Goal: Task Accomplishment & Management: Manage account settings

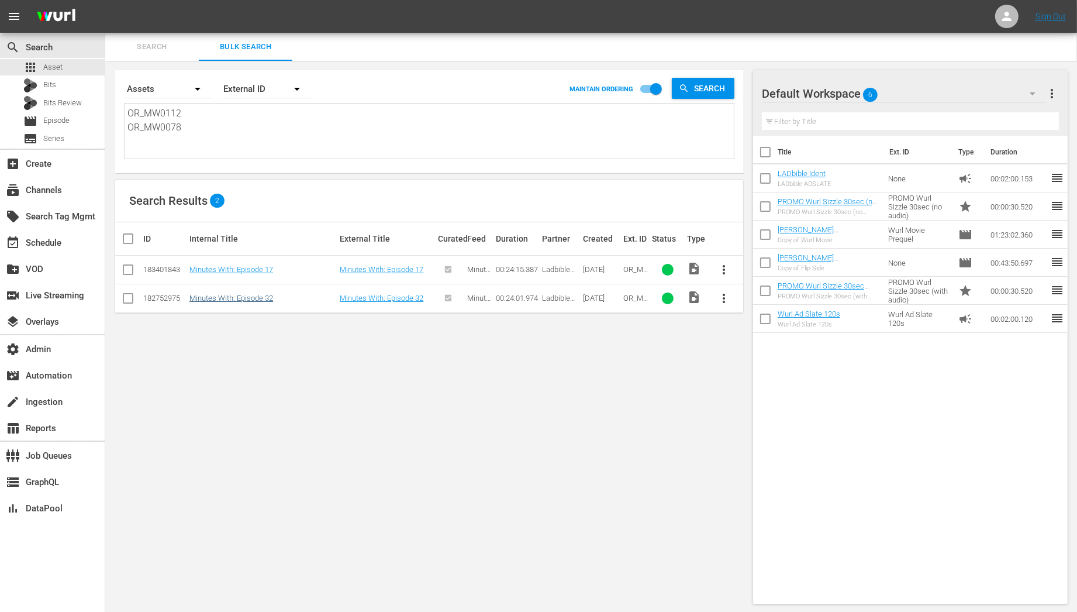
click at [222, 293] on link "Minutes With: Episode 32" at bounding box center [231, 297] width 84 height 9
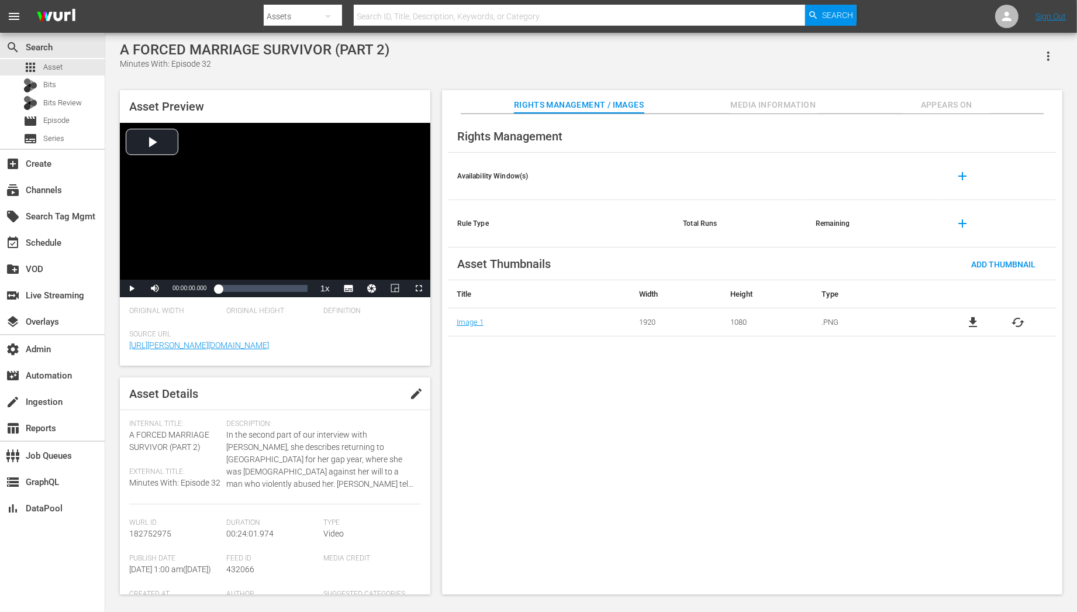
click at [962, 108] on span "Appears On" at bounding box center [947, 105] width 88 height 15
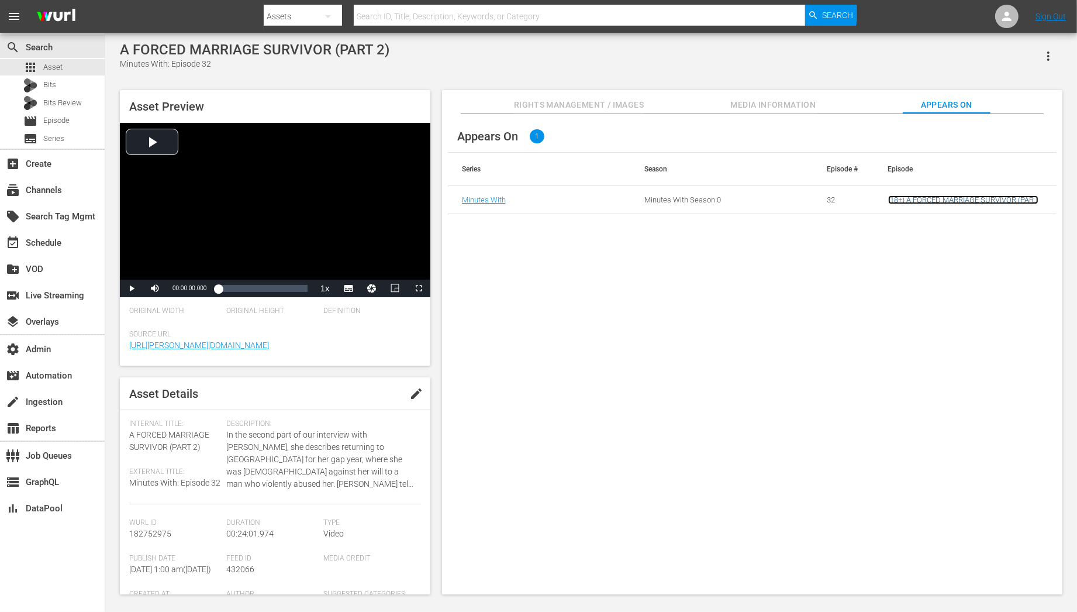
click at [941, 199] on link "(18+) A FORCED MARRIAGE SURVIVOR (PART 2)" at bounding box center [963, 204] width 150 height 18
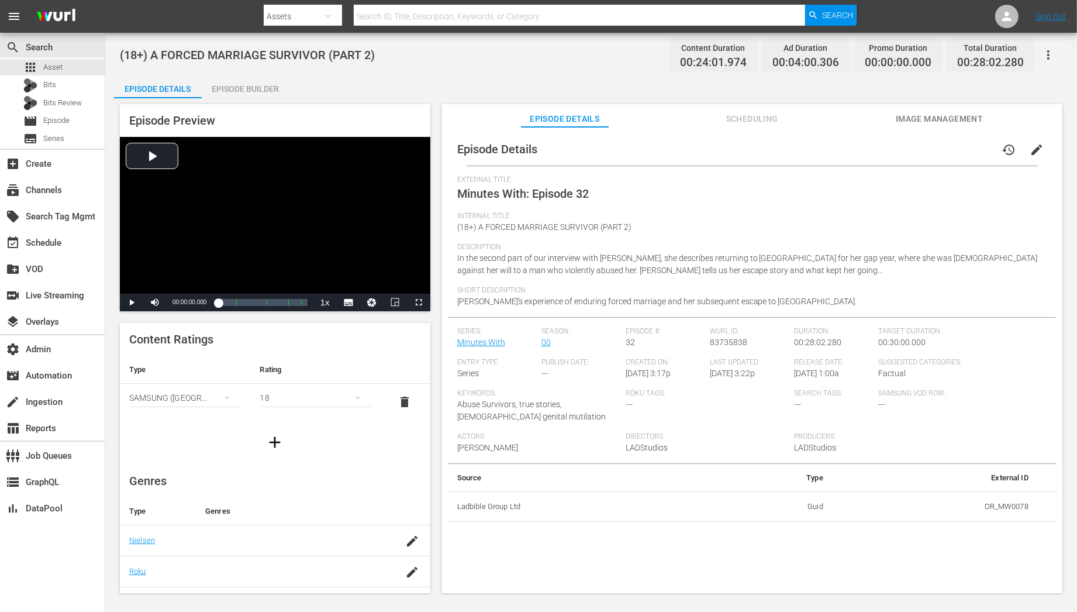
click at [479, 350] on div "Series: Minutes With" at bounding box center [499, 342] width 84 height 31
click at [479, 345] on link "Minutes With" at bounding box center [481, 341] width 48 height 9
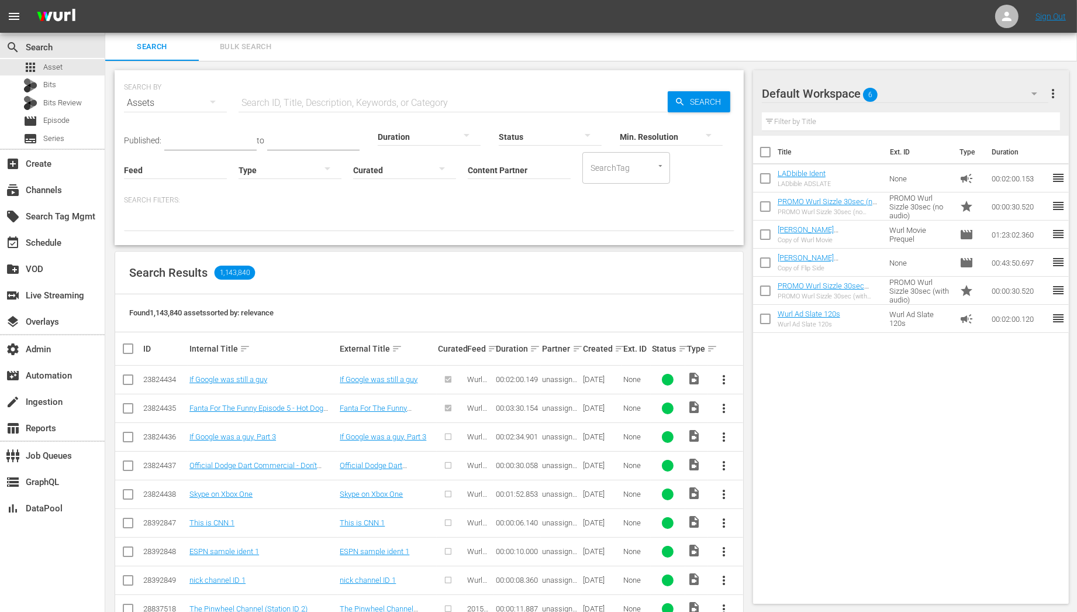
click at [1037, 94] on icon "button" at bounding box center [1034, 94] width 14 height 14
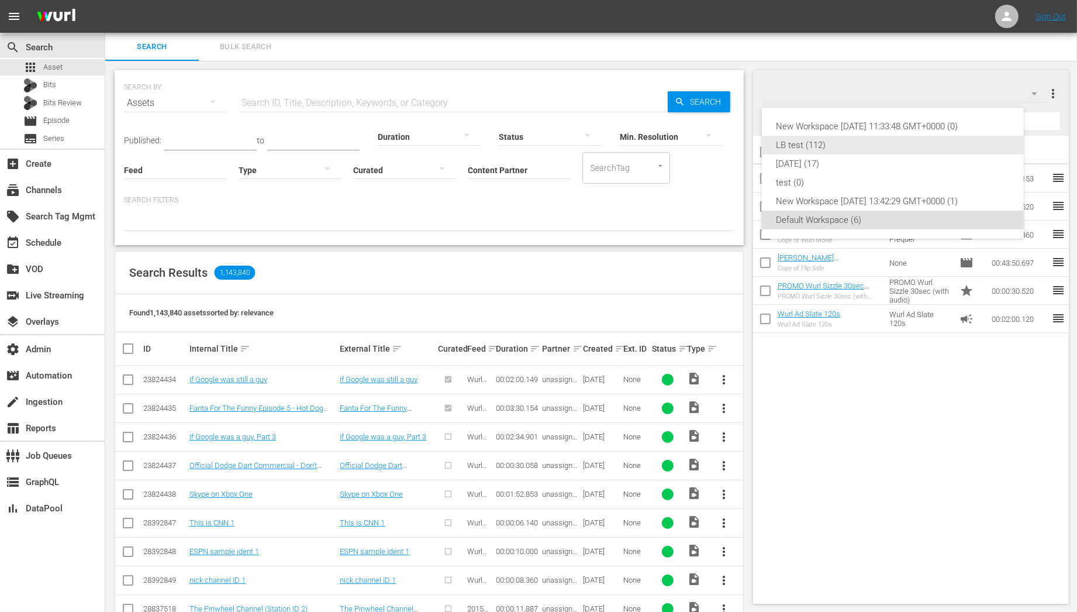
click at [862, 153] on div "LB test (112)" at bounding box center [893, 145] width 234 height 19
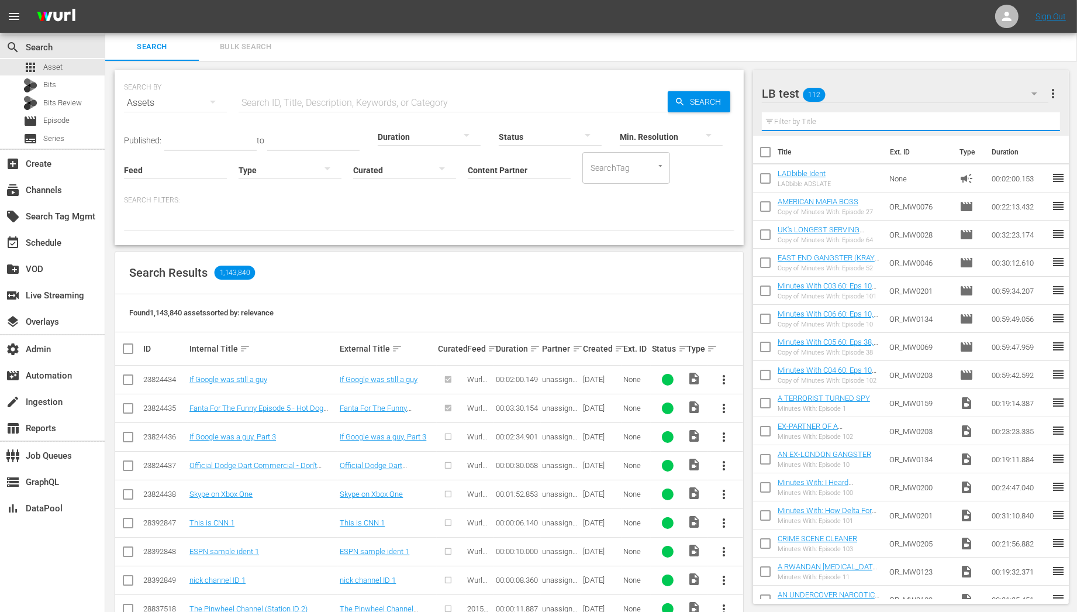
click at [854, 127] on input "text" at bounding box center [911, 121] width 299 height 19
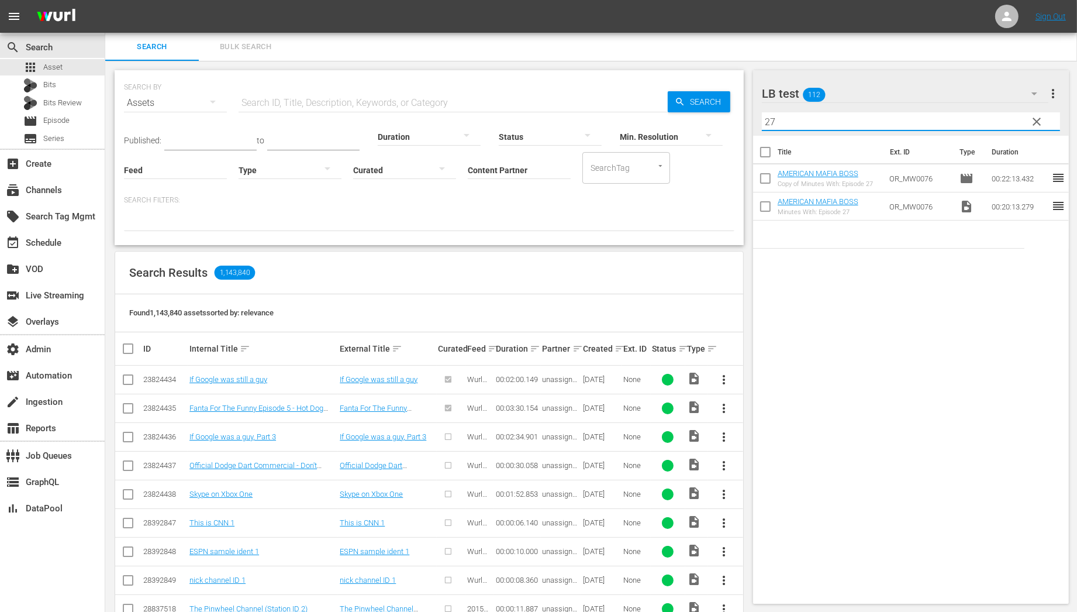
type input "27"
click at [764, 181] on input "checkbox" at bounding box center [765, 180] width 25 height 25
checkbox input "true"
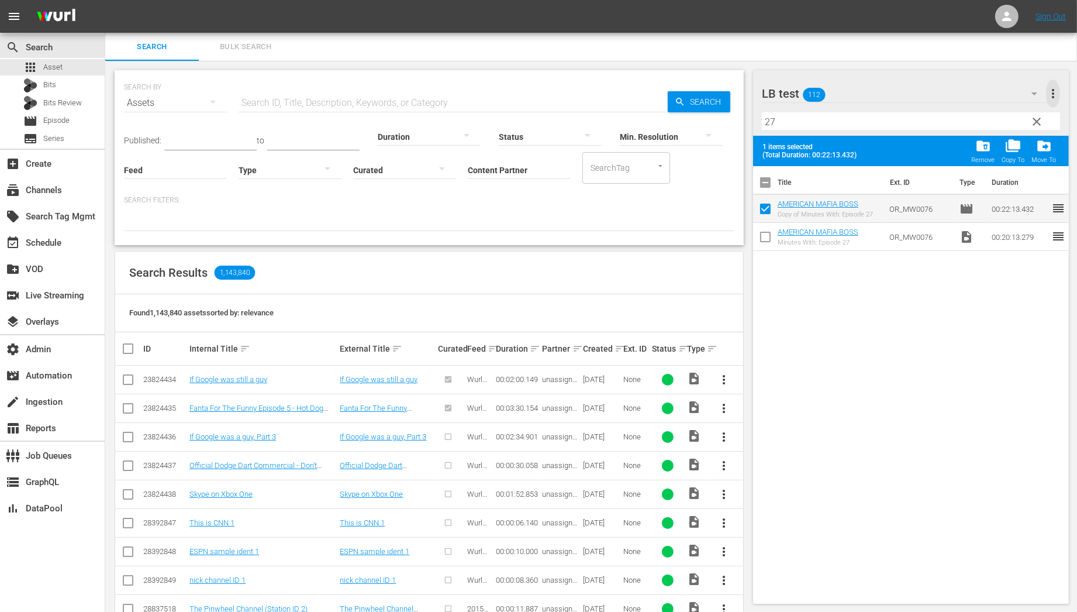
click at [1056, 94] on span "more_vert" at bounding box center [1053, 94] width 14 height 14
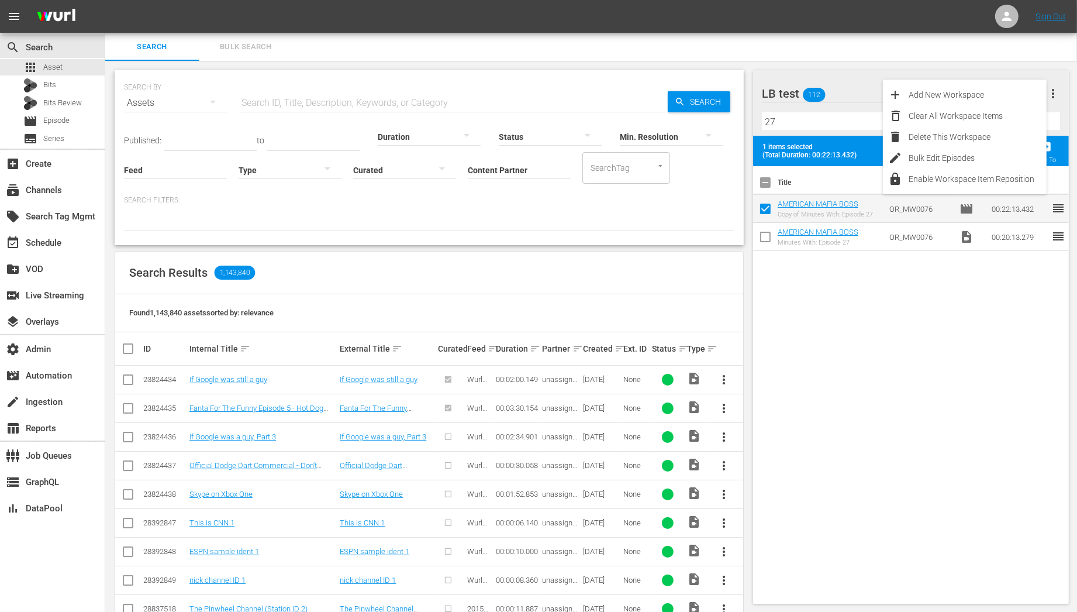
click at [1056, 94] on span "more_vert" at bounding box center [1053, 94] width 14 height 14
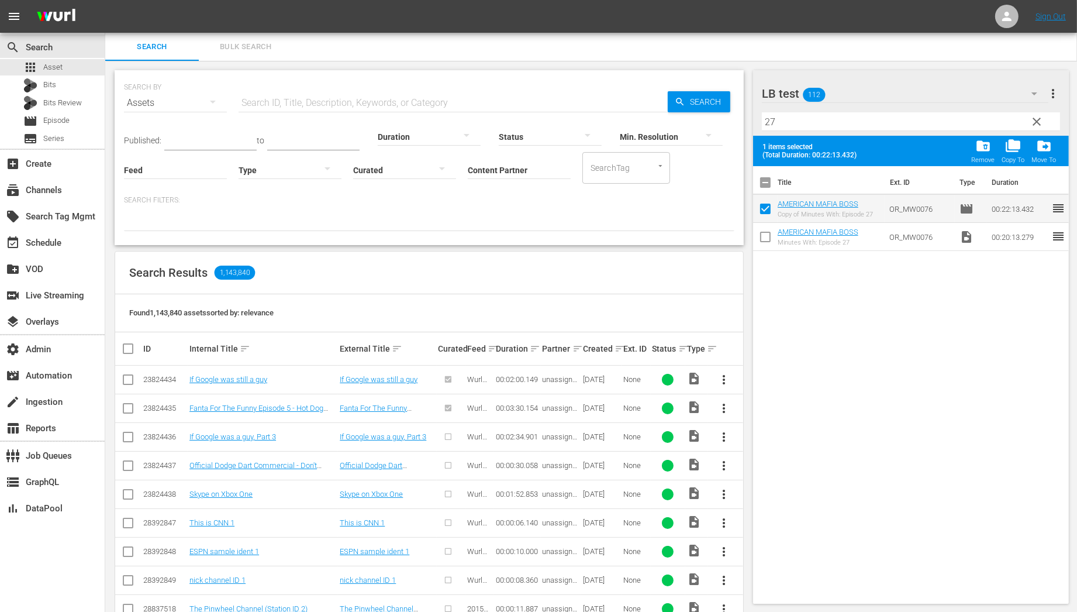
click at [1054, 93] on span "more_vert" at bounding box center [1053, 94] width 14 height 14
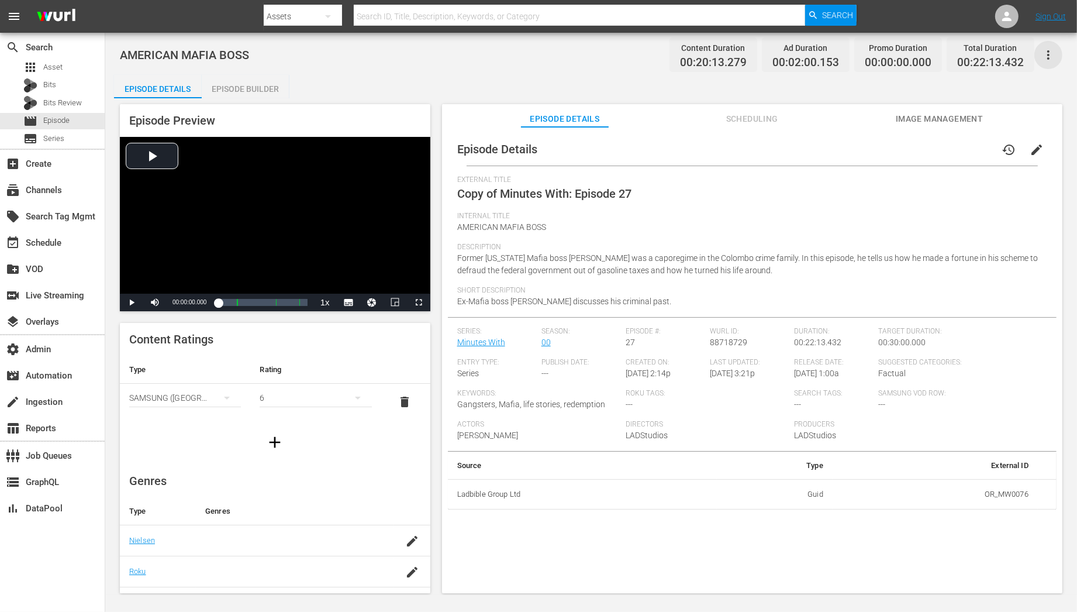
click at [1049, 55] on icon "button" at bounding box center [1048, 55] width 14 height 14
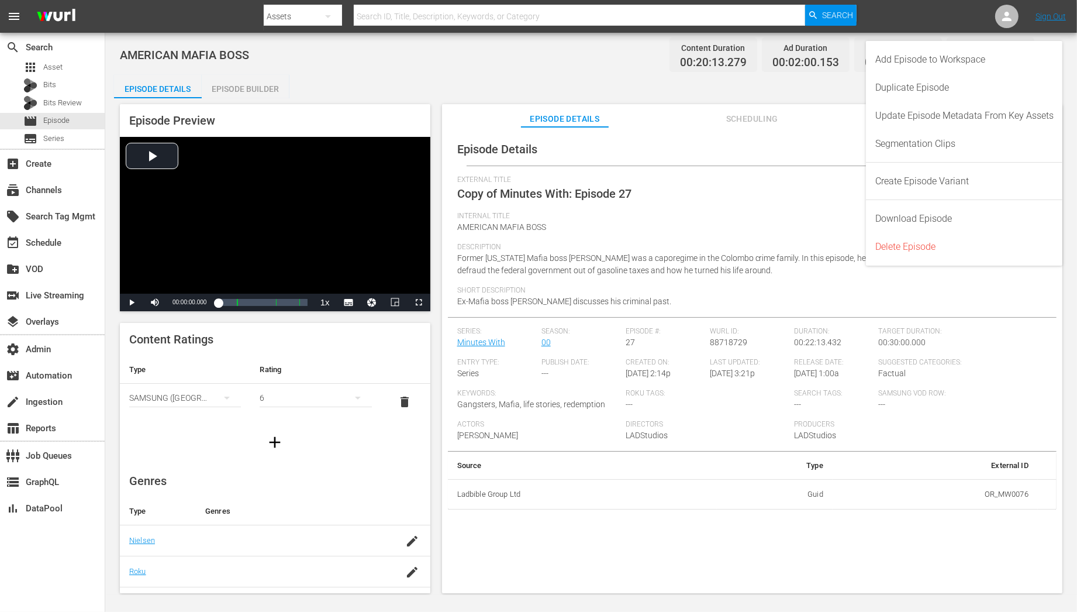
click at [725, 329] on span "Wurl ID:" at bounding box center [749, 331] width 78 height 9
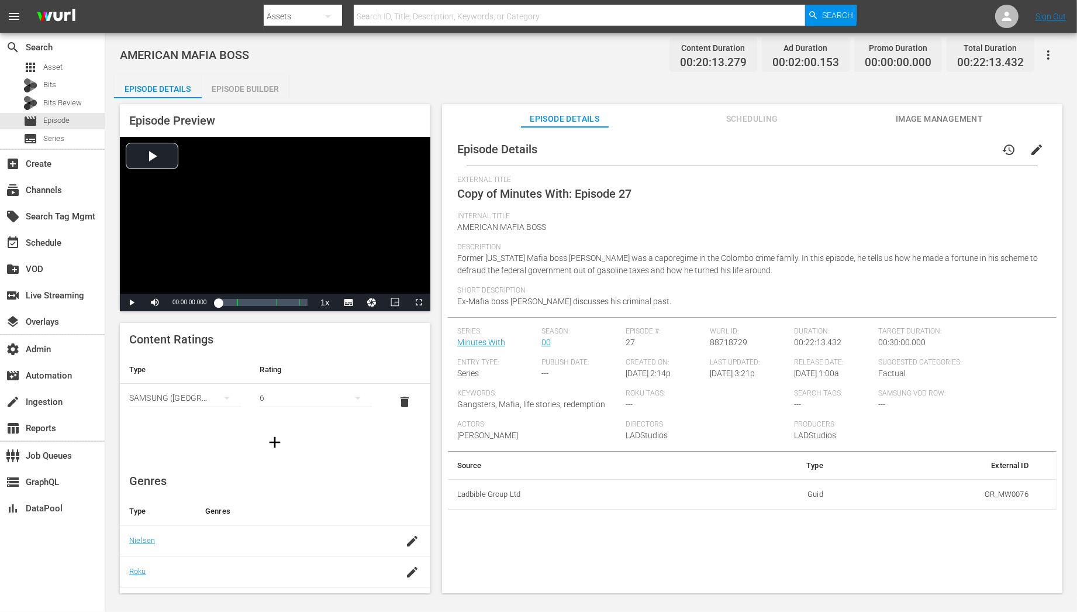
click at [231, 102] on div "Episode Preview Video Player is loading. Play Video Play Mute Current Time 00:0…" at bounding box center [591, 350] width 954 height 504
click at [236, 93] on div "Episode Builder" at bounding box center [246, 89] width 88 height 28
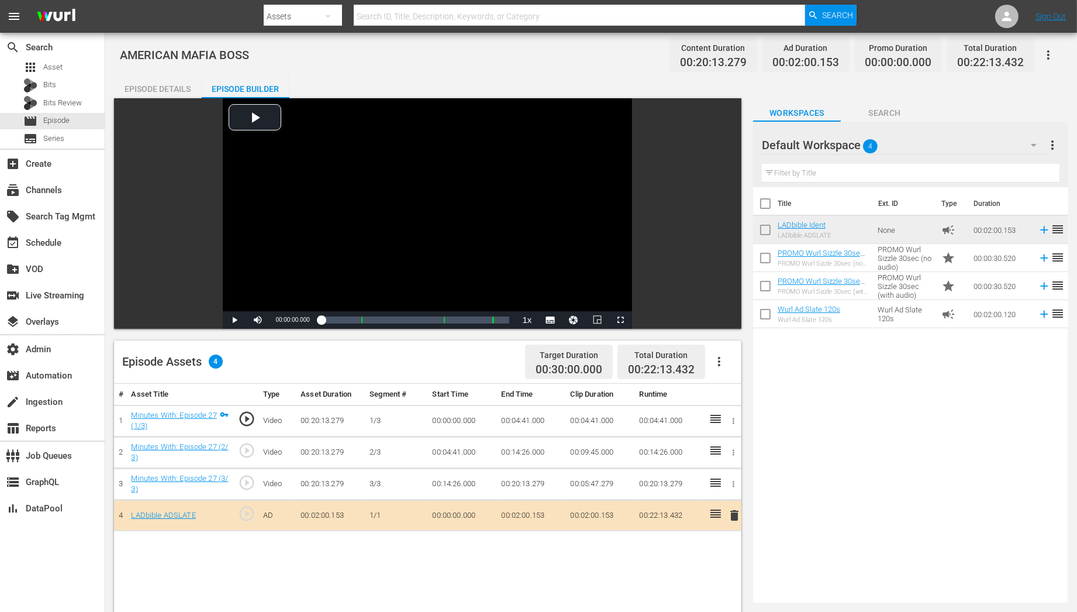
click at [166, 438] on td "Minutes With: Episode 27 (2/3)" at bounding box center [179, 452] width 106 height 32
click at [167, 447] on link "Minutes With: Episode 27 (2/3)" at bounding box center [179, 452] width 97 height 20
click at [164, 84] on div "Episode Details" at bounding box center [158, 89] width 88 height 28
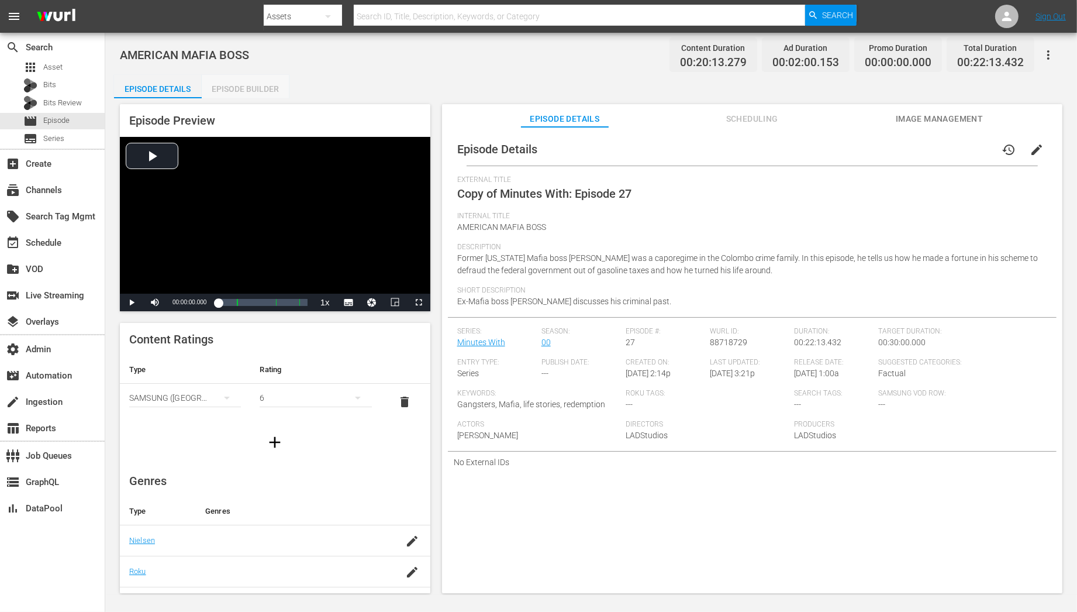
click at [246, 93] on div "Episode Builder" at bounding box center [246, 89] width 88 height 28
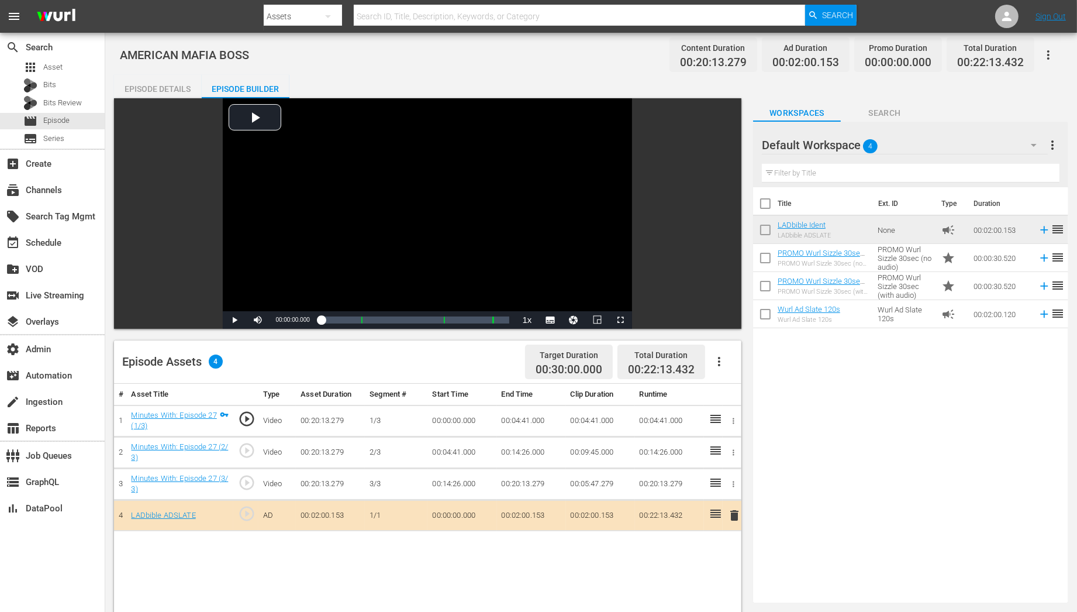
click at [1027, 143] on icon "button" at bounding box center [1034, 145] width 14 height 14
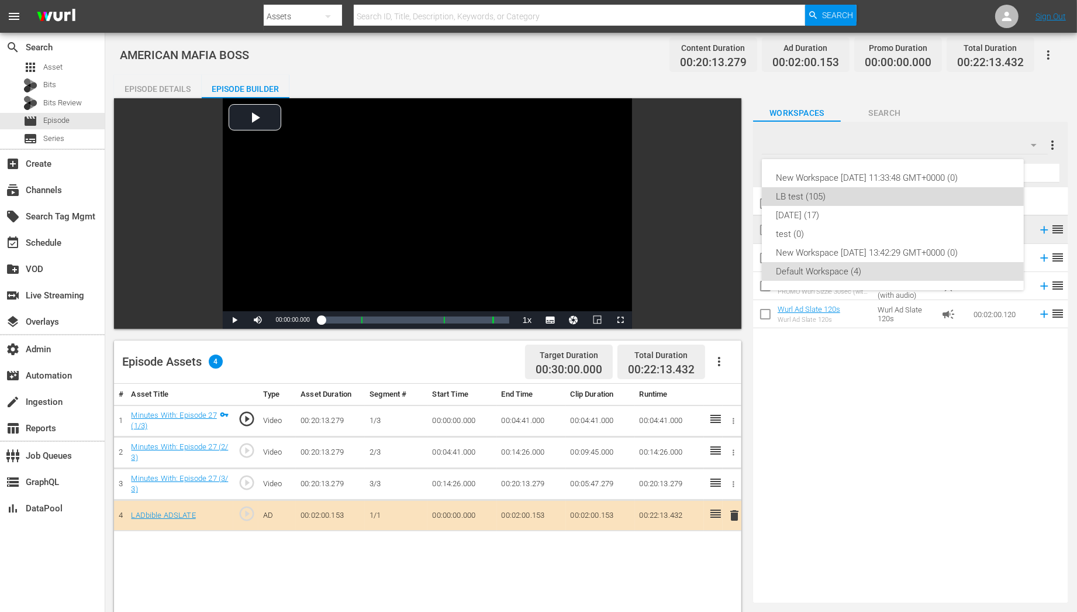
click at [958, 192] on div "LB test (105)" at bounding box center [893, 196] width 234 height 19
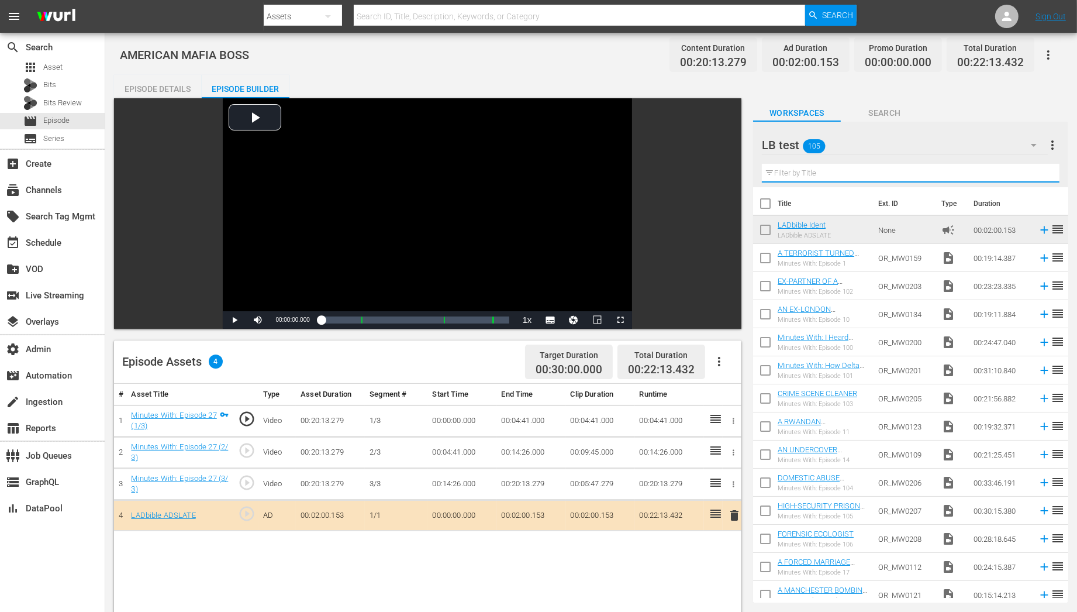
click at [879, 171] on input "text" at bounding box center [911, 173] width 298 height 19
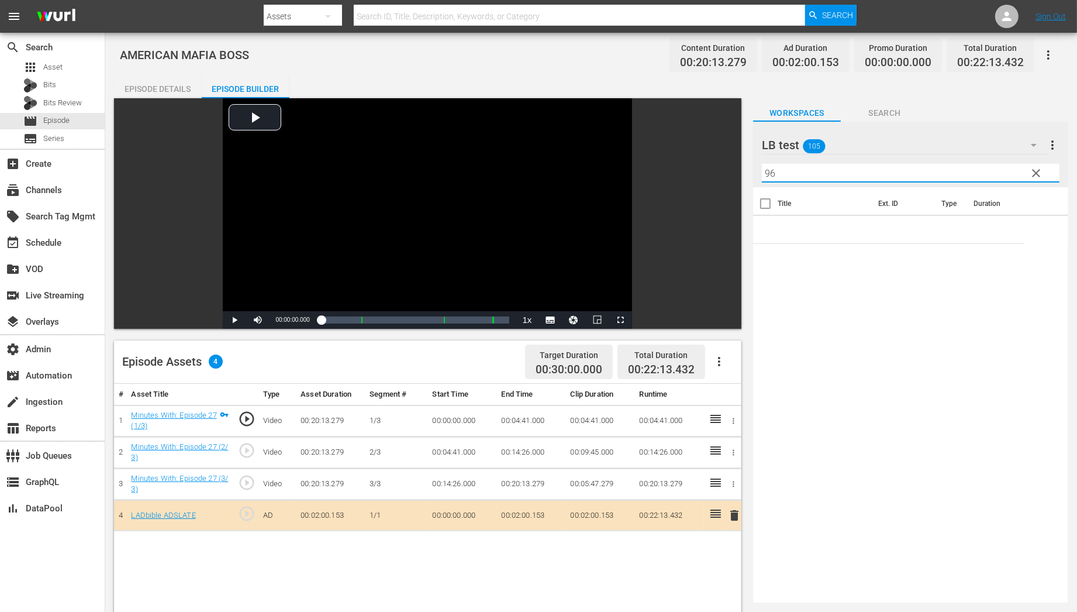
type input "96"
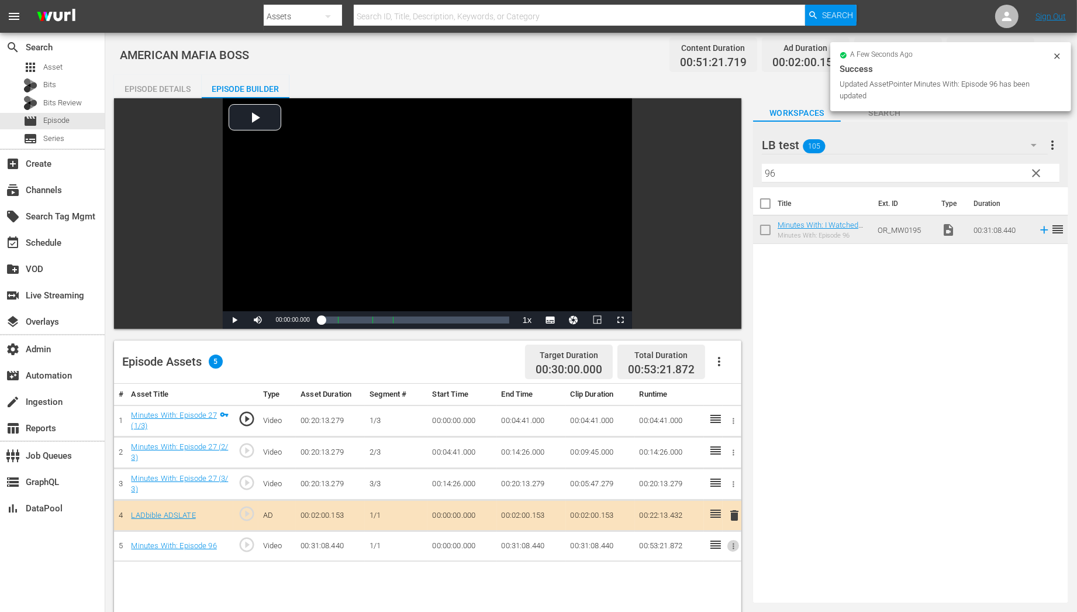
click at [731, 543] on icon "button" at bounding box center [733, 545] width 9 height 9
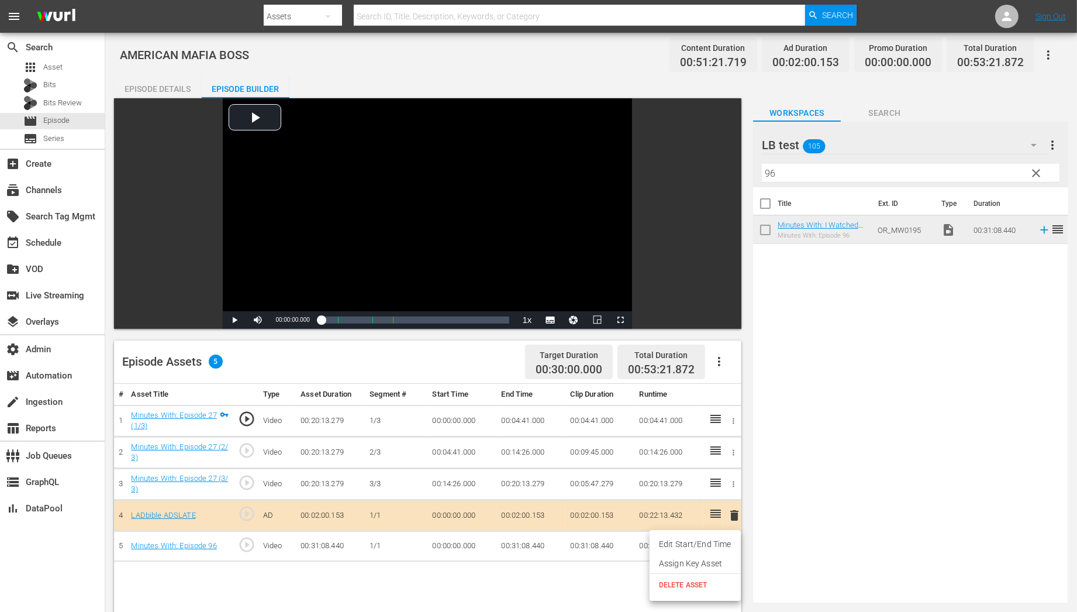
click at [706, 565] on li "Assign Key Asset" at bounding box center [695, 563] width 91 height 19
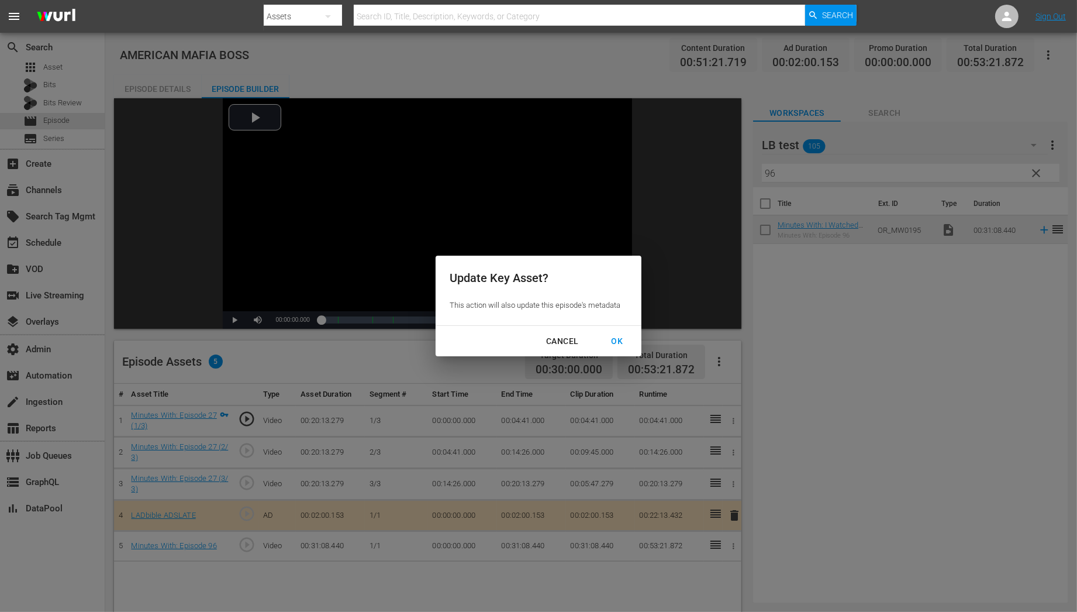
click at [623, 335] on div "OK" at bounding box center [617, 341] width 30 height 15
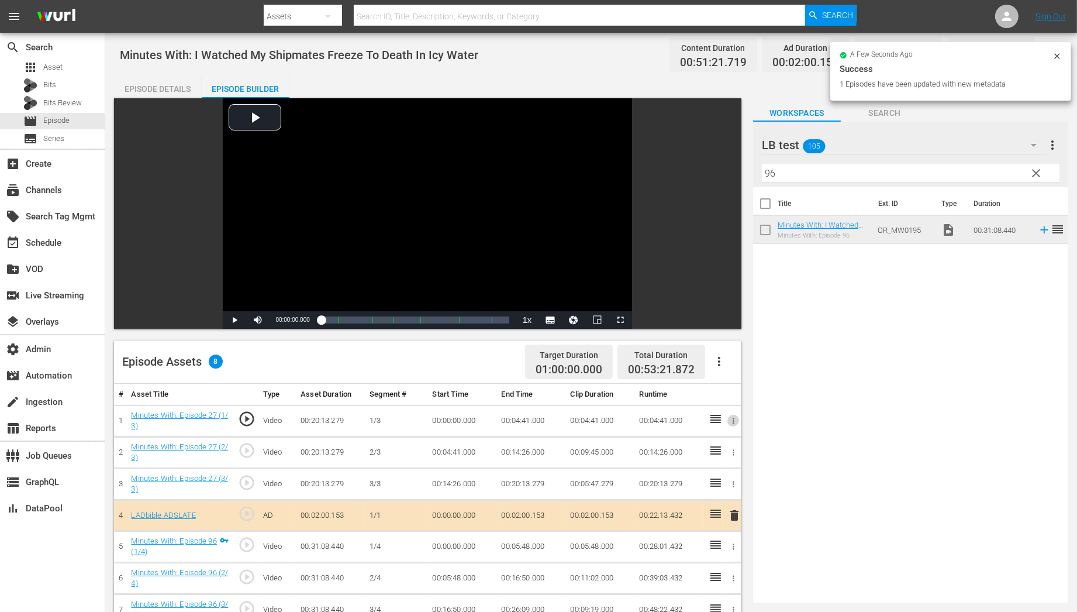
click at [735, 423] on icon "button" at bounding box center [733, 420] width 9 height 9
click at [721, 440] on li "Assign Key Asset" at bounding box center [695, 439] width 91 height 19
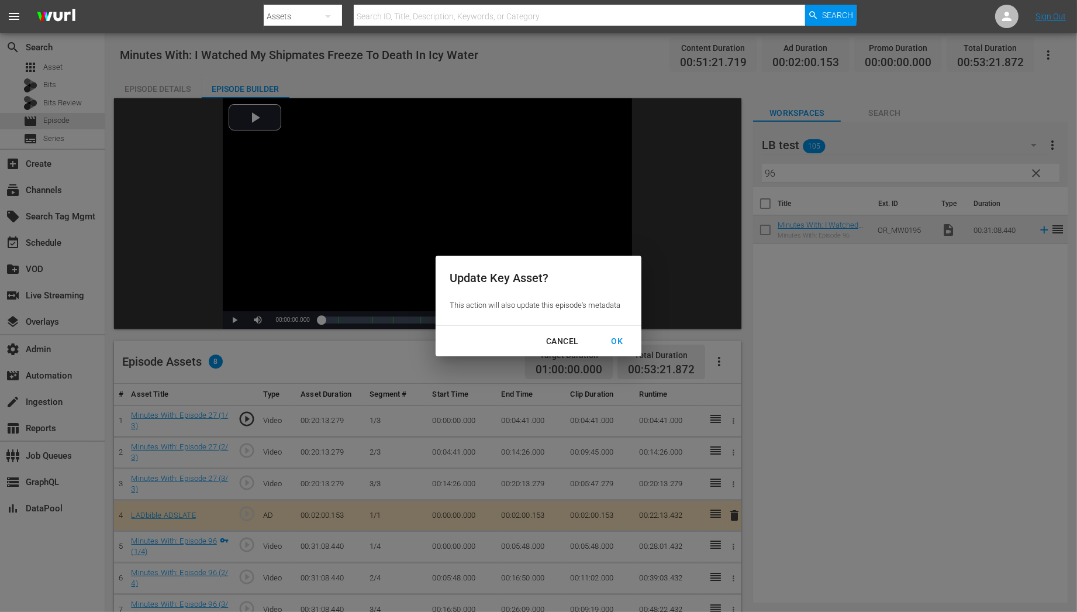
click at [623, 343] on div "OK" at bounding box center [617, 341] width 30 height 15
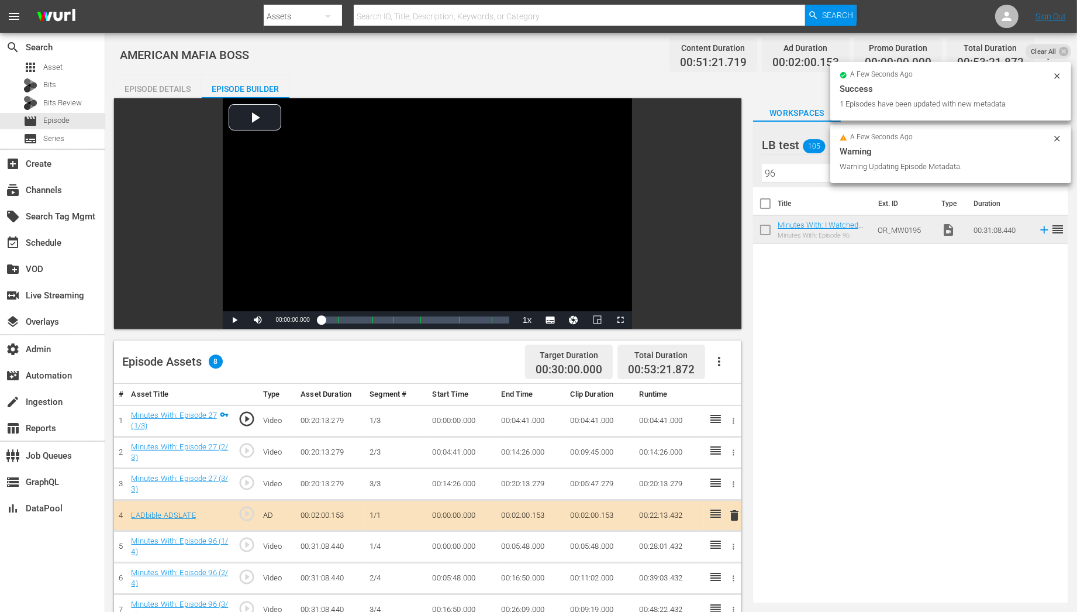
click at [1005, 372] on div "Title Ext. ID Type Duration Minutes With: I Watched My Shipmates Freeze To Deat…" at bounding box center [910, 392] width 315 height 410
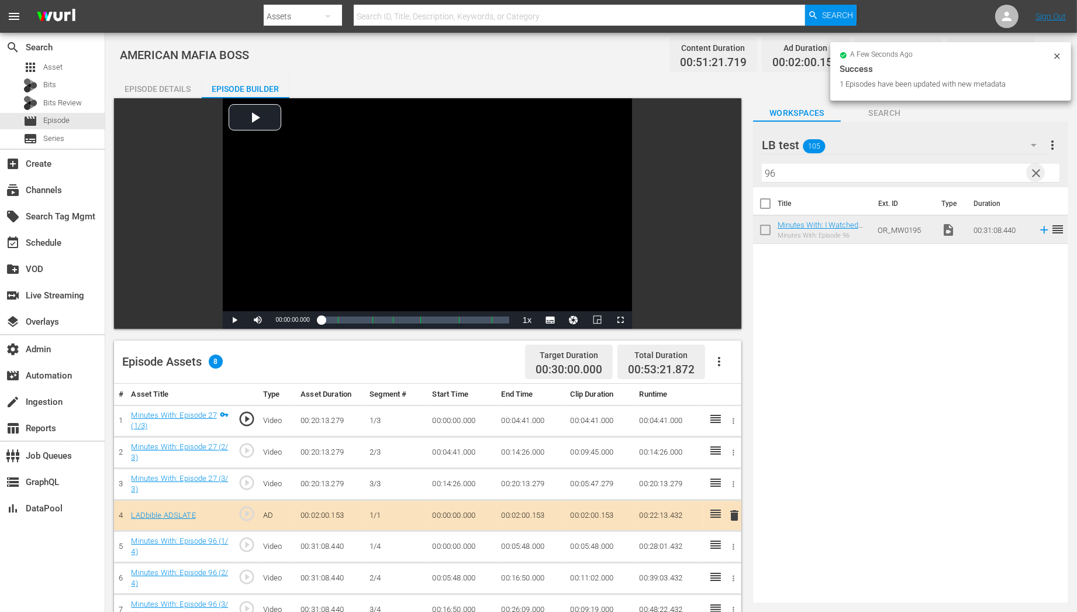
click at [1039, 174] on span "clear" at bounding box center [1036, 173] width 14 height 14
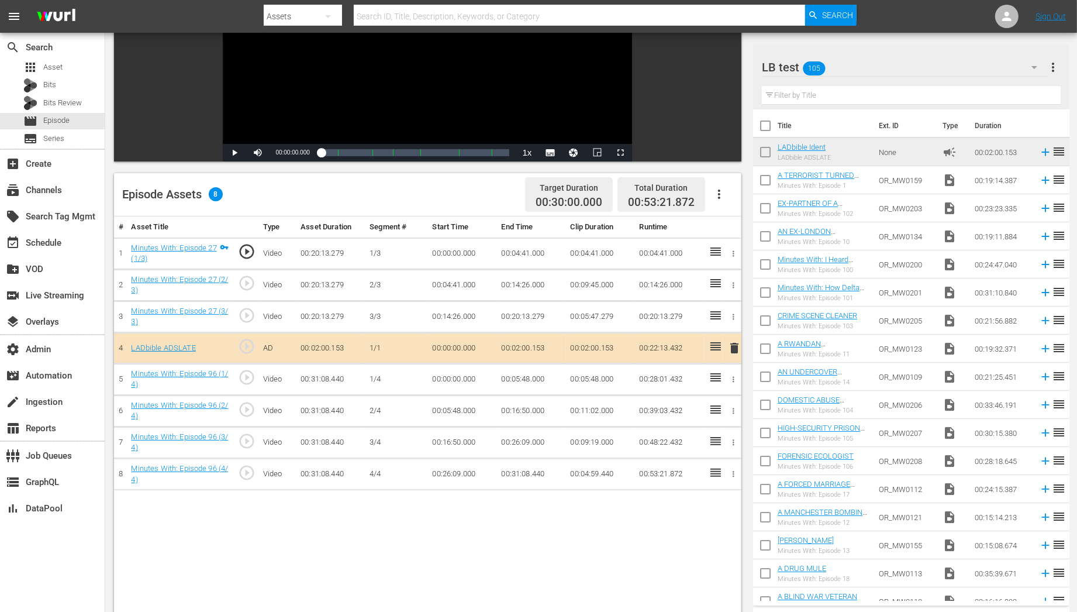
scroll to position [151, 0]
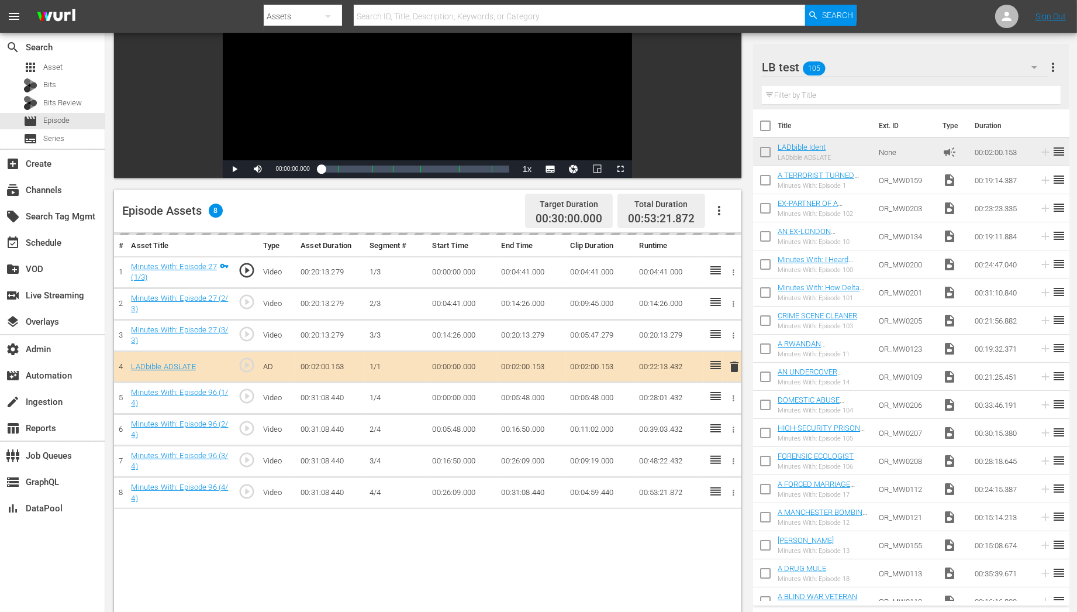
drag, startPoint x: 797, startPoint y: 144, endPoint x: 189, endPoint y: 12, distance: 621.6
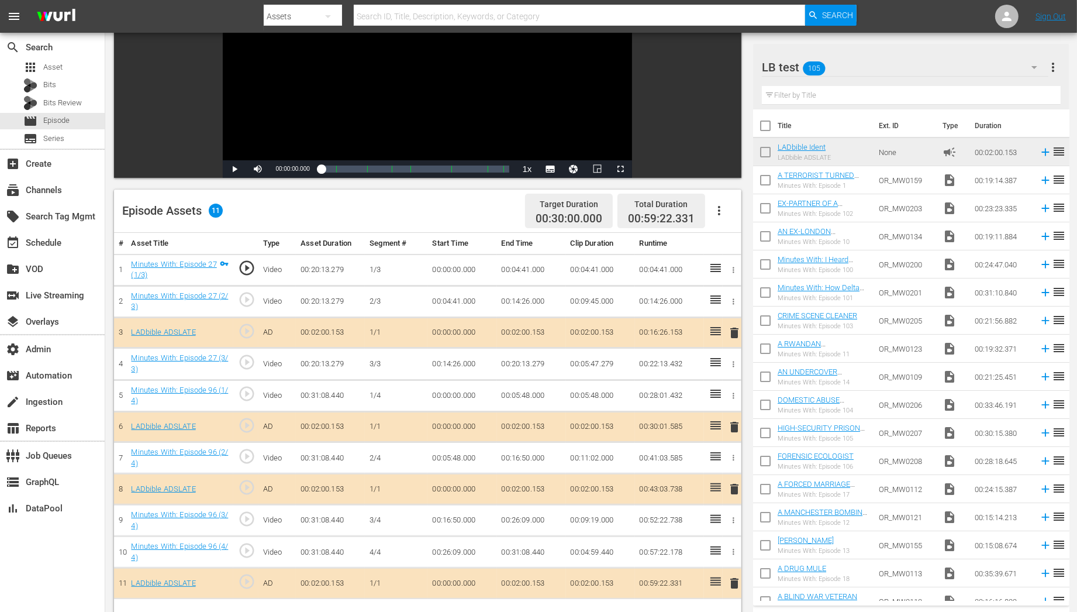
drag, startPoint x: 794, startPoint y: 146, endPoint x: 196, endPoint y: 0, distance: 615.7
click at [198, 387] on link "Minutes With: Episode 96 (1/4)" at bounding box center [179, 395] width 97 height 20
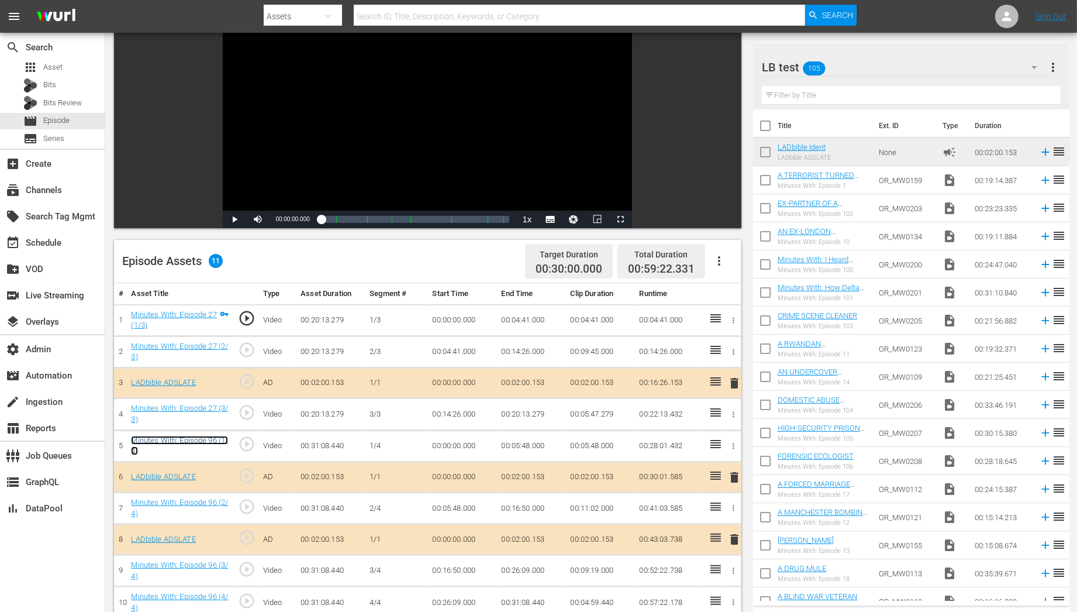
scroll to position [0, 0]
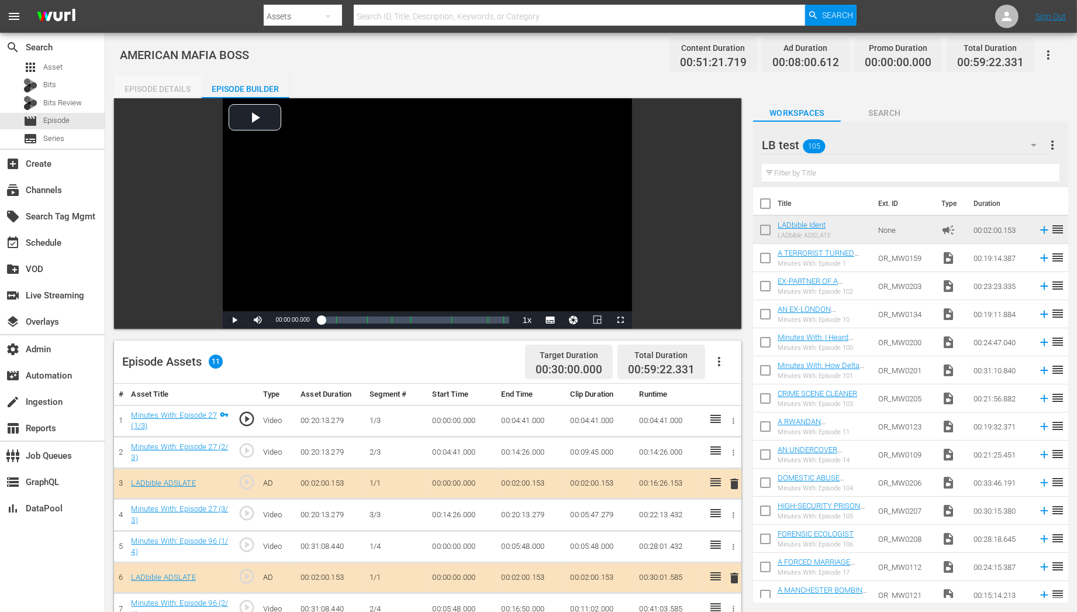
click at [143, 77] on div "Episode Details" at bounding box center [158, 89] width 88 height 28
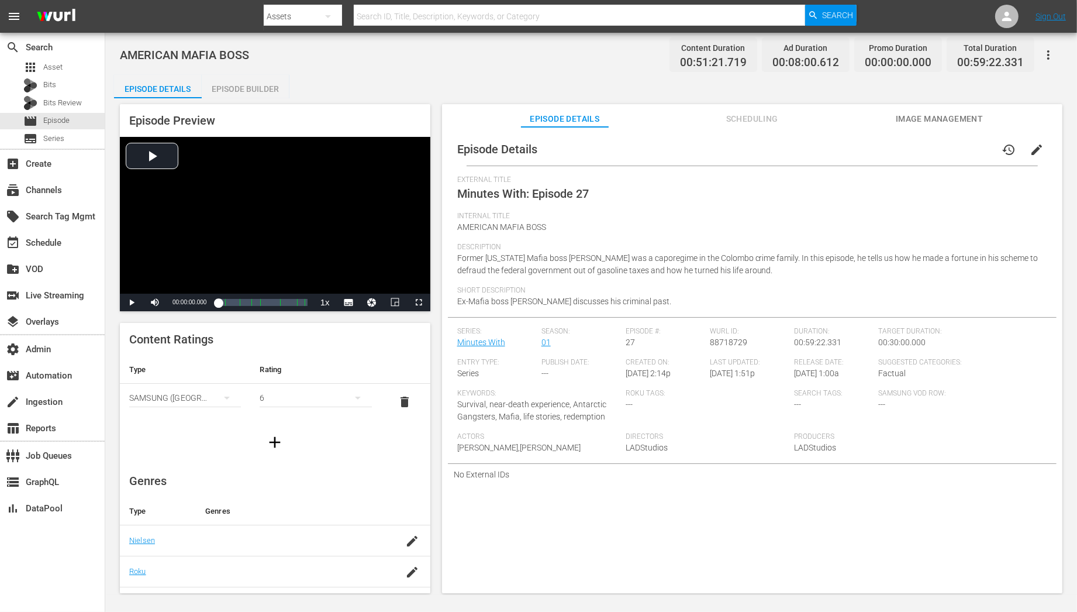
click at [1036, 144] on span "edit" at bounding box center [1037, 150] width 14 height 14
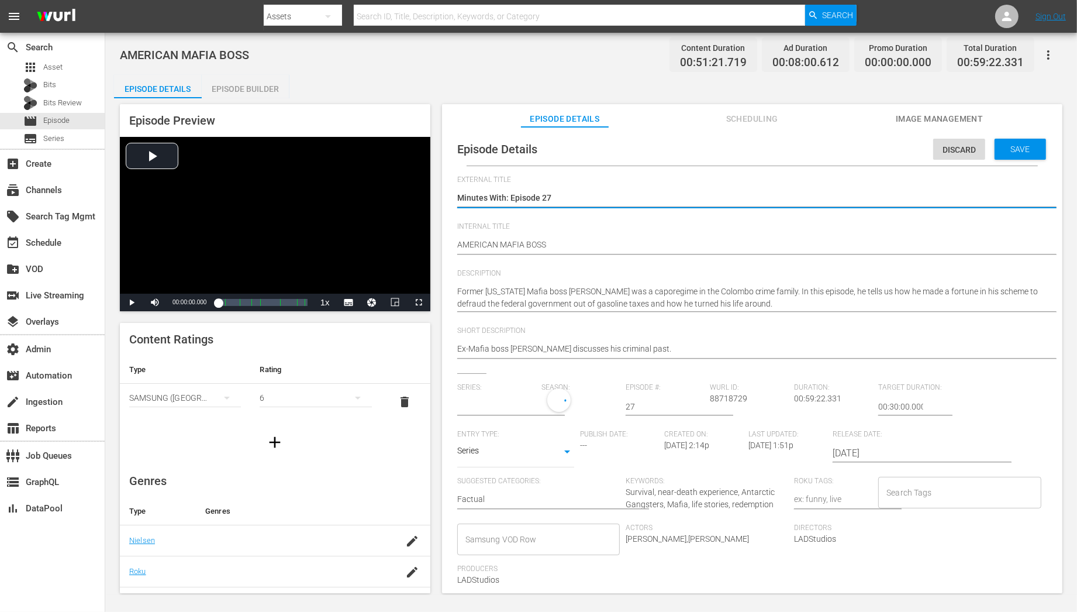
type input "Minutes With"
drag, startPoint x: 559, startPoint y: 200, endPoint x: 409, endPoint y: 200, distance: 150.8
click at [409, 200] on div "Episode Preview Video Player is loading. Play Video Play Mute Current Time 00:0…" at bounding box center [591, 350] width 954 height 504
paste textarea "1"
type textarea "Minutes With: Episode 1"
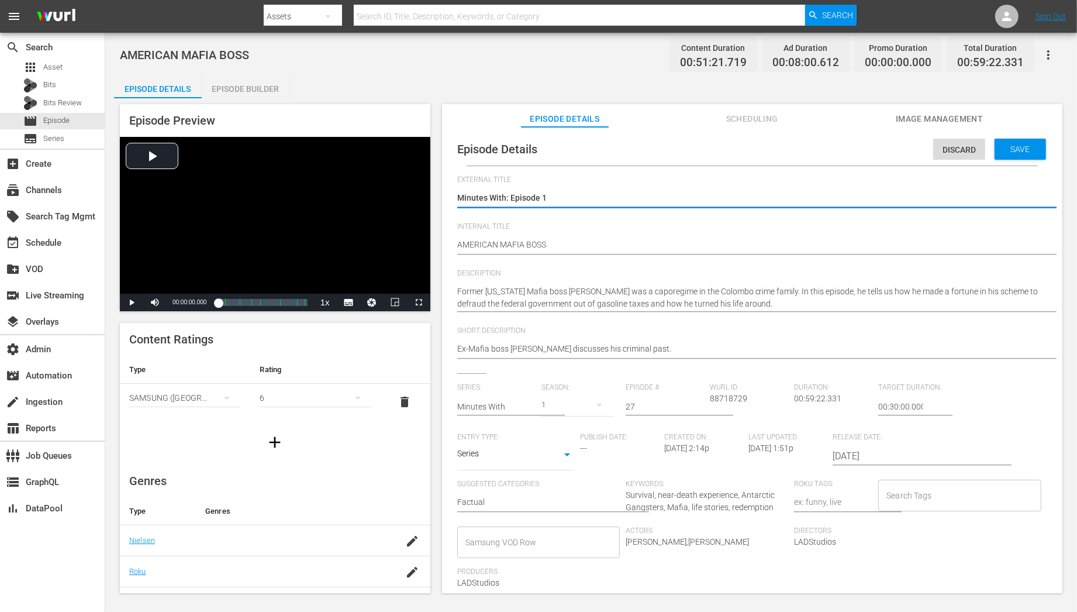
type textarea "Minutes With: Episode 1"
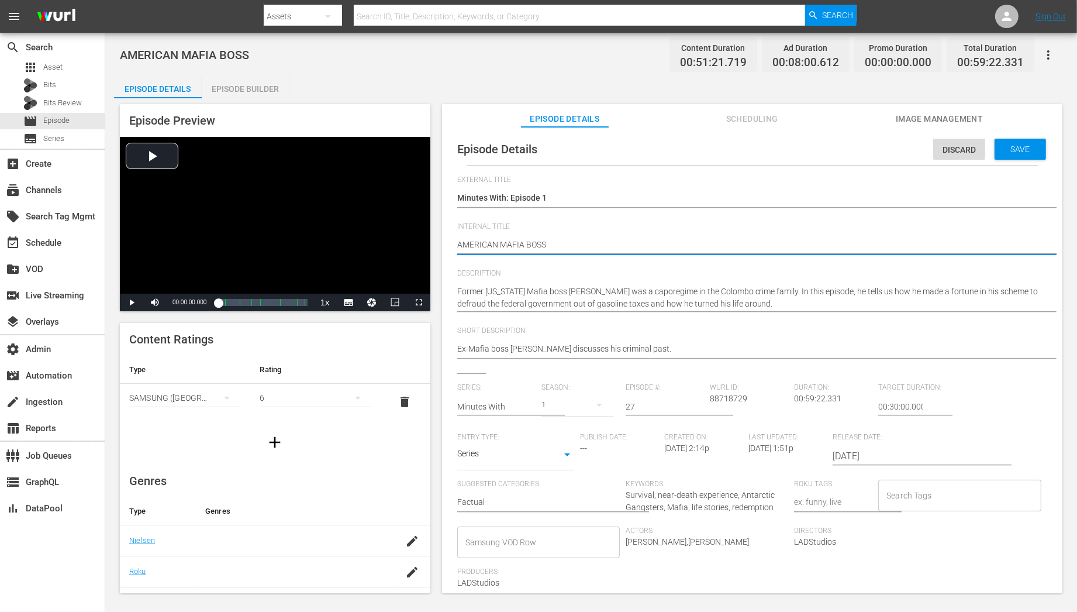
drag, startPoint x: 557, startPoint y: 245, endPoint x: 437, endPoint y: 244, distance: 119.9
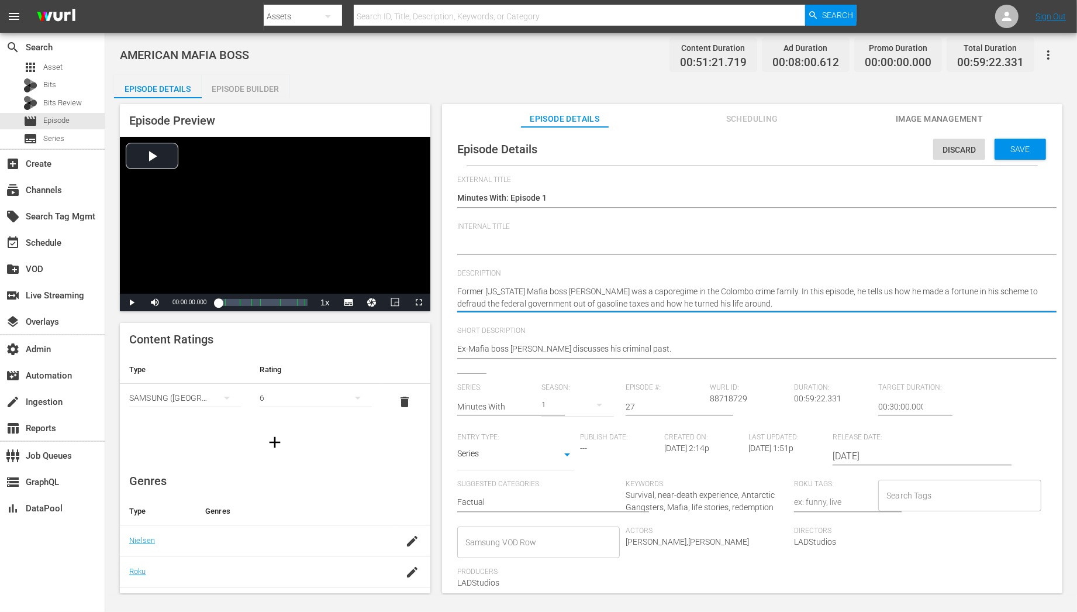
paste textarea "AMERICAN MAFIA BOSS"
type textarea "AMERICAN MAFIA BOSS"
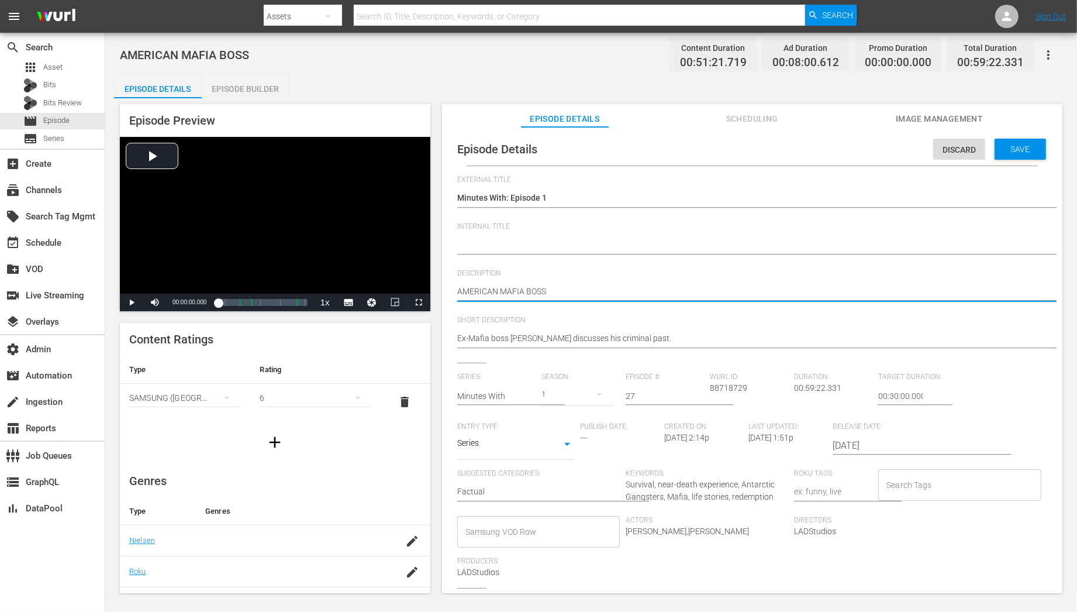
type textarea "AMERICAN MAFIA BOSS"
type textarea "AMERICAN MAFIA BOSS |"
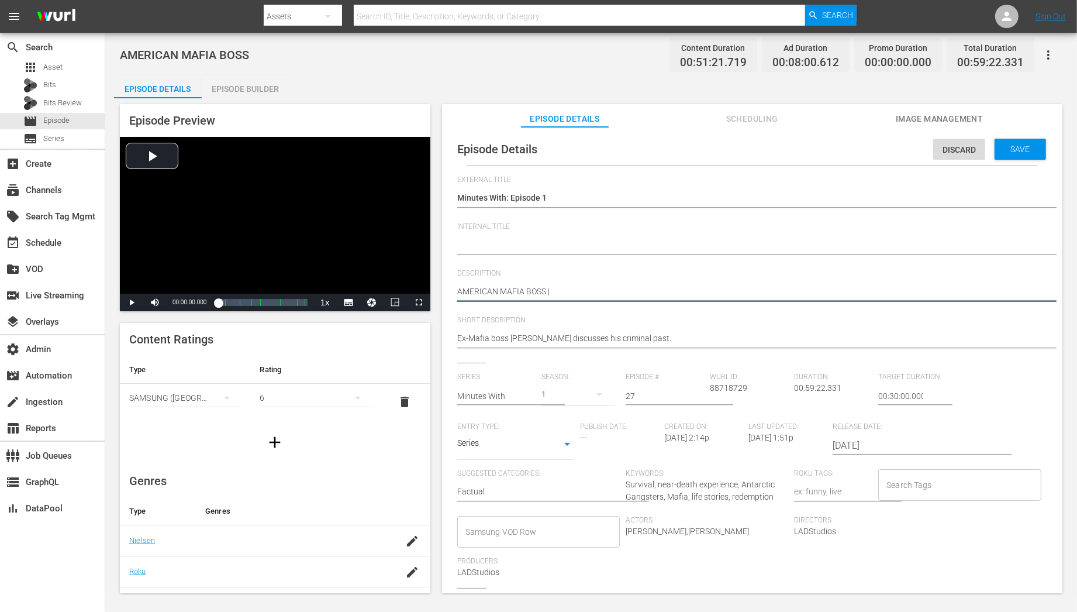
type textarea "AMERICAN MAFIA BOSS |"
paste textarea "Minutes With: I Watched My Shipmates Freeze To Death In Icy Water"
type textarea "AMERICAN MAFIA BOSS | Minutes With: I Watched My Shipmates Freeze To Death In I…"
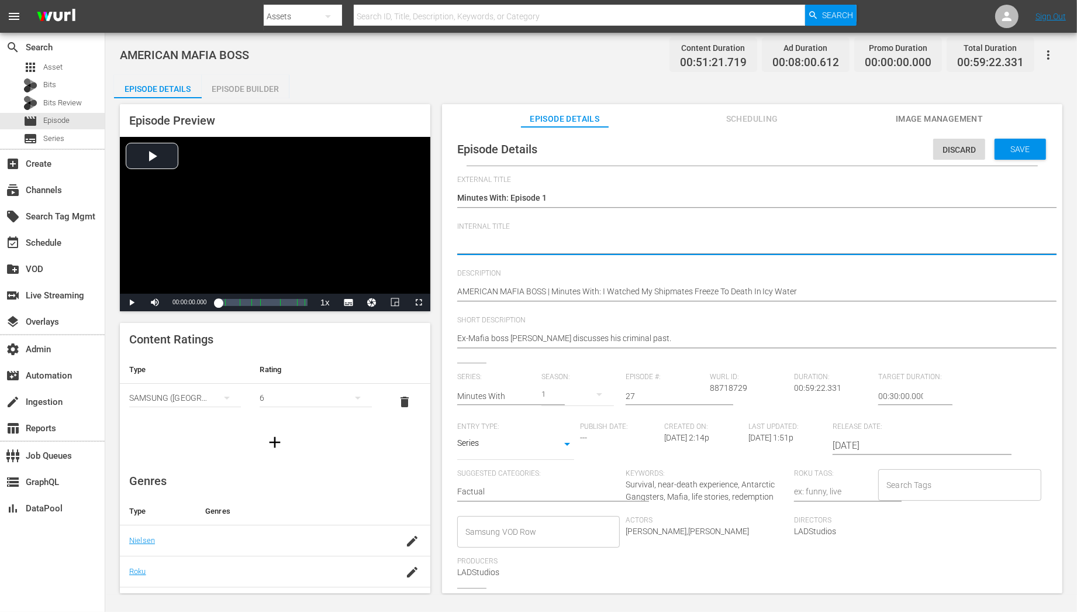
paste textarea "Minutes With C01 60: Eps 1, 13, 28"
type textarea "Minutes With C01 60: Eps 1, 13, 28"
click at [520, 240] on textarea "AMERICAN MAFIA BOSS" at bounding box center [749, 246] width 584 height 14
drag, startPoint x: 551, startPoint y: 241, endPoint x: 631, endPoint y: 241, distance: 80.1
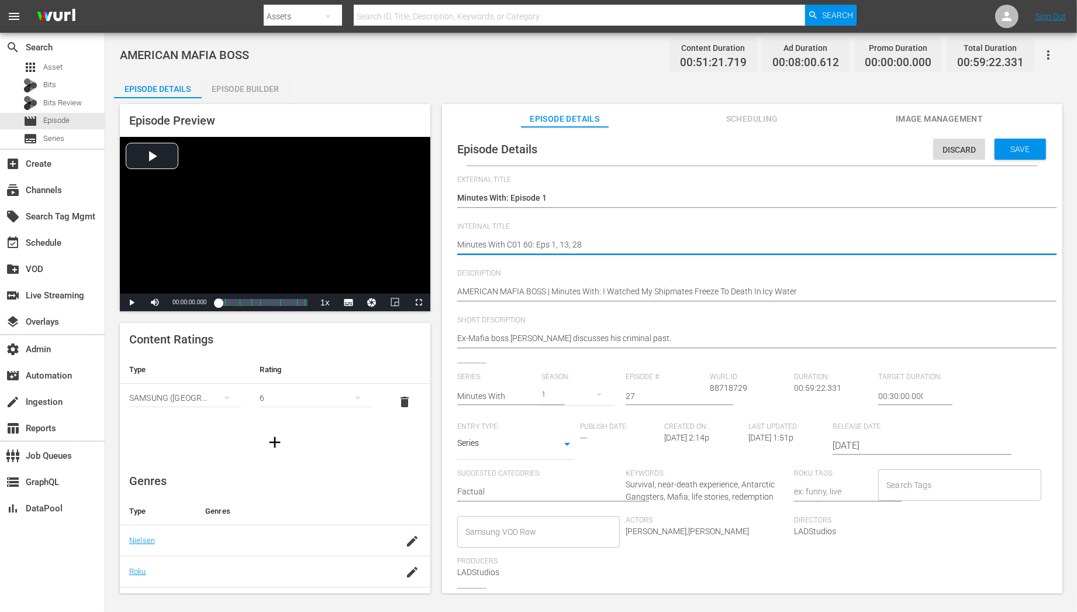
click at [631, 241] on textarea "AMERICAN MAFIA BOSS" at bounding box center [749, 246] width 584 height 14
type textarea "Minutes With C01 60: Eps 2"
type textarea "Minutes With C01 60: Eps 27"
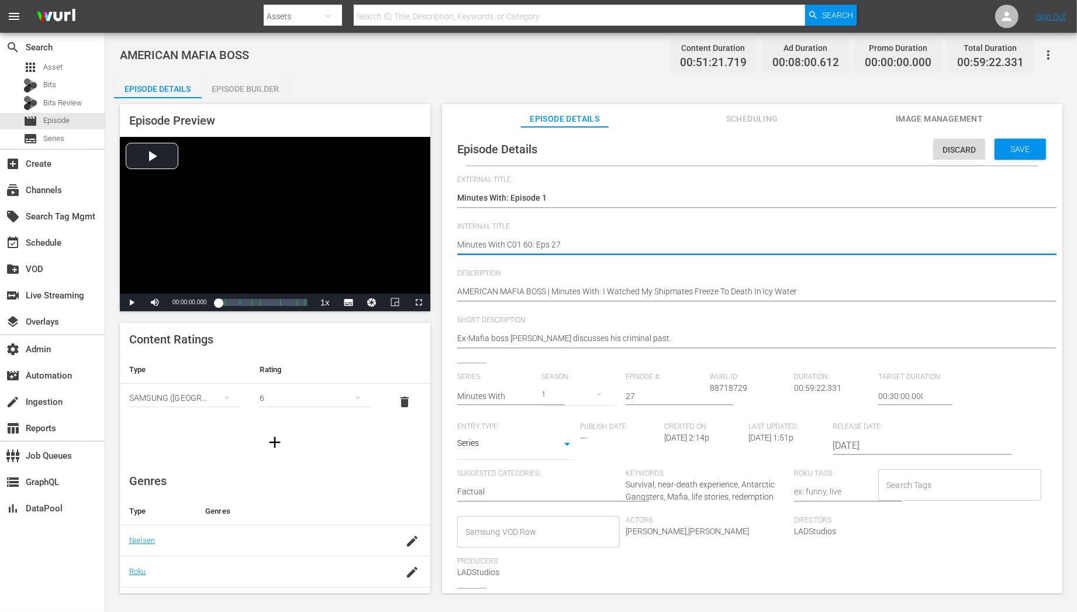
type textarea "Minutes With C01 60: Eps 27,"
type textarea "Minutes With C01 60: Eps 27, 9"
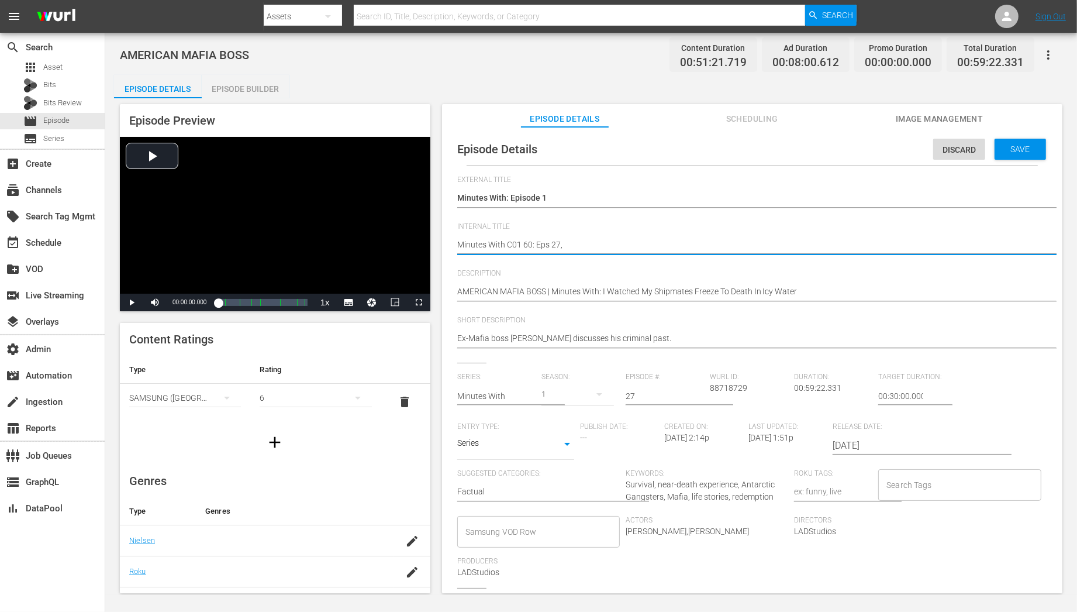
type textarea "Minutes With C01 60: Eps 27, 9"
type textarea "Minutes With C01 60: Eps 27, 96"
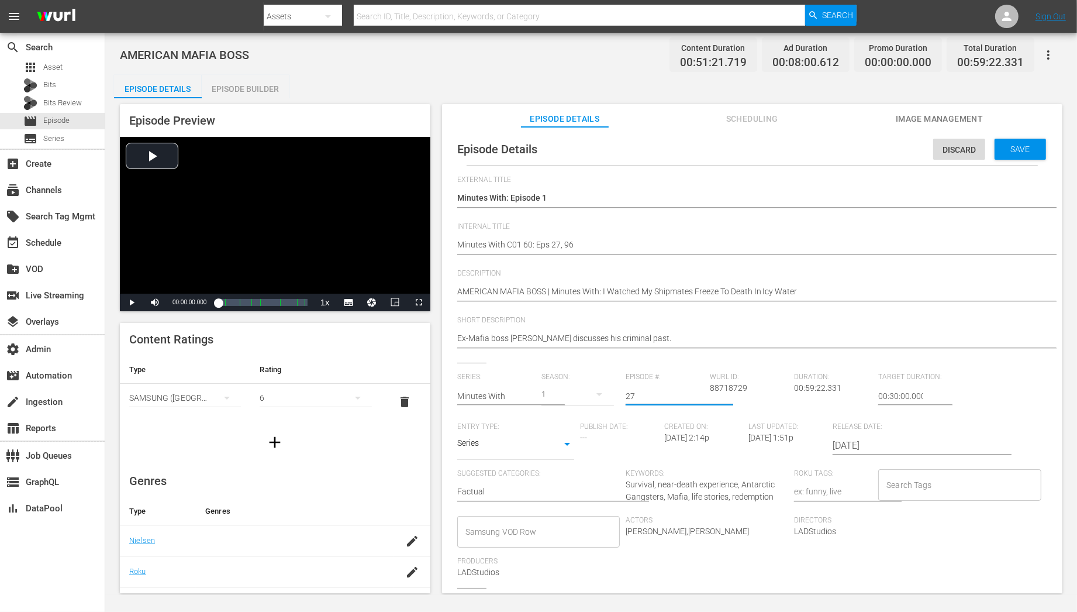
drag, startPoint x: 635, startPoint y: 396, endPoint x: 614, endPoint y: 395, distance: 20.5
click at [615, 395] on div "Series: Minutes With Season: 1 Episode #: 27 Wurl ID: 88718729 Duration: 00:59:…" at bounding box center [752, 479] width 590 height 215
type input "1"
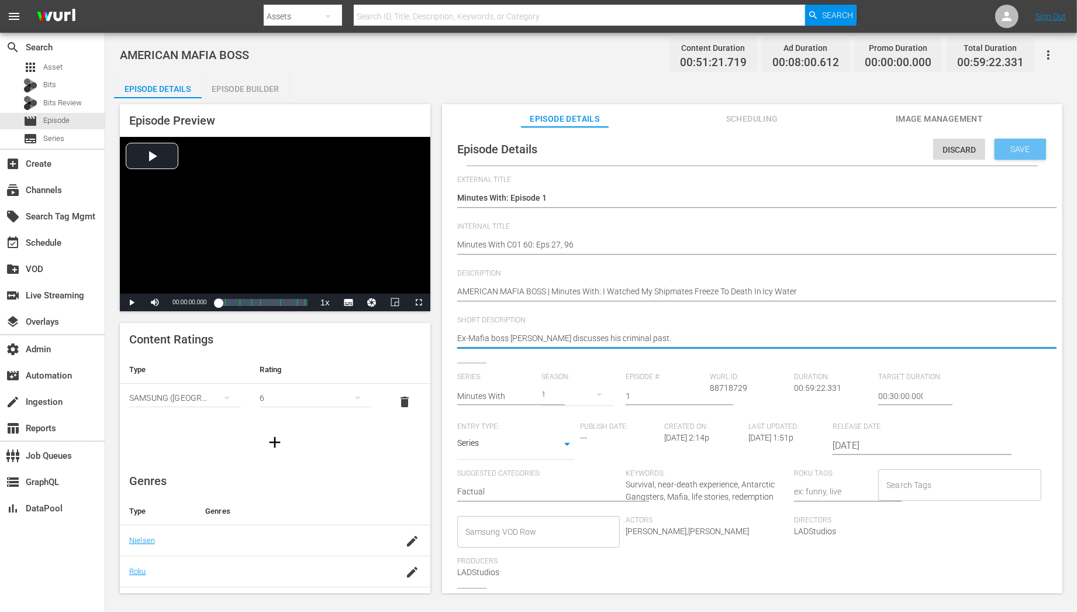
click at [1029, 148] on span "Save" at bounding box center [1020, 148] width 38 height 9
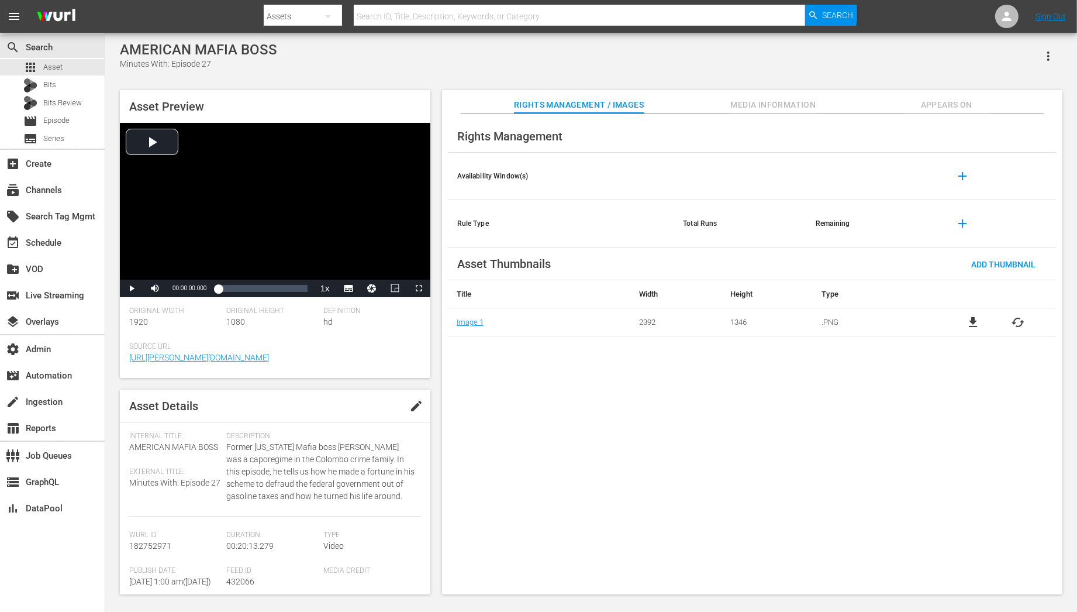
click at [963, 106] on span "Appears On" at bounding box center [947, 105] width 88 height 15
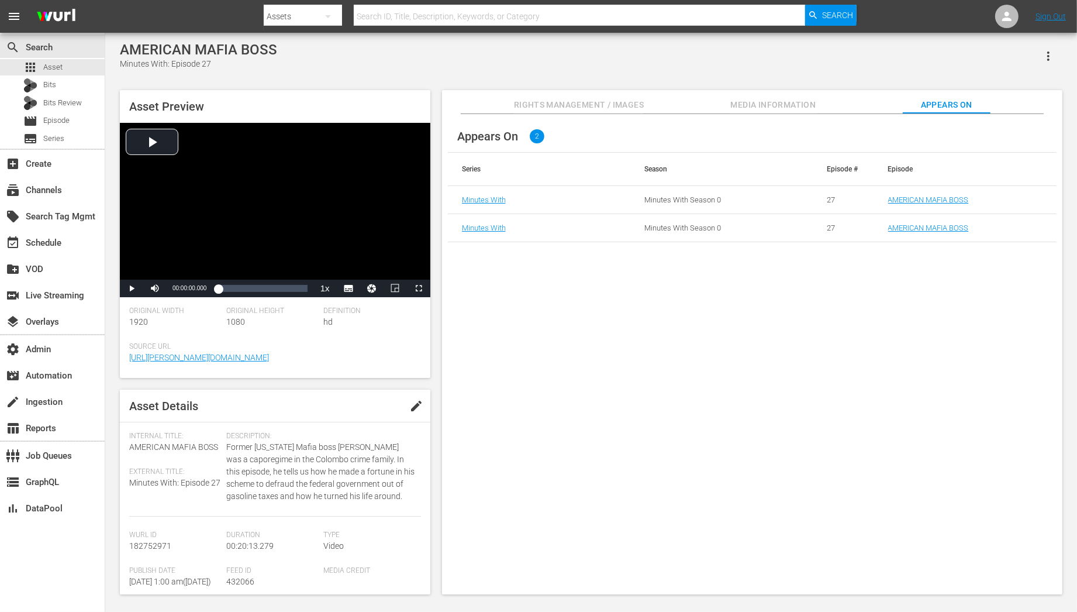
click at [912, 193] on td "AMERICAN MAFIA BOSS" at bounding box center [965, 200] width 182 height 28
click at [913, 199] on link "AMERICAN MAFIA BOSS" at bounding box center [928, 199] width 81 height 9
click at [913, 226] on link "AMERICAN MAFIA BOSS" at bounding box center [928, 227] width 81 height 9
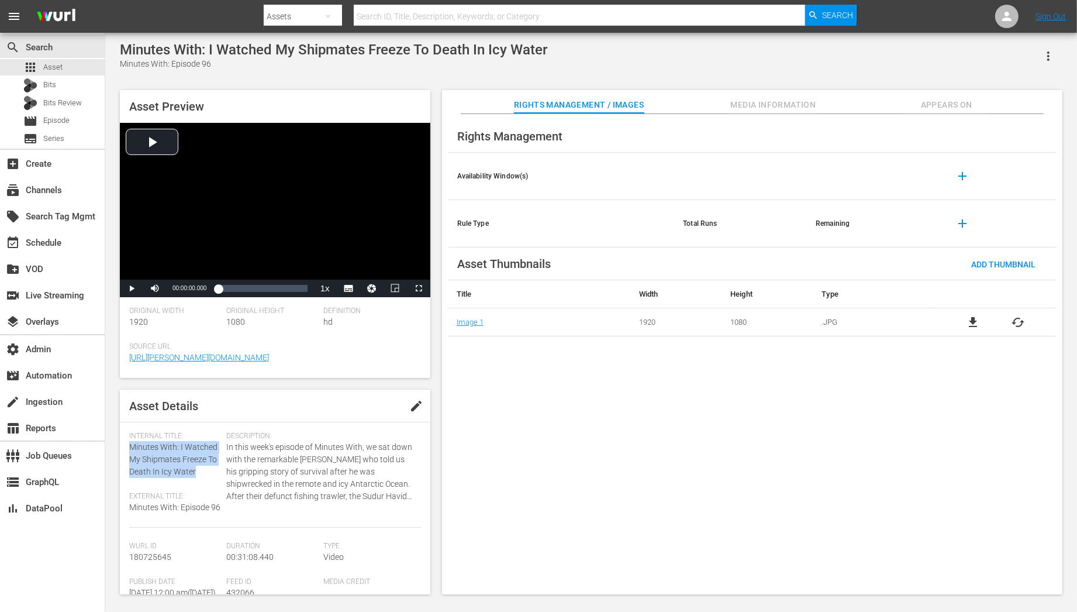
drag, startPoint x: 130, startPoint y: 448, endPoint x: 194, endPoint y: 469, distance: 67.3
click at [194, 469] on span "Minutes With: I Watched My Shipmates Freeze To Death In Icy Water" at bounding box center [173, 459] width 88 height 34
copy span "Minutes With: I Watched My Shipmates Freeze To Death In Icy Water"
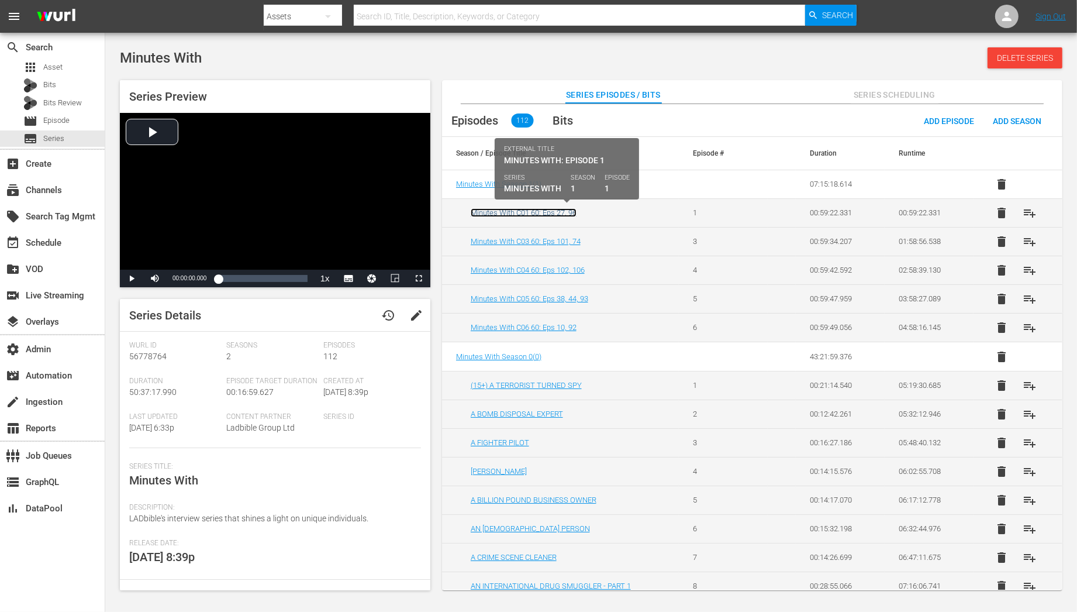
click at [565, 214] on link "Minutes With C01 60: Eps 27, 96" at bounding box center [524, 212] width 106 height 9
click at [513, 209] on link "Minutes With C01 60: Eps 27, 96" at bounding box center [524, 212] width 106 height 9
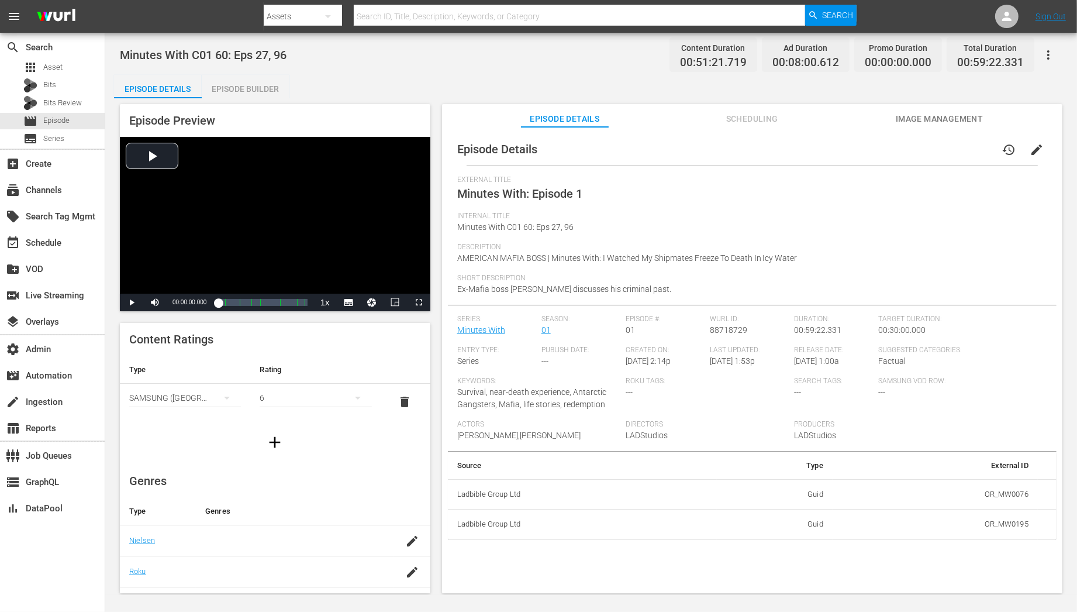
click at [260, 91] on div "Episode Builder" at bounding box center [246, 89] width 88 height 28
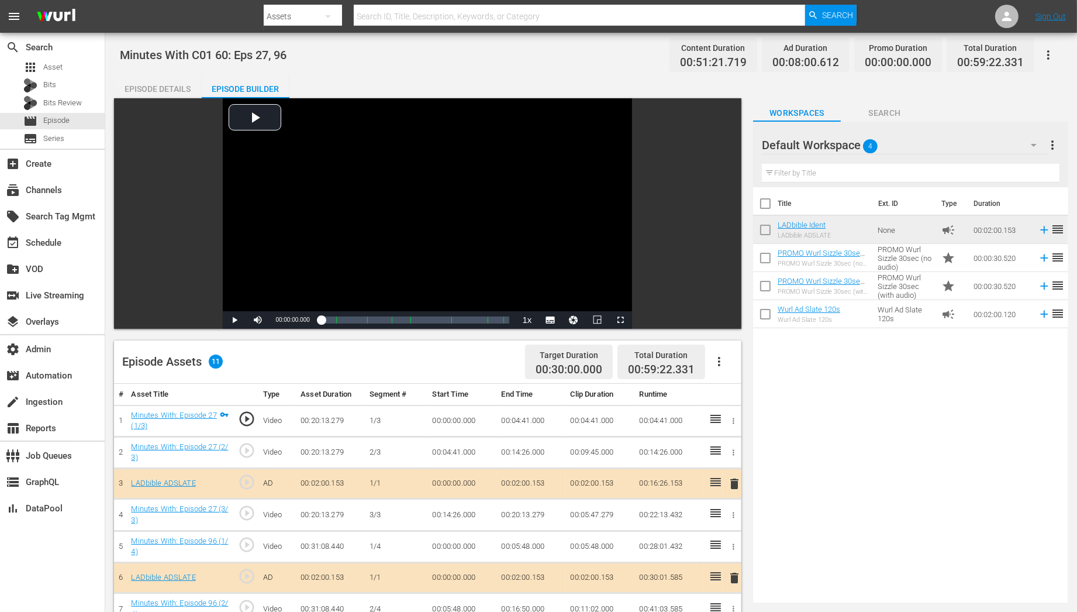
click at [865, 140] on span "4" at bounding box center [870, 146] width 15 height 25
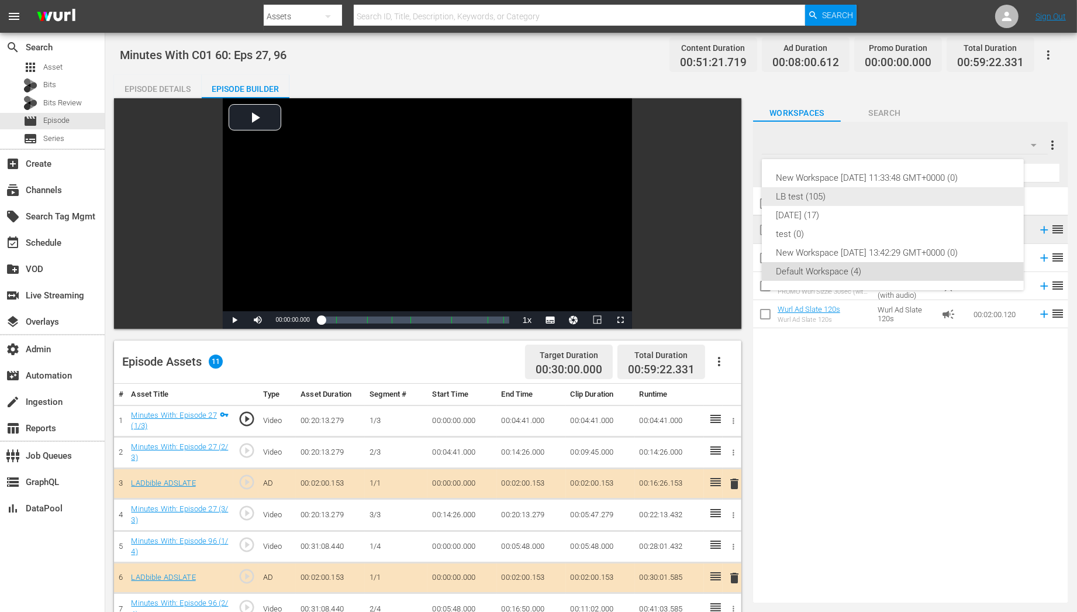
click at [948, 198] on div "LB test (105)" at bounding box center [893, 196] width 234 height 19
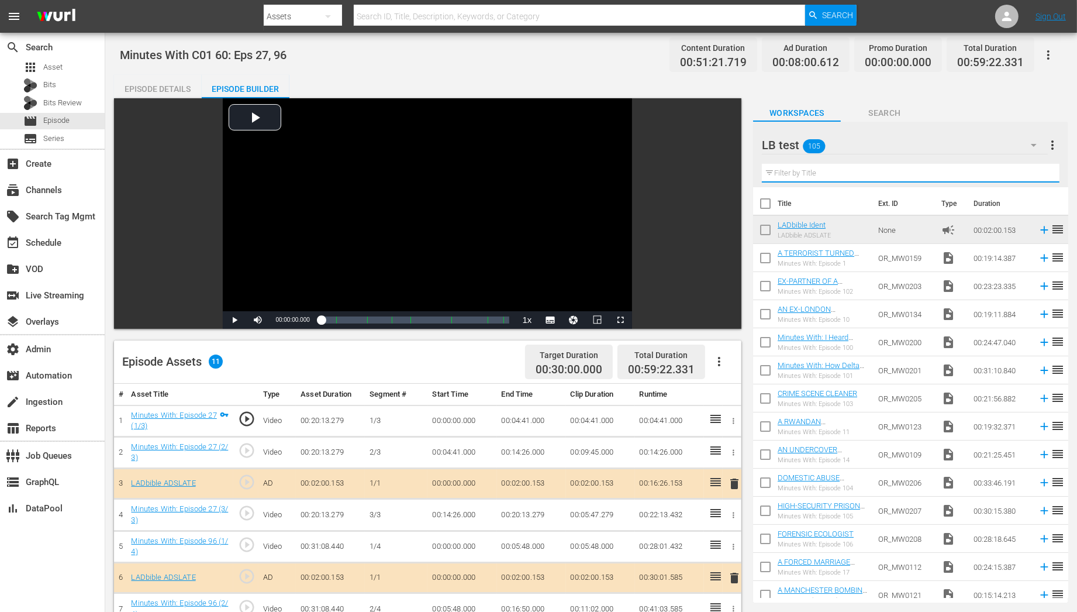
click at [855, 172] on input "text" at bounding box center [911, 173] width 298 height 19
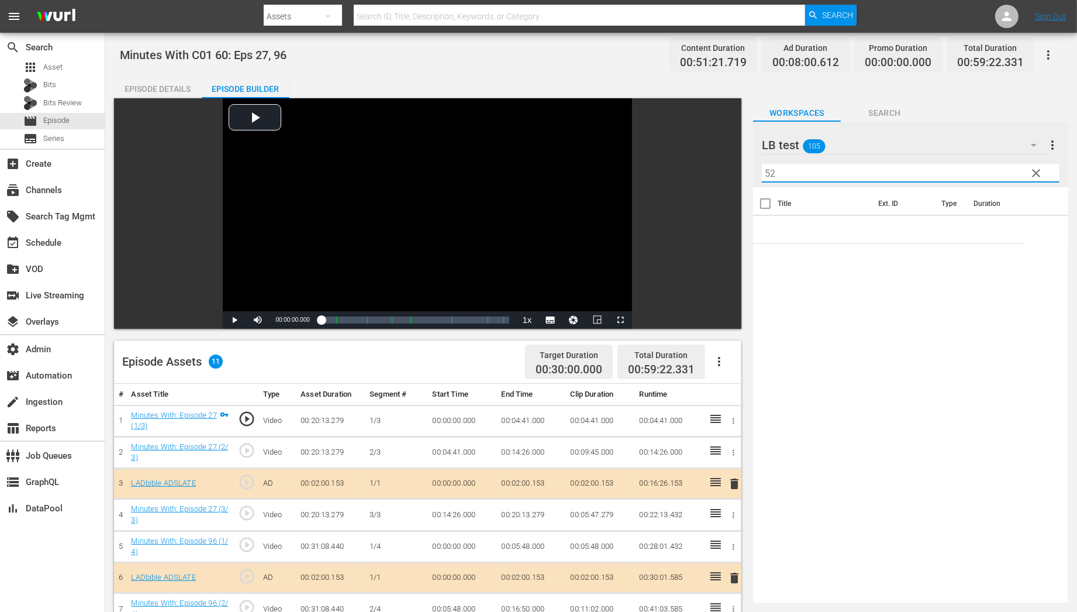
type input "52"
click at [835, 223] on link "EAST END GANGSTER (KRAY TWINS)" at bounding box center [815, 229] width 75 height 18
click at [807, 223] on link "EAST END GANGSTER (KRAY TWINS)" at bounding box center [815, 229] width 75 height 18
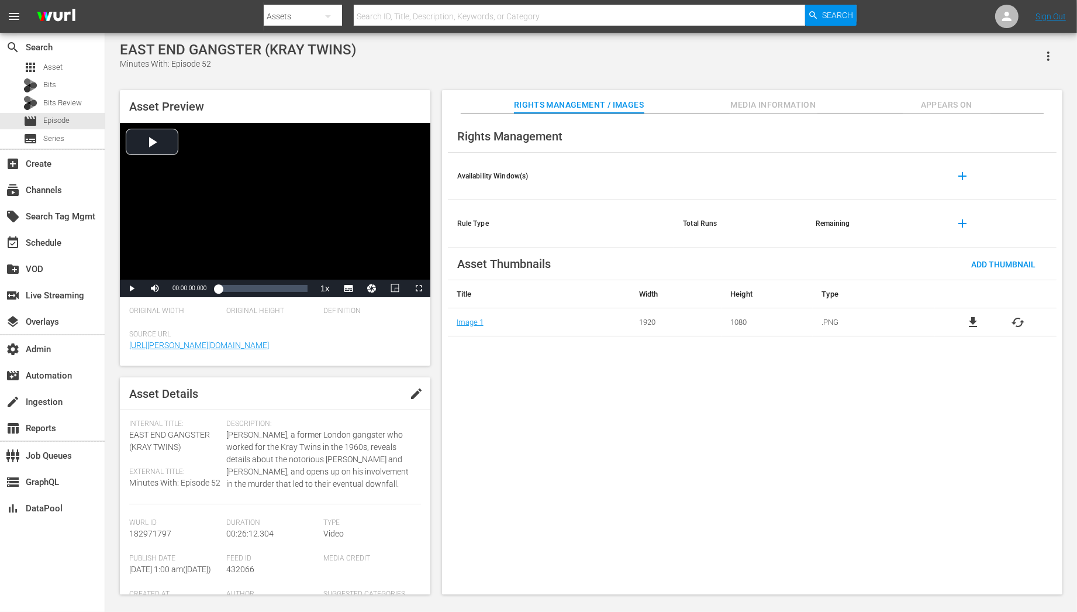
click at [956, 111] on span "Appears On" at bounding box center [947, 105] width 88 height 15
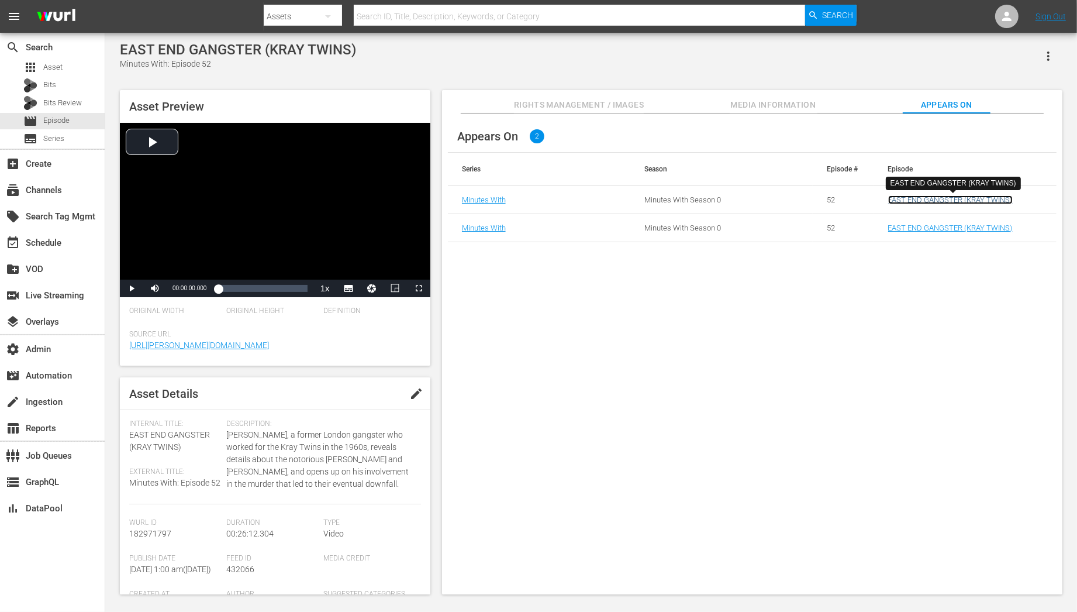
click at [941, 199] on link "EAST END GANGSTER (KRAY TWINS)" at bounding box center [950, 199] width 125 height 9
click at [941, 227] on link "EAST END GANGSTER (KRAY TWINS)" at bounding box center [950, 227] width 125 height 9
click at [903, 225] on link "EAST END GANGSTER (KRAY TWINS)" at bounding box center [950, 227] width 125 height 9
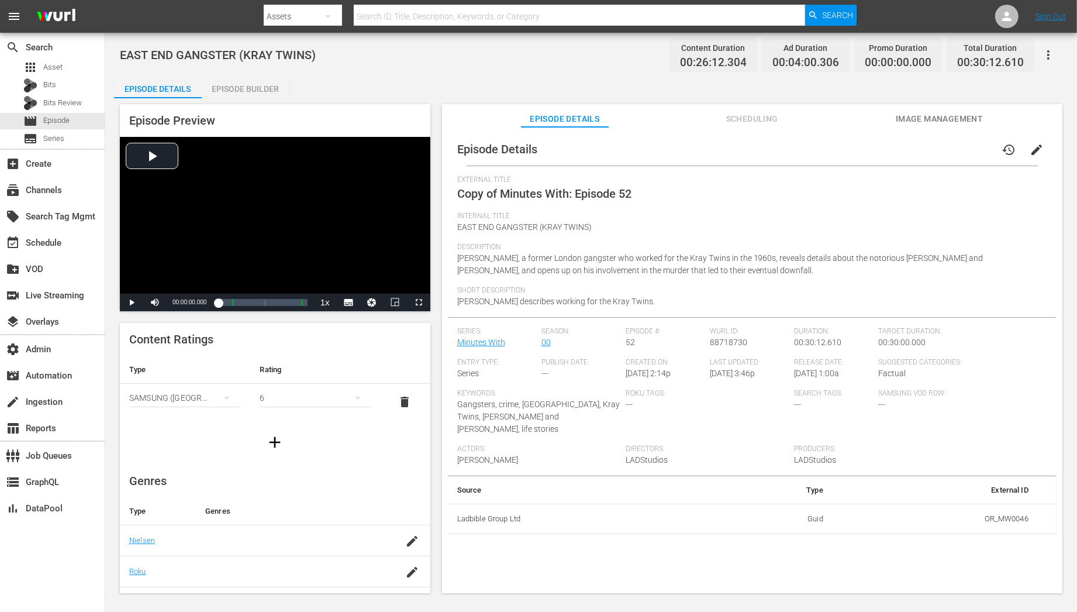
click at [245, 102] on div "Episode Preview Video Player is loading. Play Video Play Mute Current Time 00:0…" at bounding box center [591, 350] width 954 height 504
click at [245, 89] on div "Episode Builder" at bounding box center [246, 89] width 88 height 28
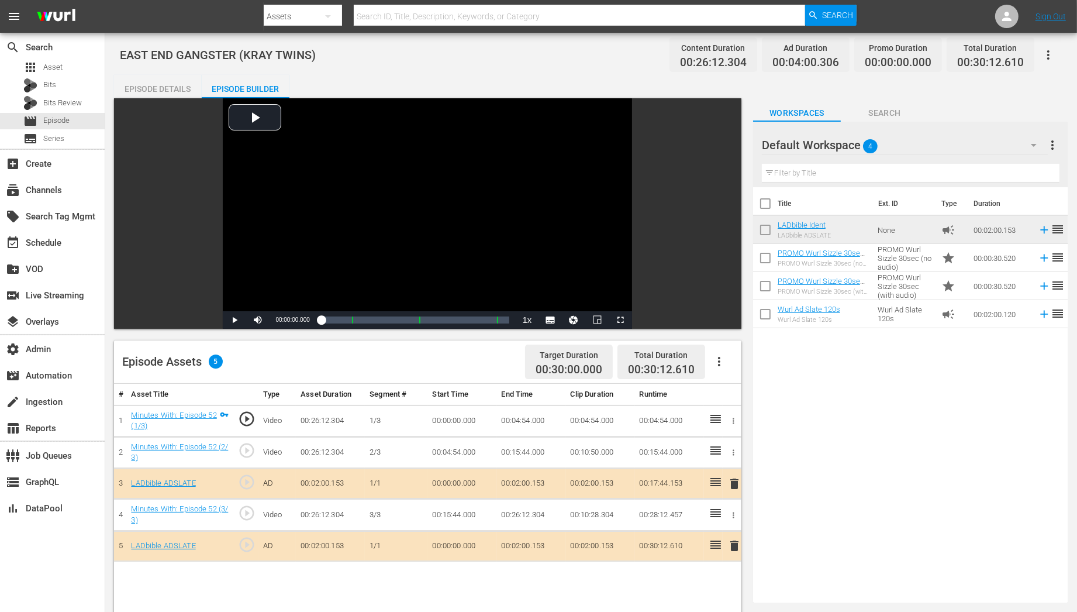
click at [798, 173] on input "text" at bounding box center [911, 173] width 298 height 19
type input "9"
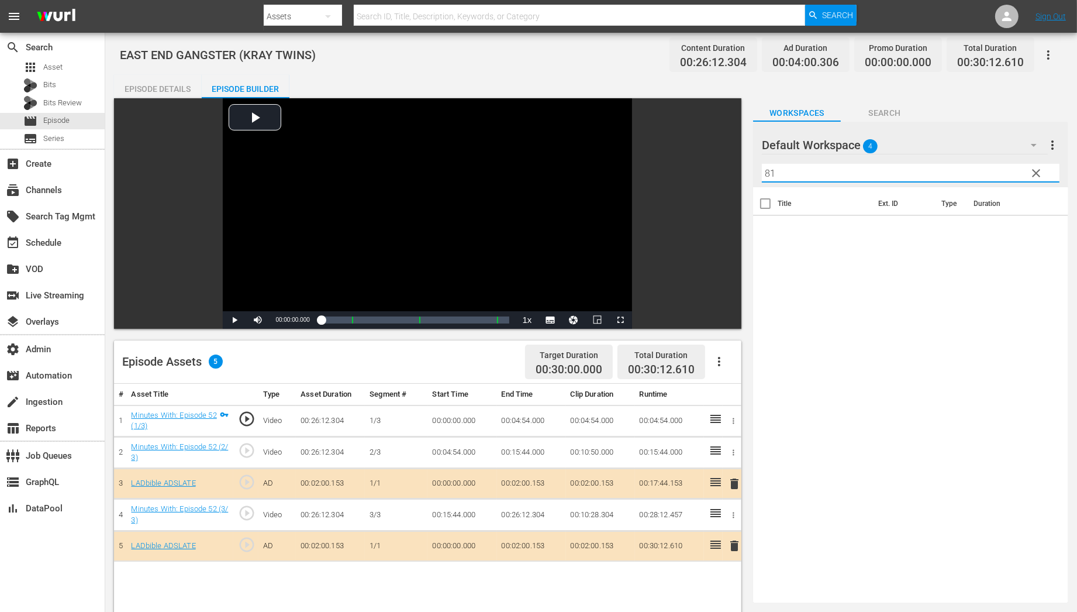
type input "81"
click at [969, 143] on div "Default Workspace 4" at bounding box center [905, 145] width 286 height 33
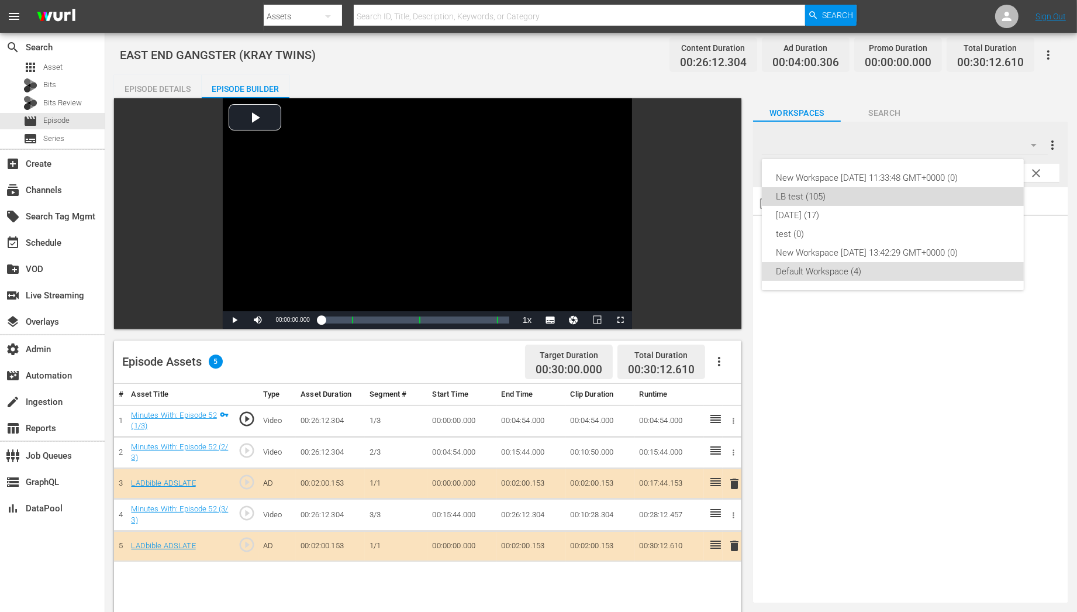
click at [893, 190] on div "LB test (105)" at bounding box center [893, 196] width 234 height 19
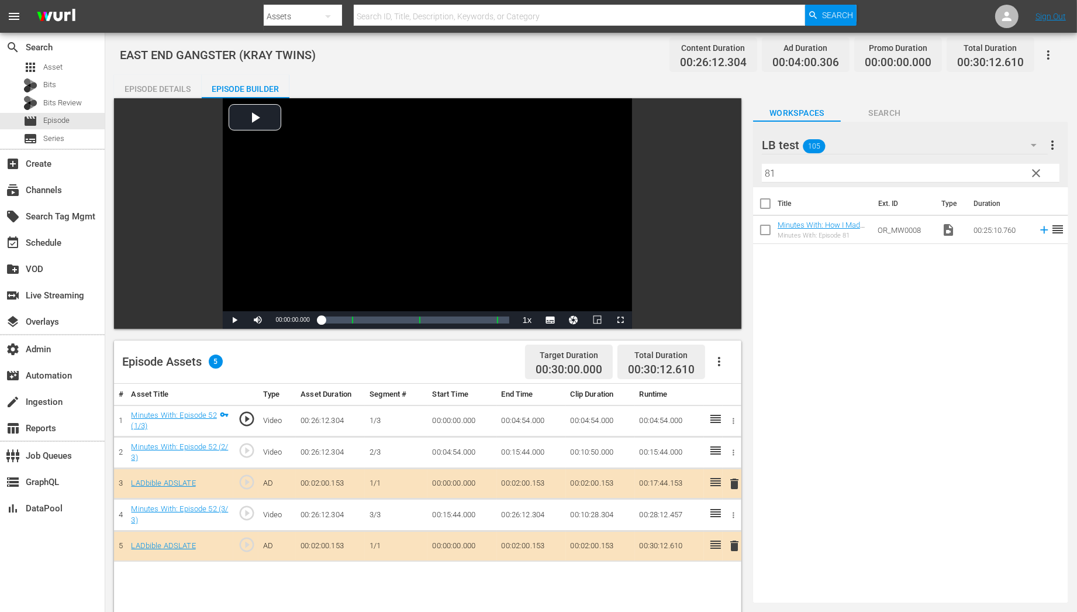
click at [847, 218] on td "Minutes With: How I Made Millions As The World’s Best Trader Minutes With: Epis…" at bounding box center [826, 230] width 96 height 28
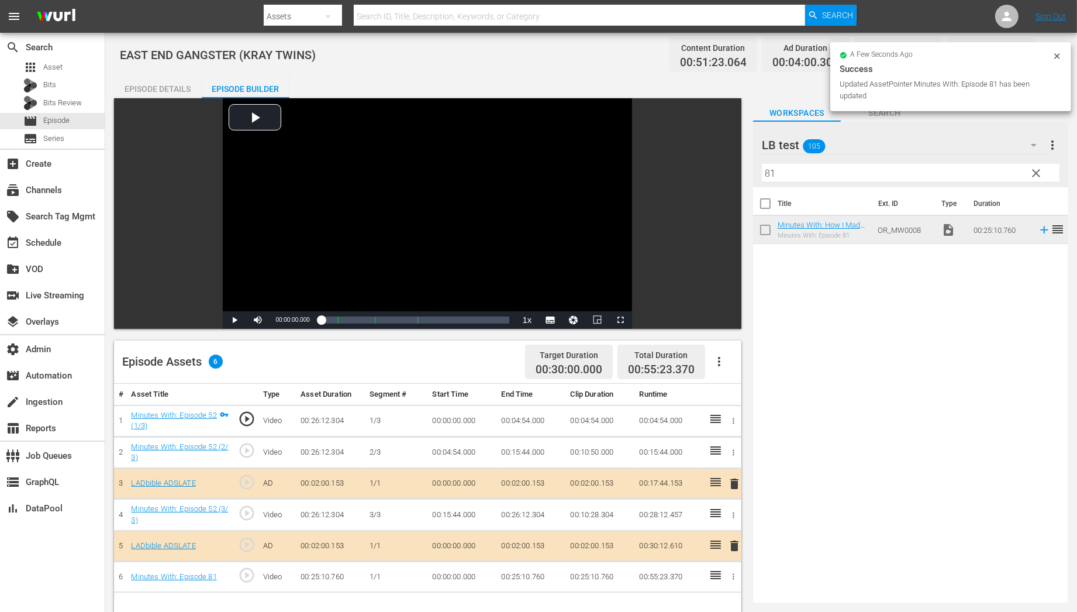
drag, startPoint x: 843, startPoint y: 224, endPoint x: 272, endPoint y: 8, distance: 610.8
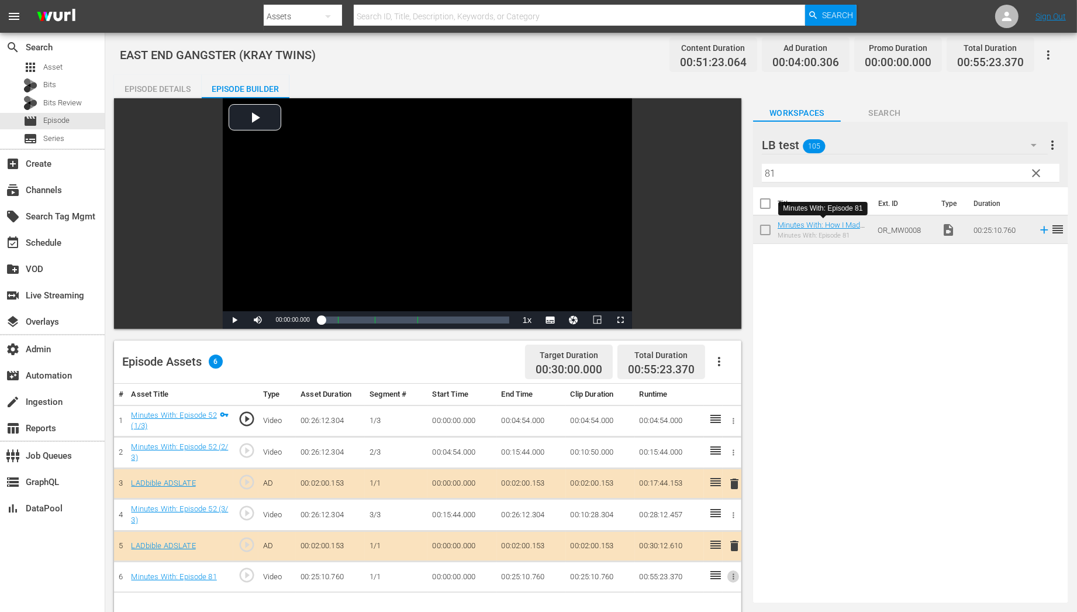
click at [734, 550] on icon "button" at bounding box center [733, 576] width 9 height 9
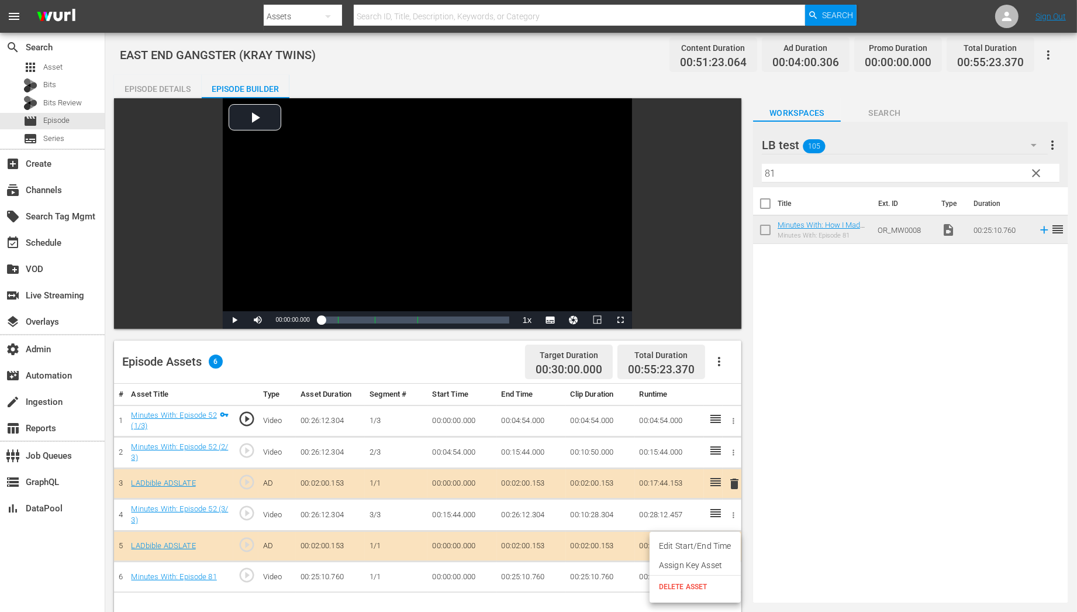
click at [730, 550] on li "Assign Key Asset" at bounding box center [695, 564] width 91 height 19
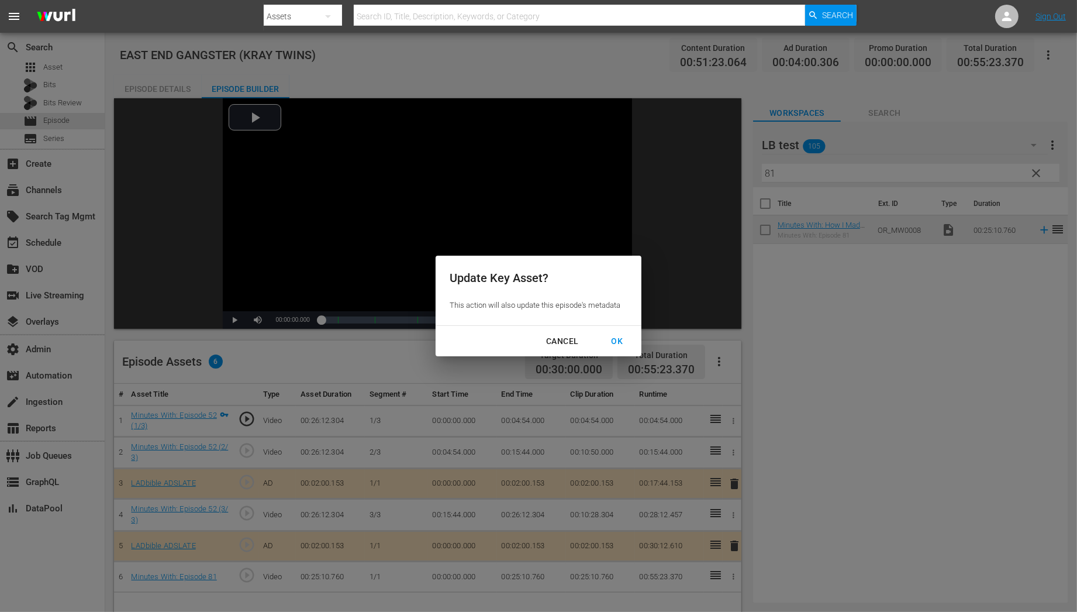
click at [616, 346] on div "OK" at bounding box center [617, 341] width 30 height 15
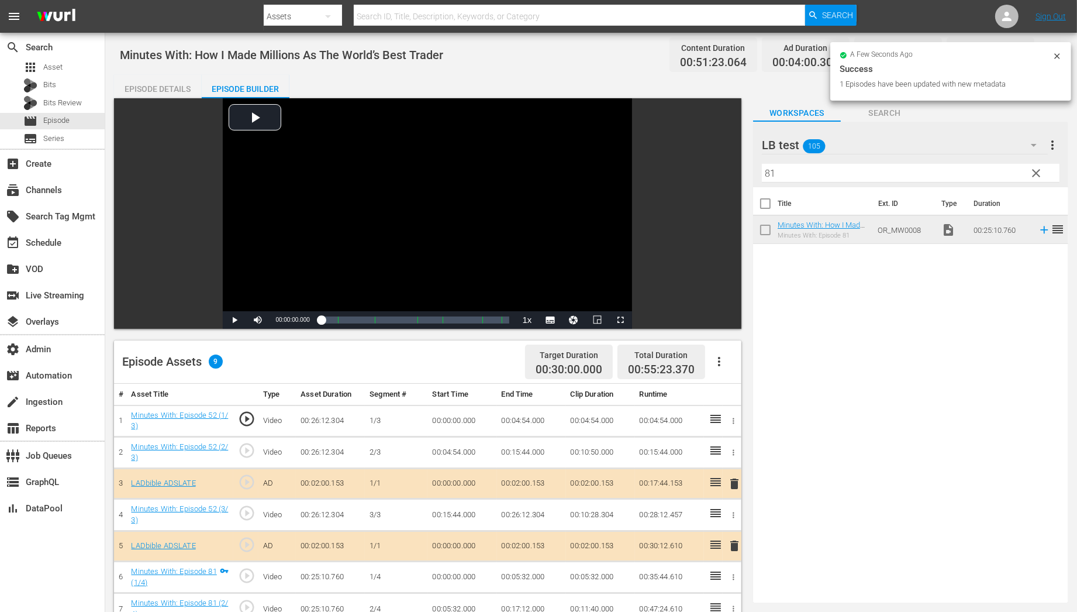
click at [734, 419] on icon "button" at bounding box center [733, 420] width 9 height 9
click at [721, 436] on li "Assign Key Asset" at bounding box center [695, 439] width 91 height 19
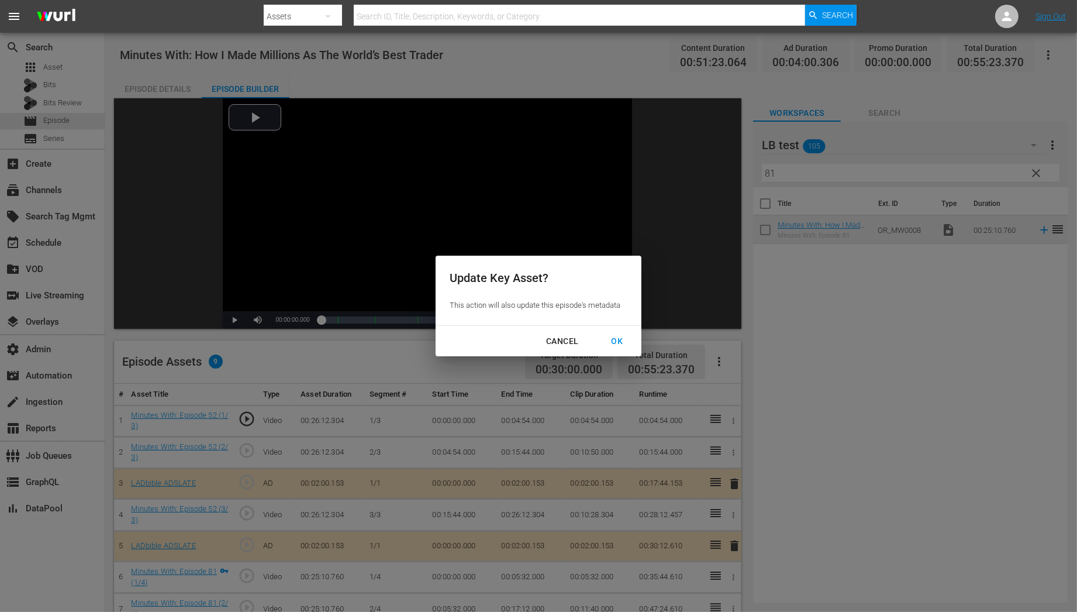
click at [616, 349] on button "OK" at bounding box center [617, 341] width 40 height 22
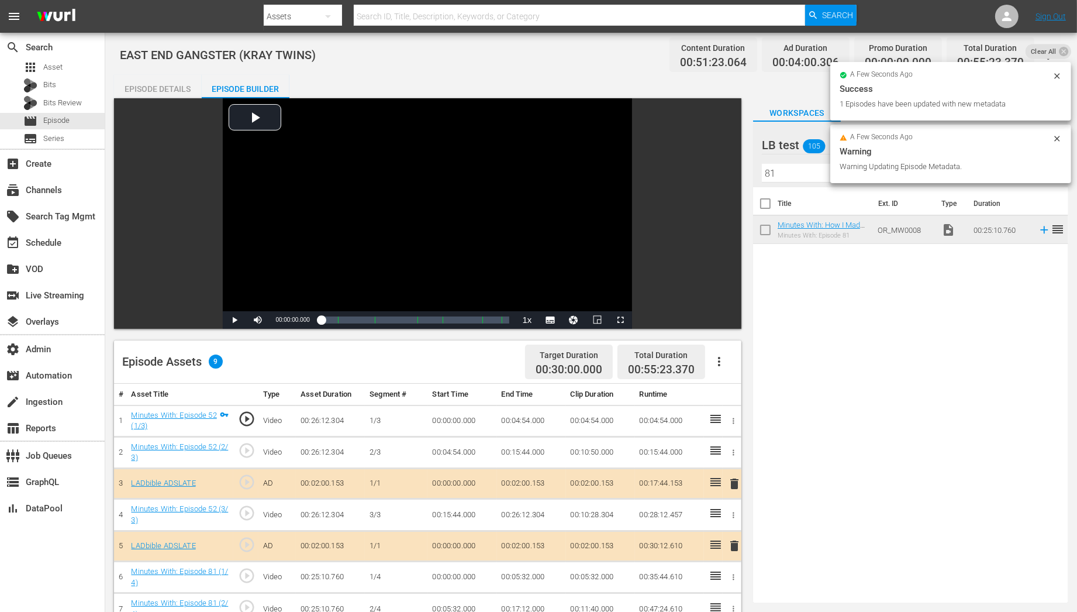
click at [165, 82] on div "Episode Details" at bounding box center [158, 89] width 88 height 28
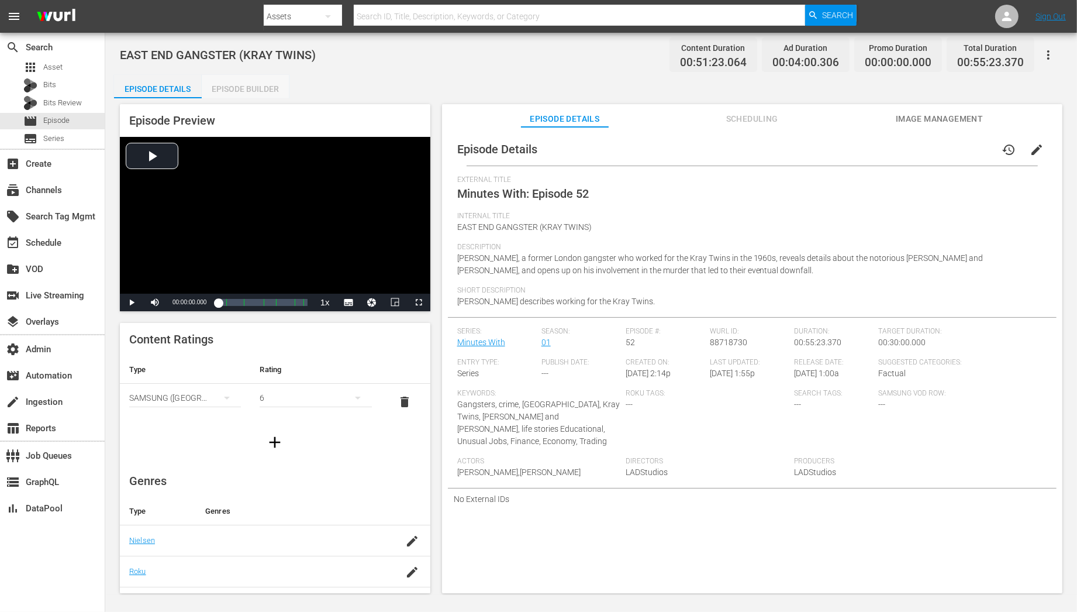
click at [255, 94] on div "Episode Builder" at bounding box center [246, 89] width 88 height 28
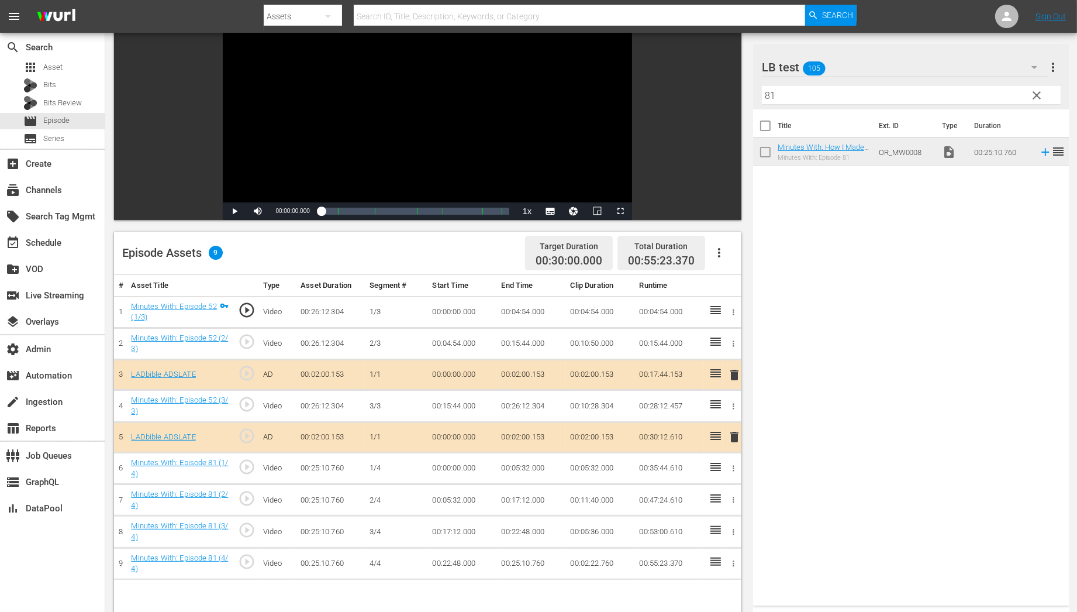
scroll to position [116, 0]
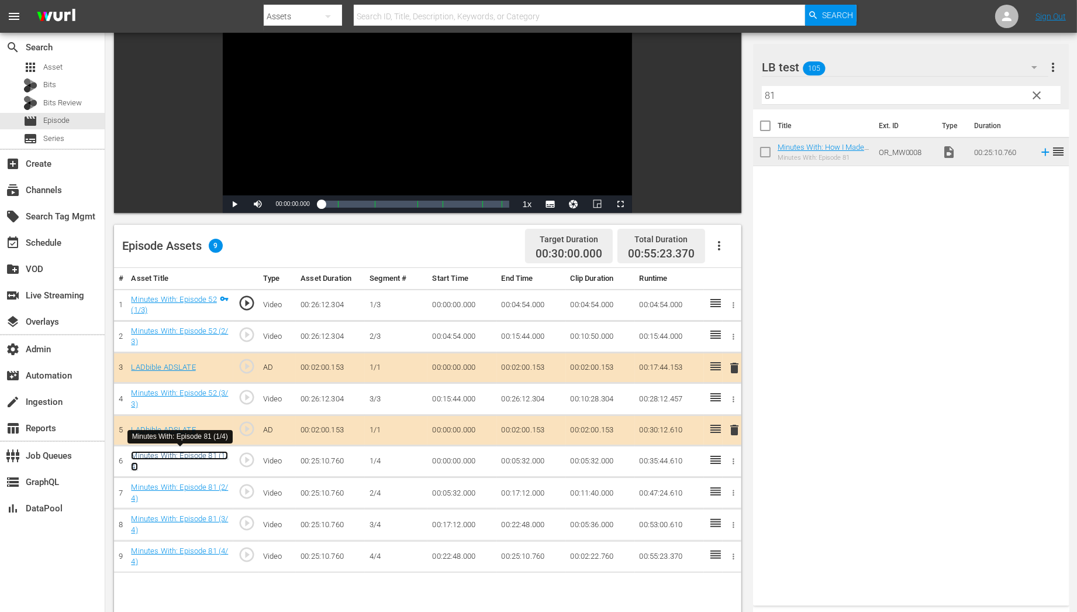
click at [161, 455] on link "Minutes With: Episode 81 (1/4)" at bounding box center [179, 461] width 97 height 20
click at [969, 95] on span "clear" at bounding box center [1037, 95] width 14 height 14
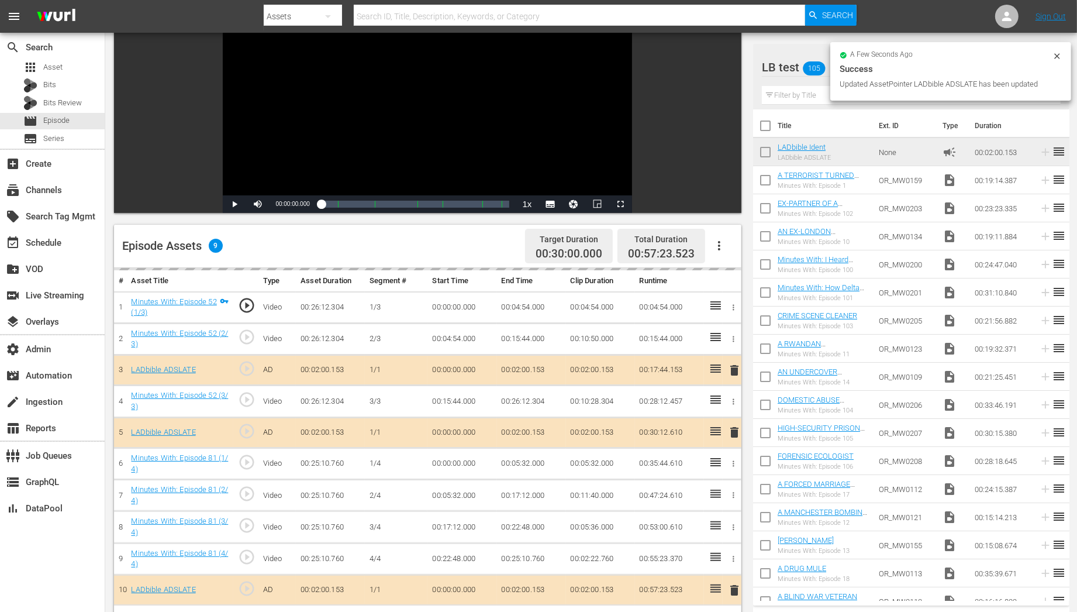
drag, startPoint x: 810, startPoint y: 147, endPoint x: 190, endPoint y: 9, distance: 635.6
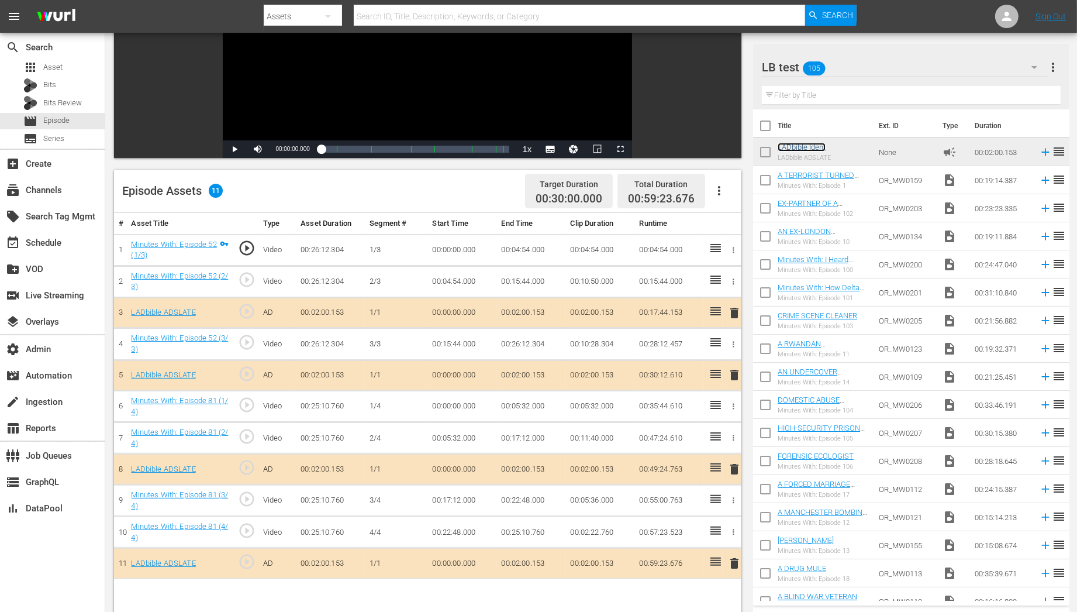
scroll to position [0, 0]
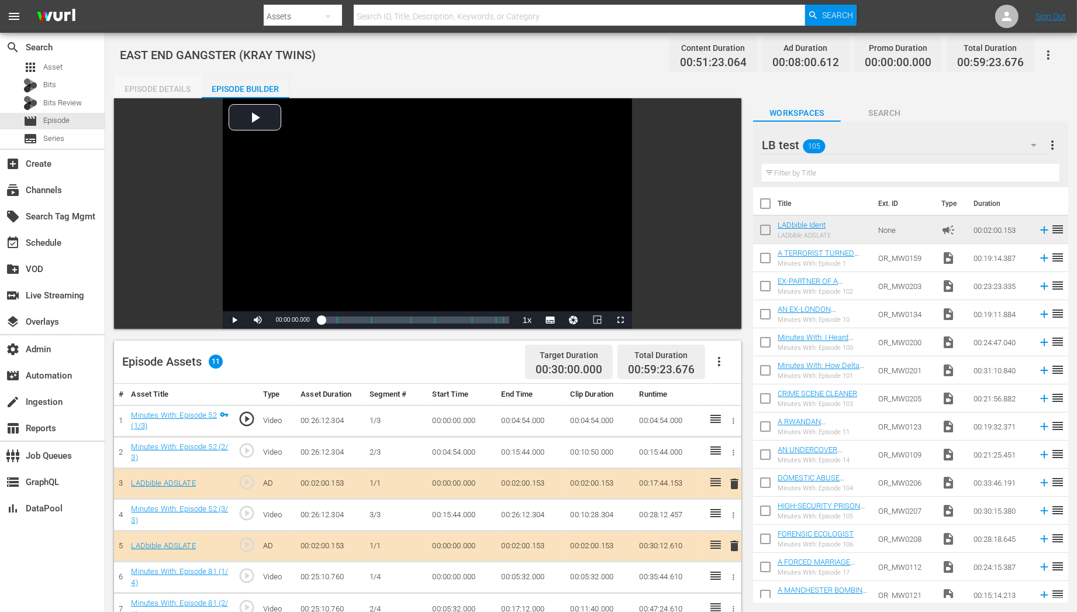
click at [154, 90] on div "Episode Details" at bounding box center [158, 89] width 88 height 28
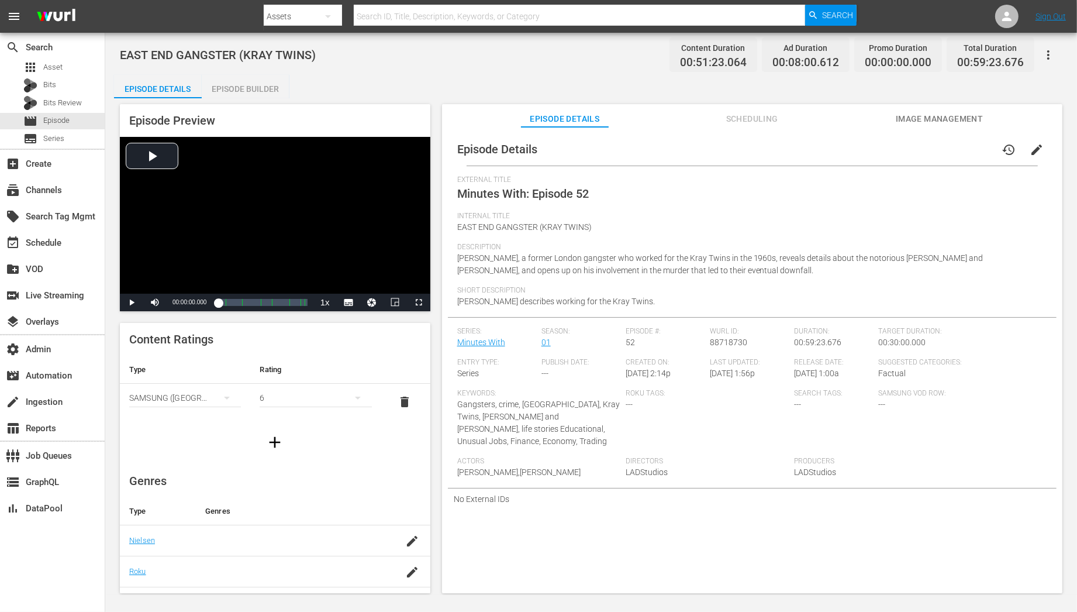
click at [969, 152] on span "edit" at bounding box center [1037, 150] width 14 height 14
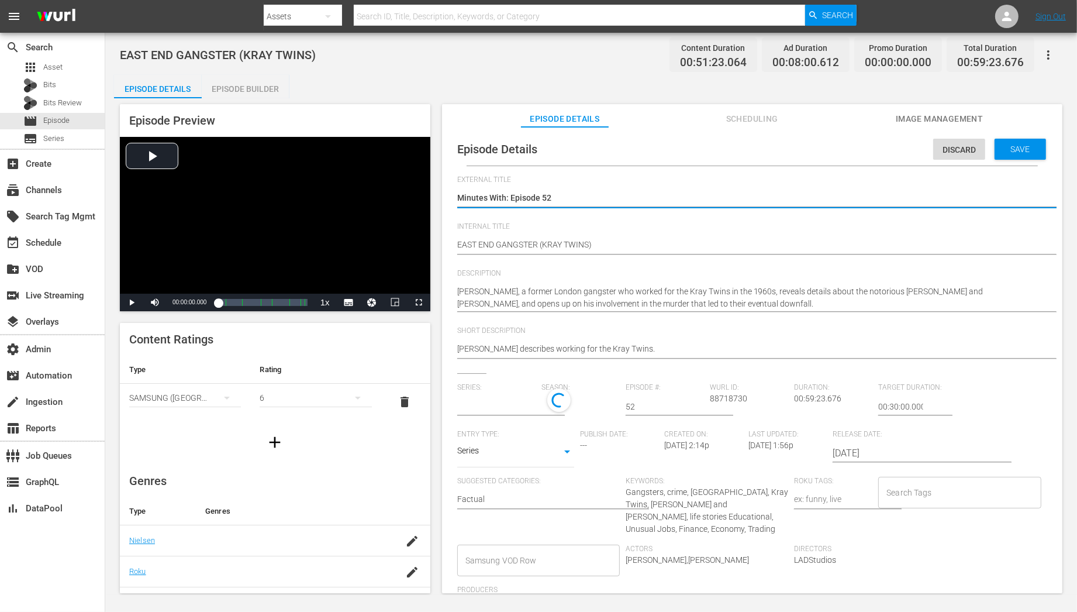
type input "Minutes With"
click at [552, 195] on textarea "Minutes With: Episode 52" at bounding box center [749, 199] width 584 height 14
type textarea "Minutes With: Episode 5"
type textarea "Minutes With: Episode"
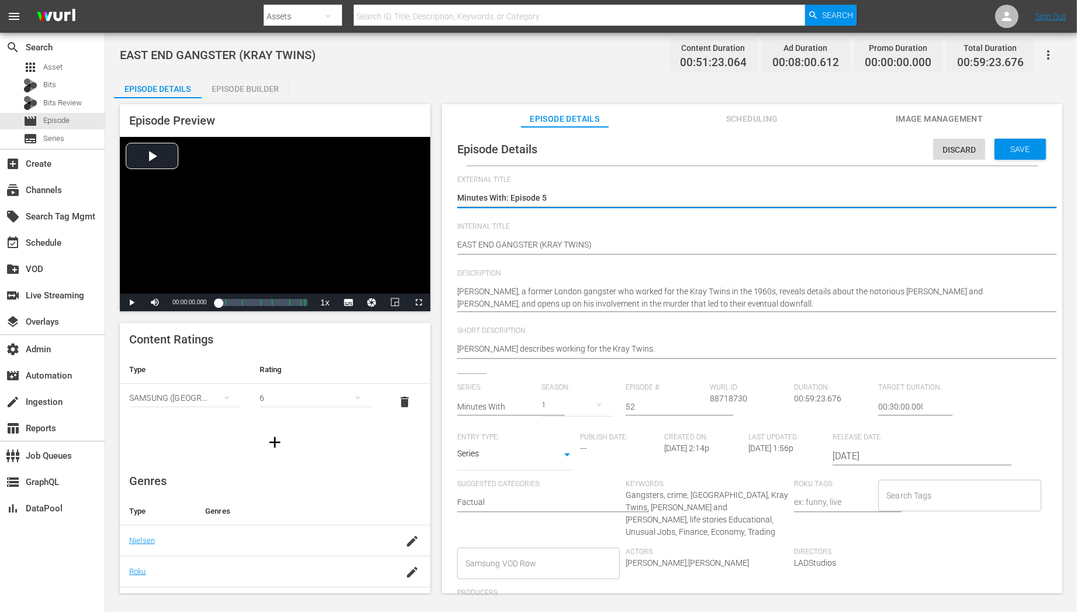
type textarea "Minutes With: Episode"
type textarea "Minutes With: Episode 2"
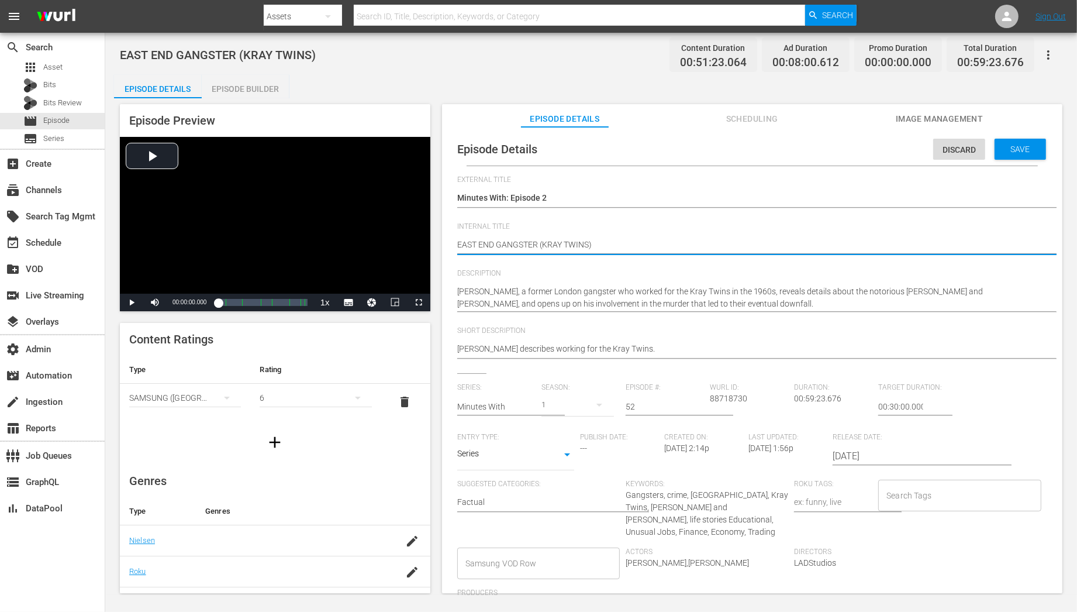
drag, startPoint x: 628, startPoint y: 248, endPoint x: 435, endPoint y: 238, distance: 193.2
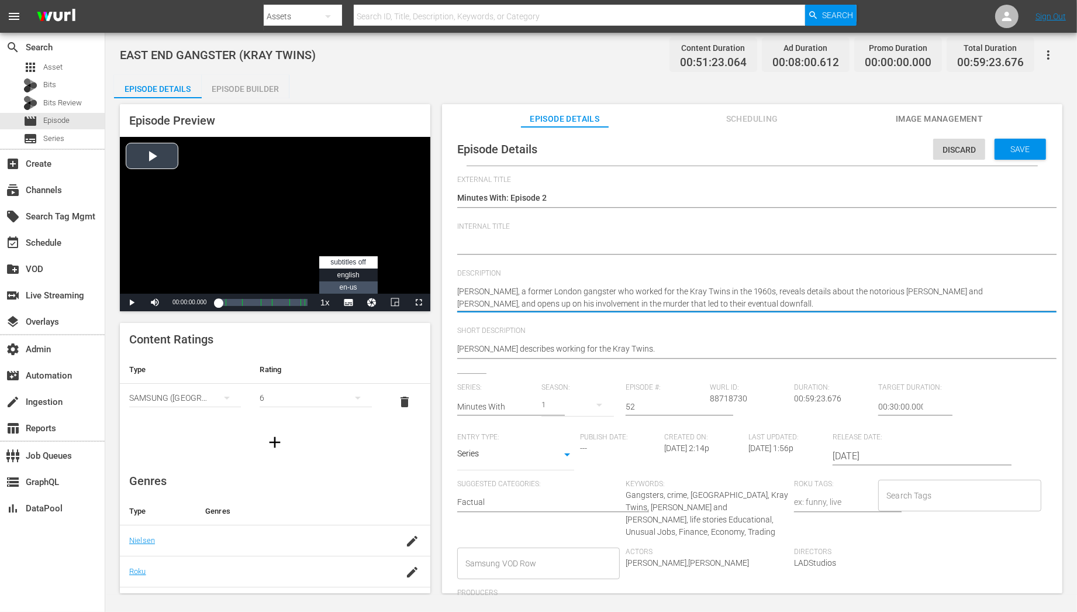
drag, startPoint x: 706, startPoint y: 306, endPoint x: 337, endPoint y: 286, distance: 369.4
paste textarea "EAST END GANGSTER (KRAY TWINS)"
type textarea "EAST END GANGSTER (KRAY TWINS)"
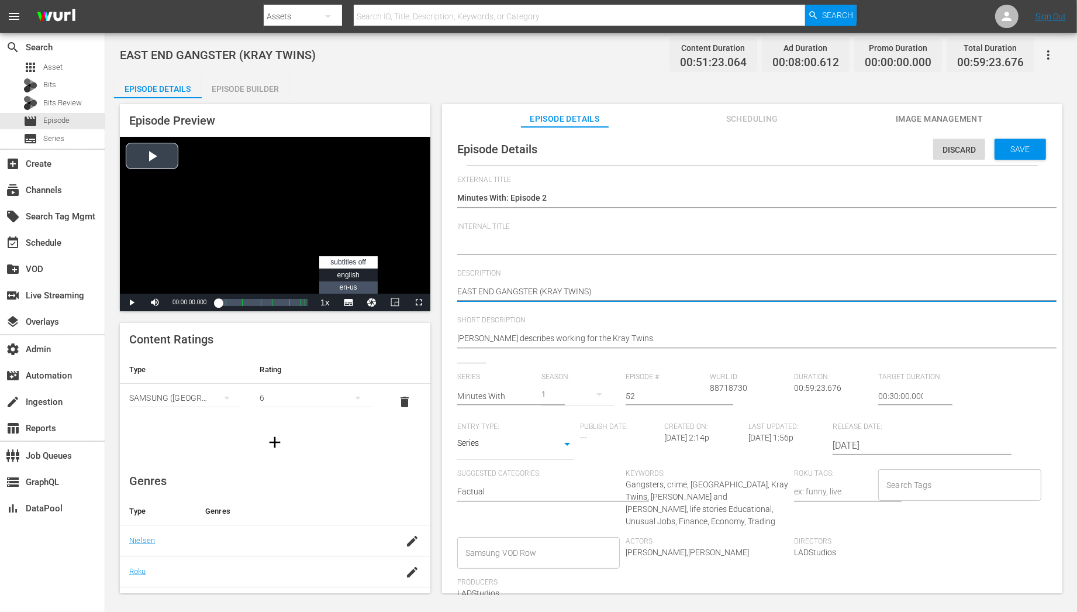
type textarea "EAST END GANGSTER (KRAY TWINS)"
type textarea "EAST END GANGSTER (KRAY TWINS) |"
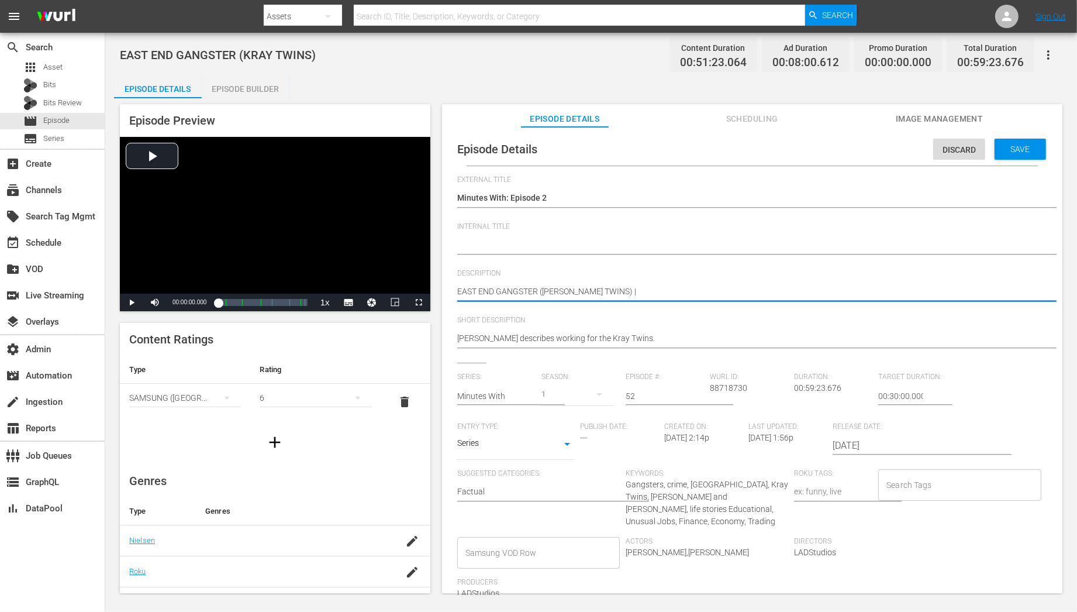
type textarea "EAST END GANGSTER (KRAY TWINS) |"
paste textarea "Minutes With: How I Made Millions As The World’s Best Trader"
type textarea "EAST END GANGSTER (KRAY TWINS) | Minutes With: How I Made Millions As The World…"
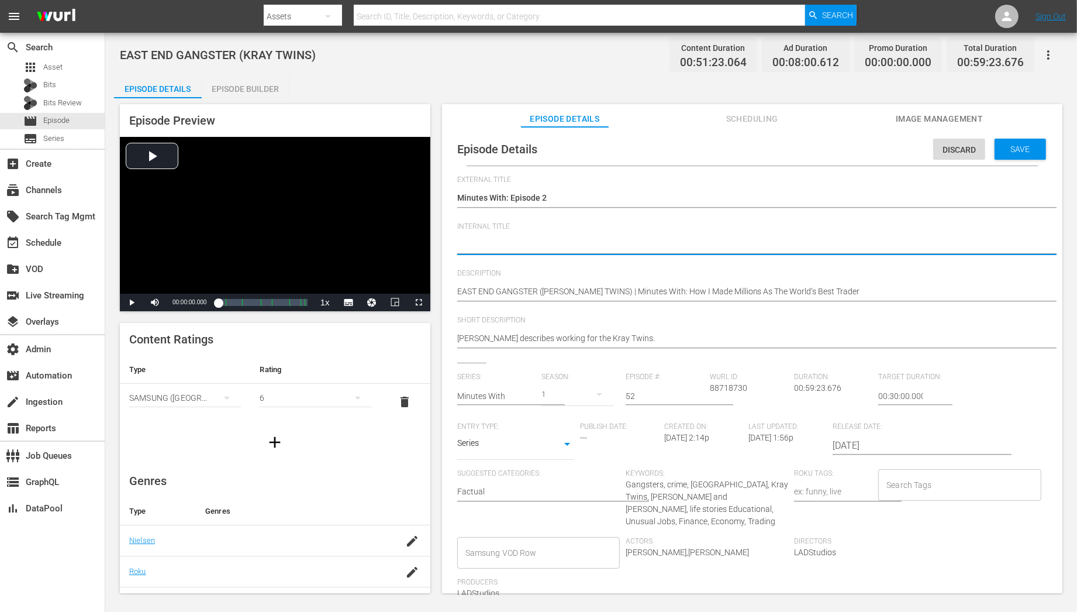
paste textarea "Minutes With C01 60: Eps 1, 13, 28"
type textarea "Minutes With C01 60: Eps 1, 13, 28"
click at [519, 240] on textarea "EAST END GANGSTER (KRAY TWINS)" at bounding box center [749, 246] width 584 height 14
type textarea "Minutes With C0 60: Eps 1, 13, 28"
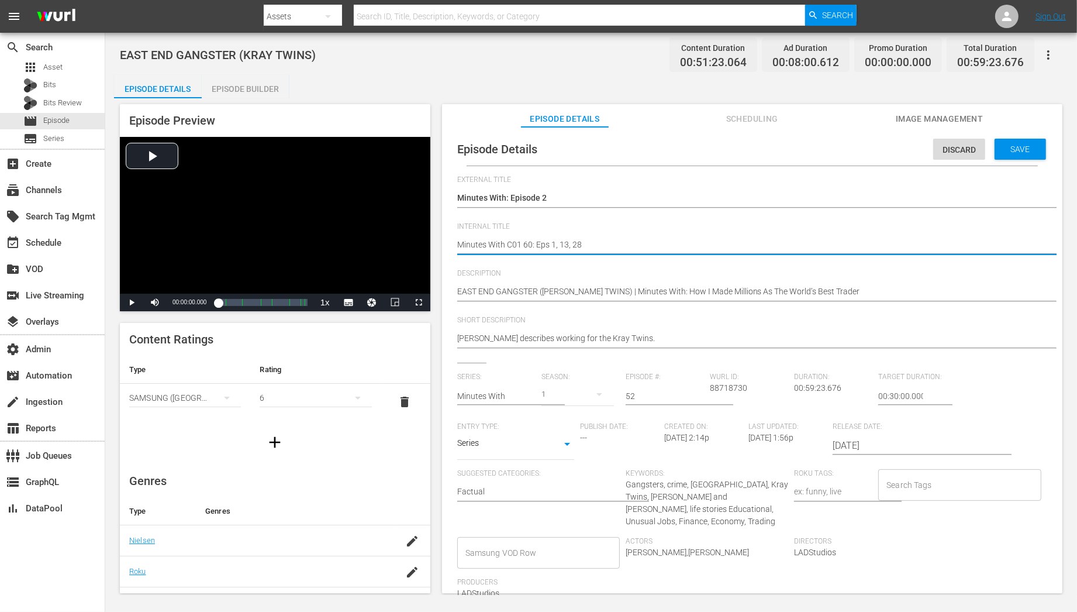
type textarea "Minutes With C0 60: Eps 1, 13, 28"
type textarea "Minutes With C02 60: Eps 1, 13, 28"
drag, startPoint x: 552, startPoint y: 242, endPoint x: 634, endPoint y: 242, distance: 82.4
click at [634, 242] on textarea "EAST END GANGSTER (KRAY TWINS)" at bounding box center [749, 246] width 584 height 14
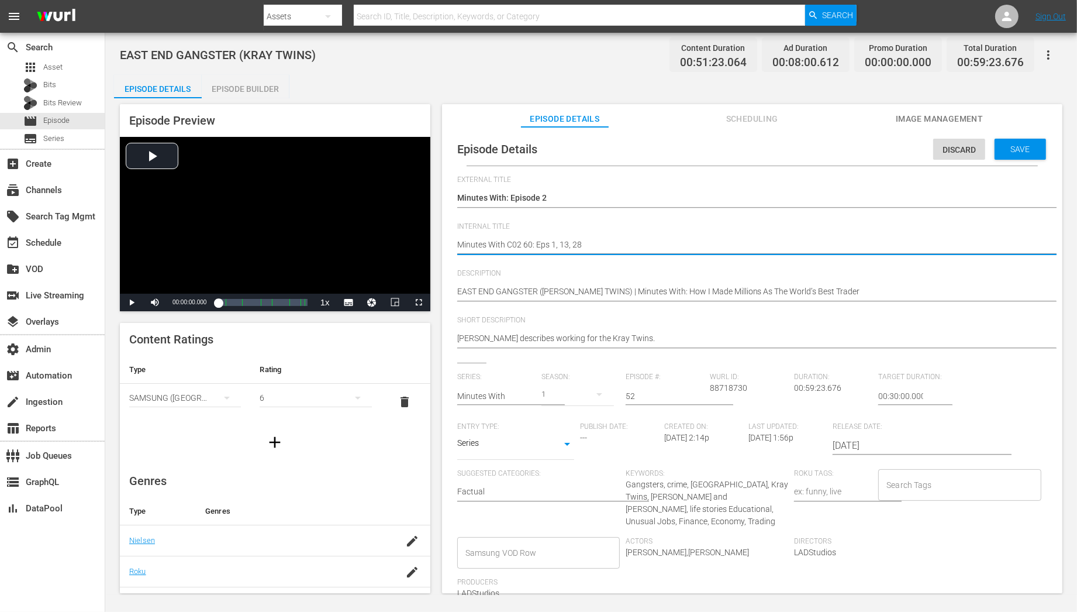
type textarea "Minutes With C02 60: Eps 5"
type textarea "Minutes With C02 60: Eps 52"
type textarea "Minutes With C02 60: Eps 52,"
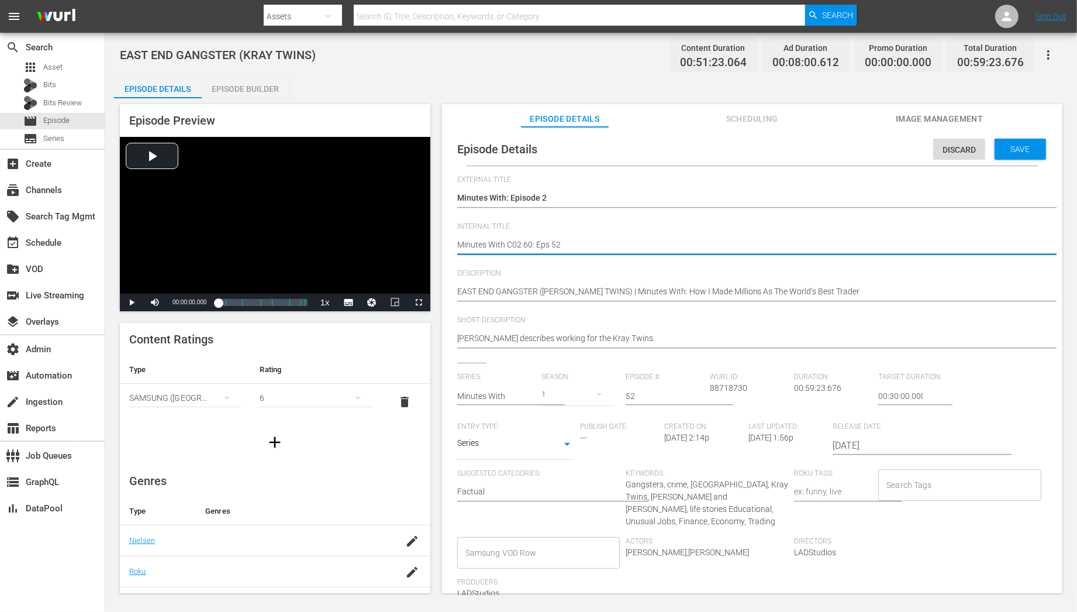
type textarea "Minutes With C02 60: Eps 52,"
type textarea "Minutes With C02 60: Eps 52, 8"
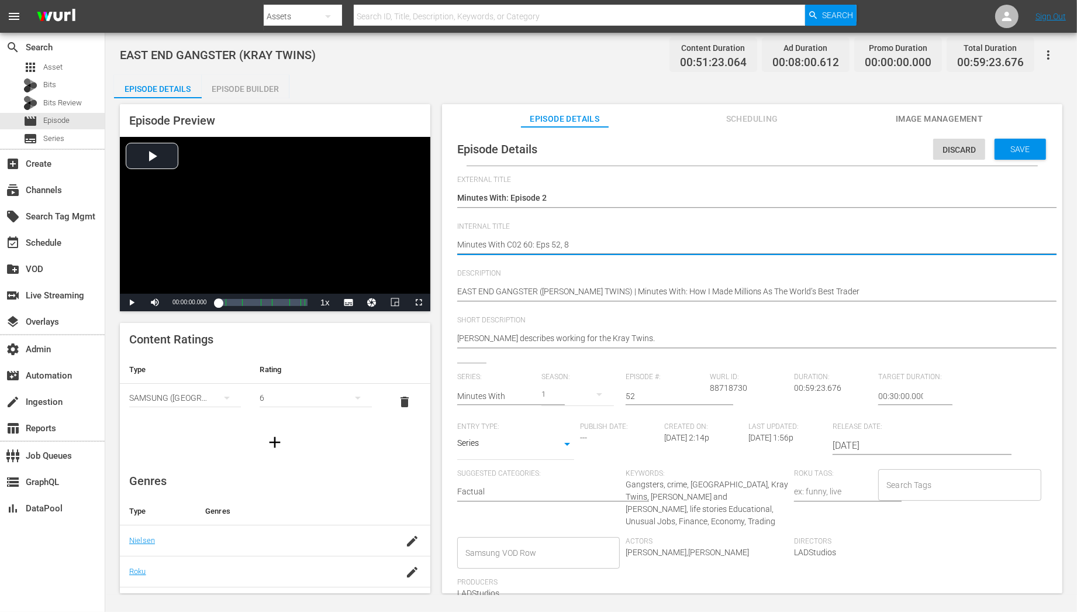
type textarea "Minutes With C02 60: Eps 52, 81"
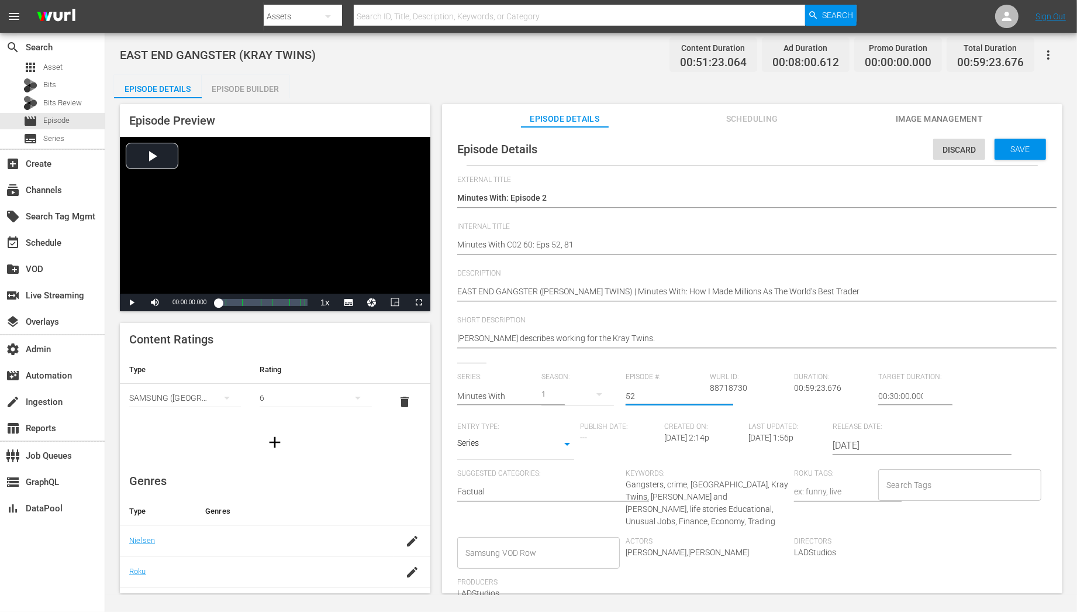
drag, startPoint x: 636, startPoint y: 398, endPoint x: 598, endPoint y: 398, distance: 37.4
click at [598, 398] on div "Series: Minutes With Season: 1 Episode #: 52 Wurl ID: 88718730 Duration: 00:59:…" at bounding box center [752, 490] width 590 height 236
type input "2"
click at [820, 320] on span "Short Description" at bounding box center [749, 320] width 584 height 9
click at [969, 152] on span "Save" at bounding box center [1020, 148] width 38 height 9
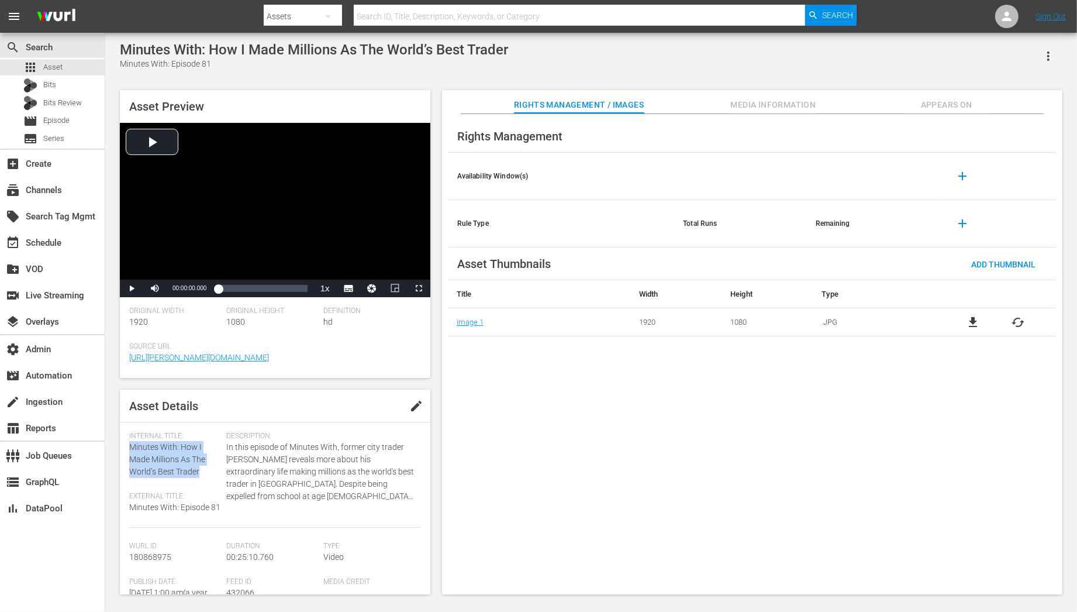
drag, startPoint x: 127, startPoint y: 445, endPoint x: 216, endPoint y: 469, distance: 91.5
click at [216, 469] on div "Asset Details edit Internal Title: Minutes With: How I Made Millions As The Wor…" at bounding box center [275, 491] width 310 height 205
copy span "Minutes With: How I Made Millions As The World’s Best Trader"
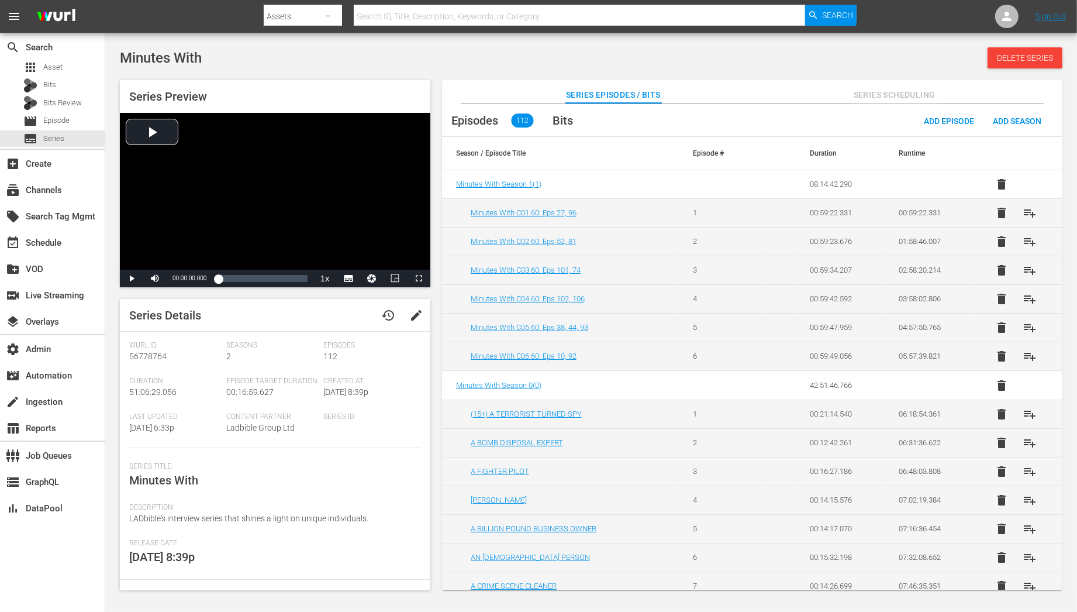
click at [539, 219] on td "Minutes With C01 60: Eps 27, 96" at bounding box center [560, 212] width 237 height 29
click at [540, 215] on link "Minutes With C01 60: Eps 27, 96" at bounding box center [524, 212] width 106 height 9
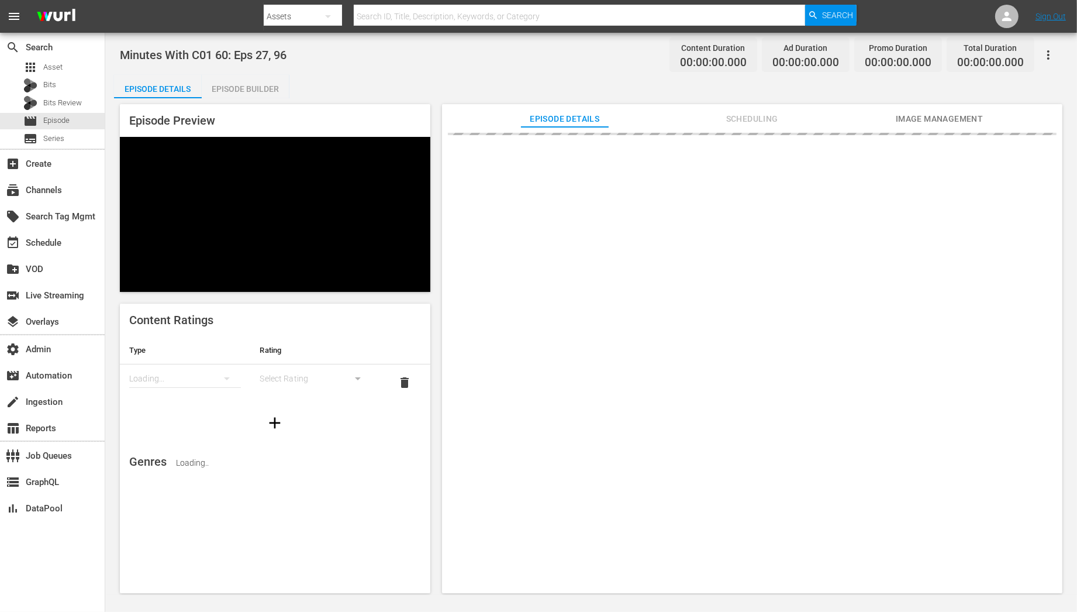
click at [281, 82] on div "Episode Builder" at bounding box center [246, 89] width 88 height 28
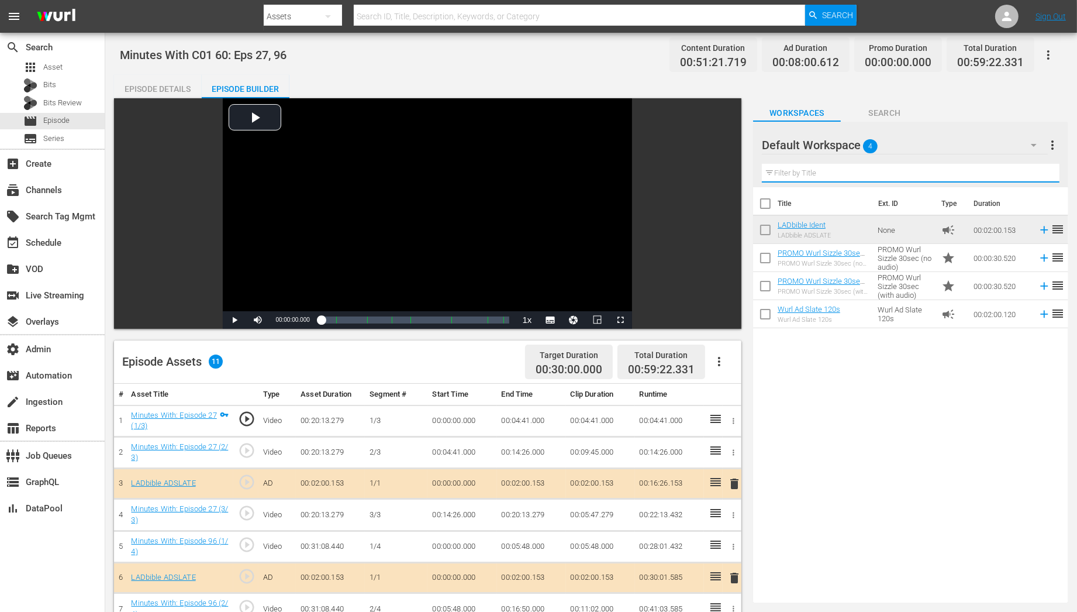
click at [864, 168] on input "text" at bounding box center [911, 173] width 298 height 19
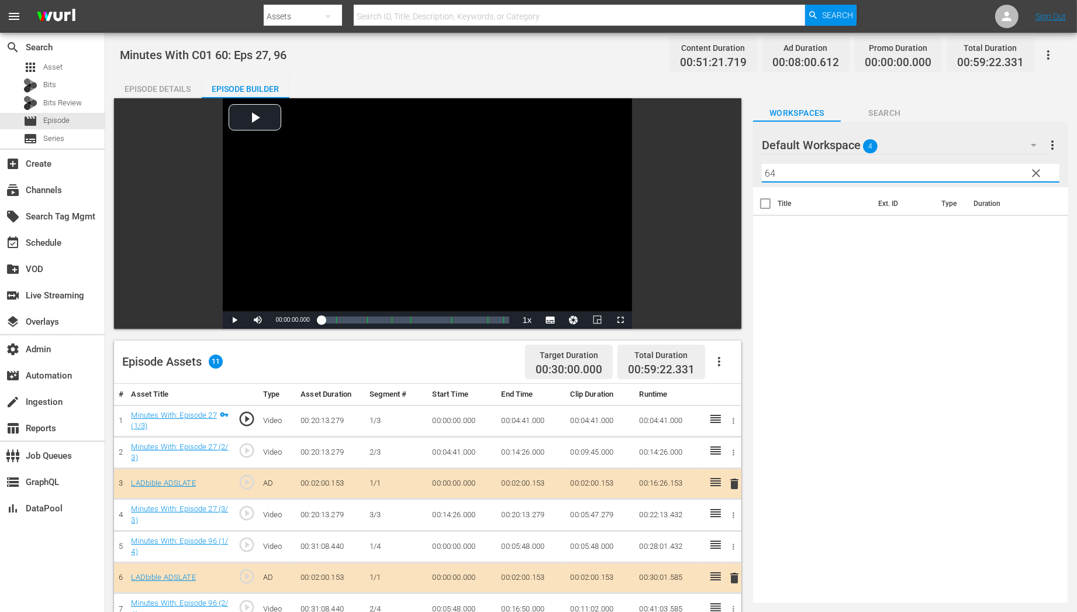
type input "64"
click at [78, 119] on div "movie Episode" at bounding box center [52, 121] width 105 height 16
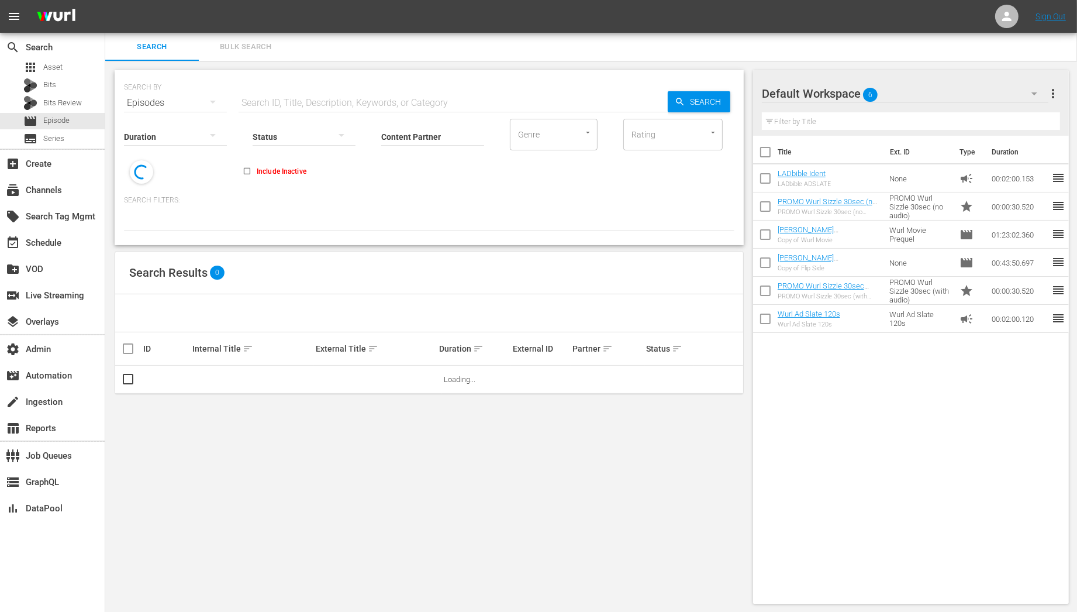
click at [1038, 95] on icon "button" at bounding box center [1034, 94] width 14 height 14
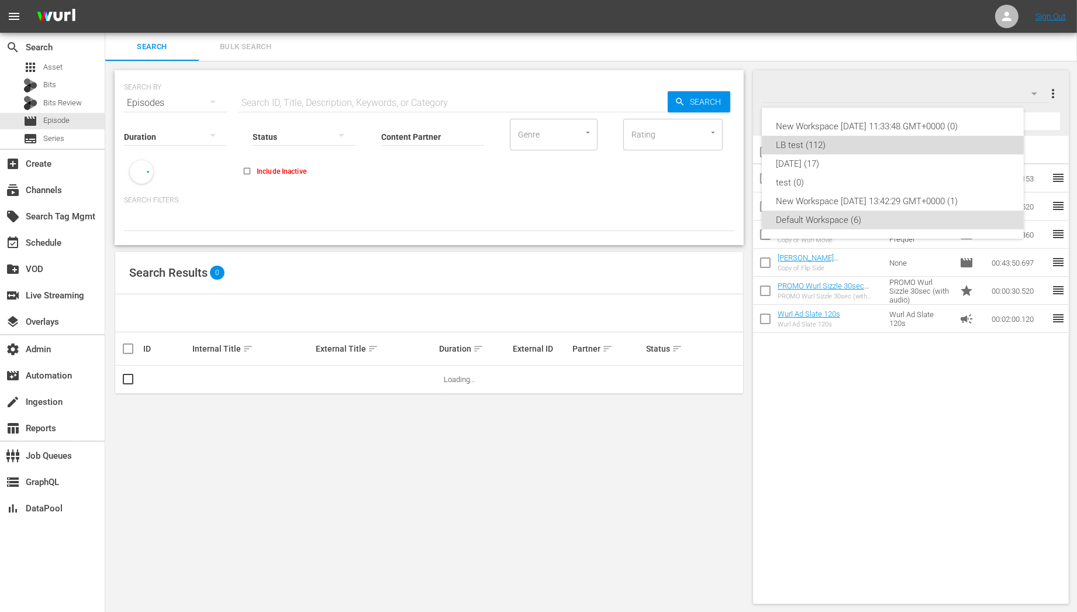
click at [979, 149] on div "LB test (112)" at bounding box center [893, 145] width 234 height 19
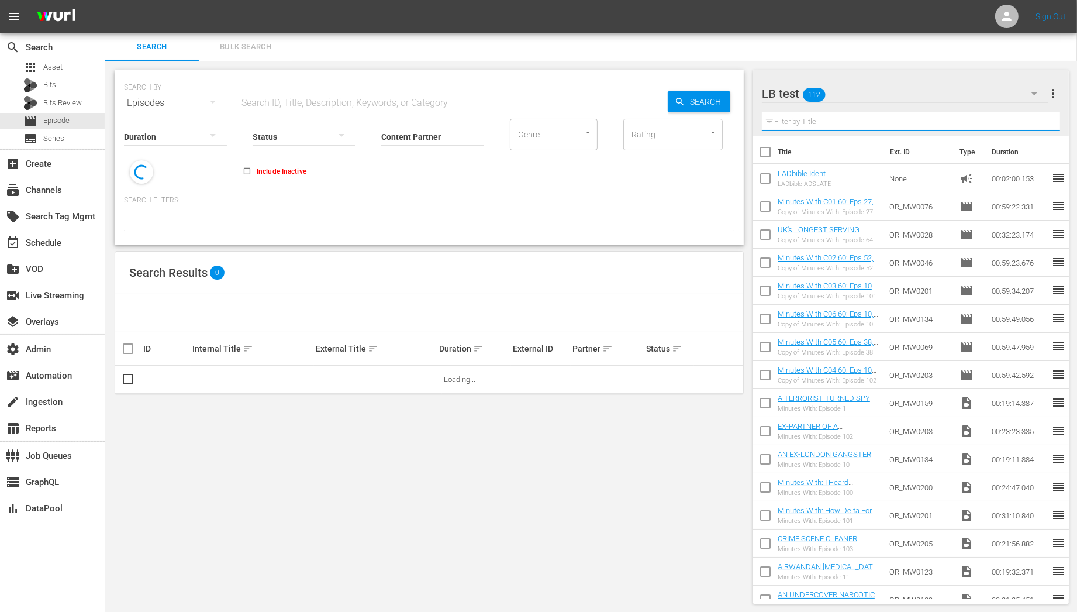
click at [969, 124] on input "text" at bounding box center [911, 121] width 299 height 19
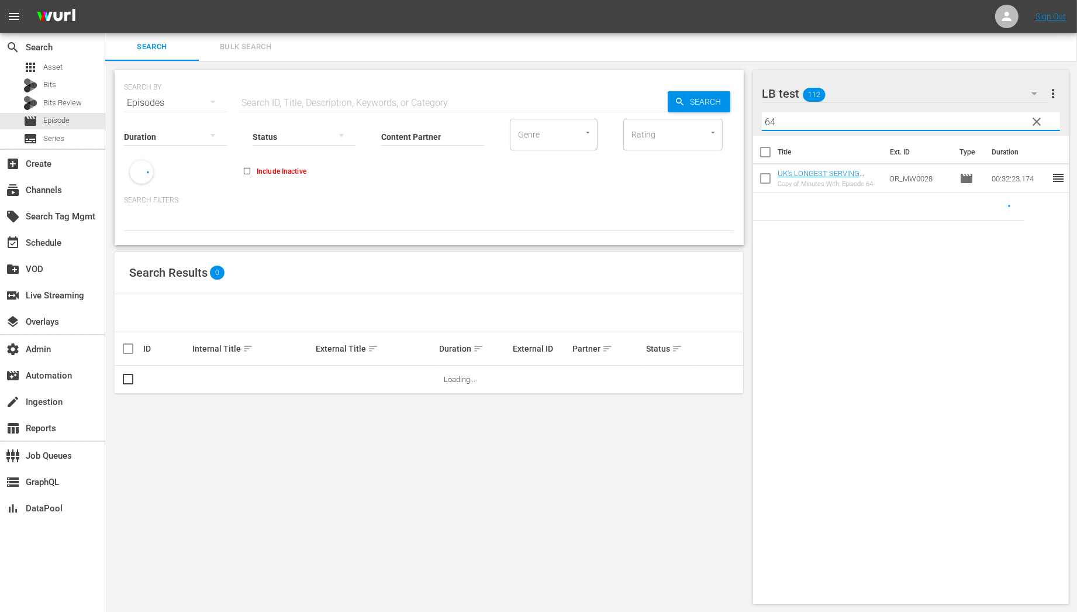
type input "64"
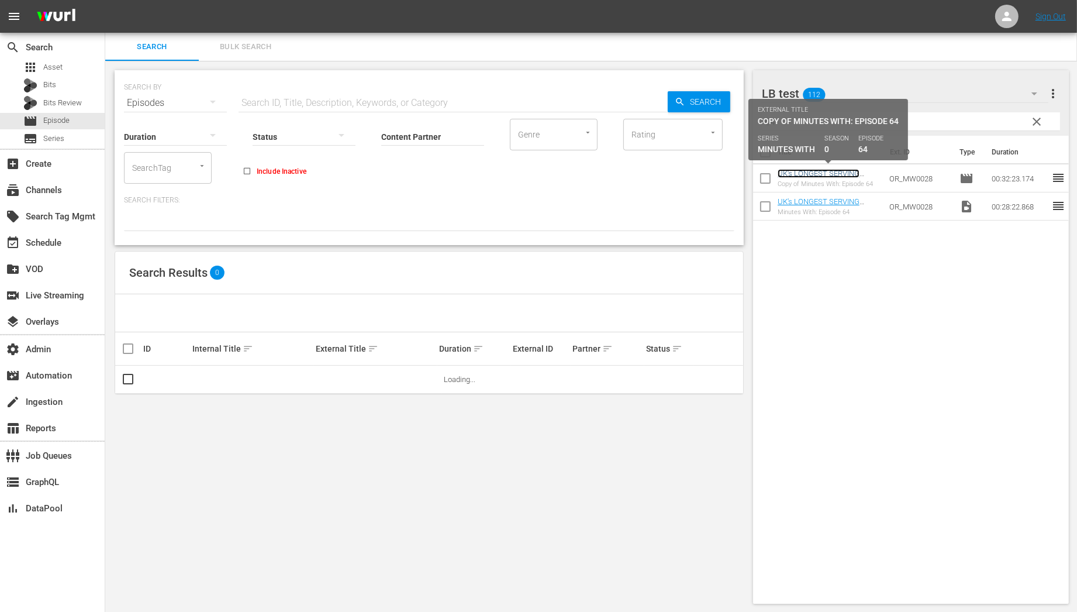
click at [845, 173] on link "UK's LONGEST SERVING PRISONER" at bounding box center [819, 178] width 82 height 18
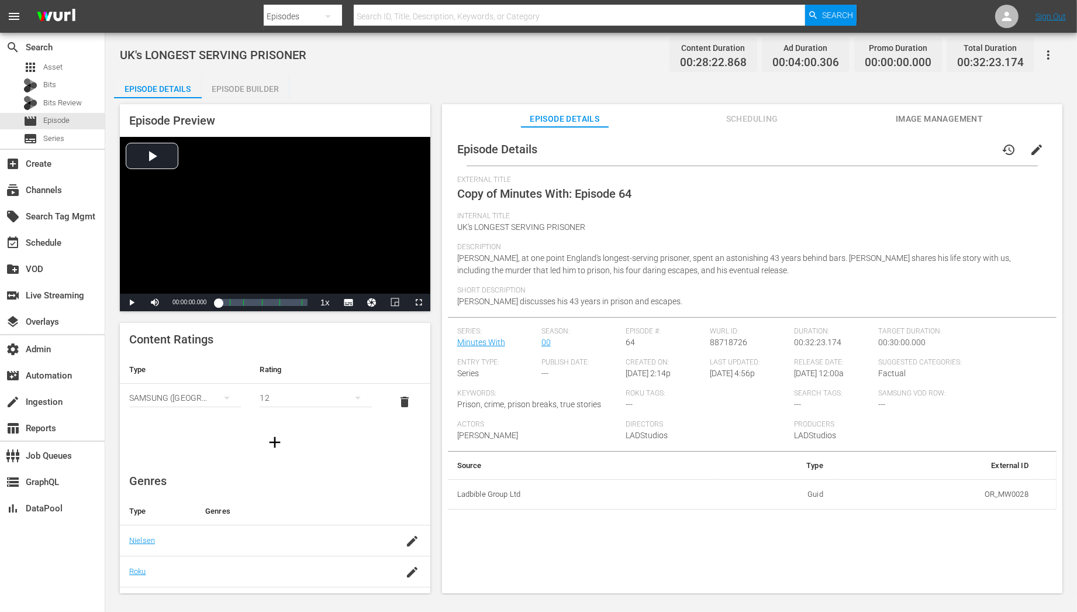
click at [271, 92] on div "Episode Builder" at bounding box center [246, 89] width 88 height 28
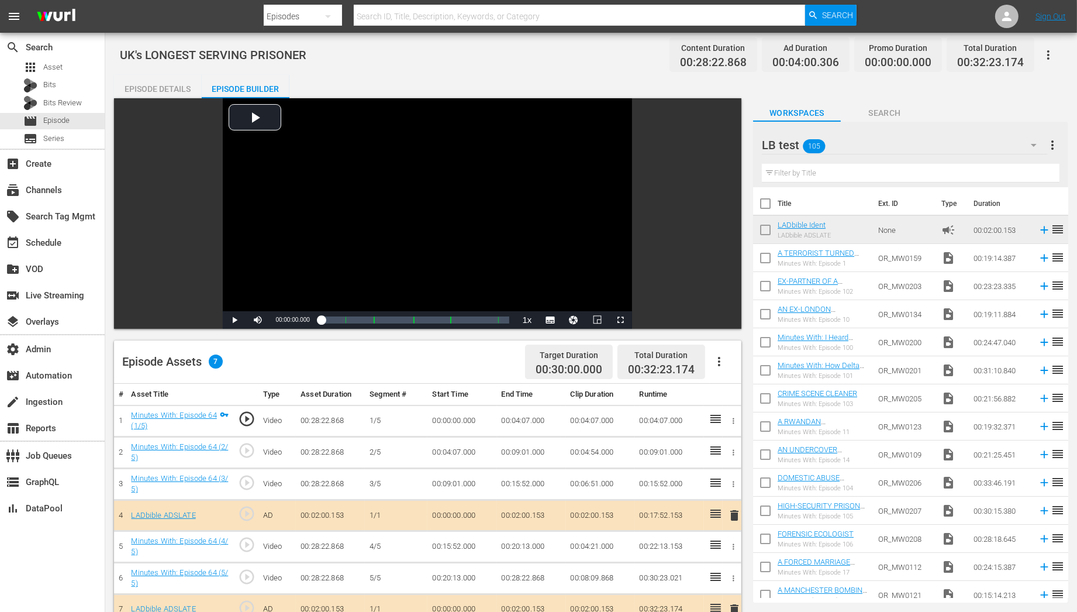
click at [909, 177] on input "text" at bounding box center [911, 173] width 298 height 19
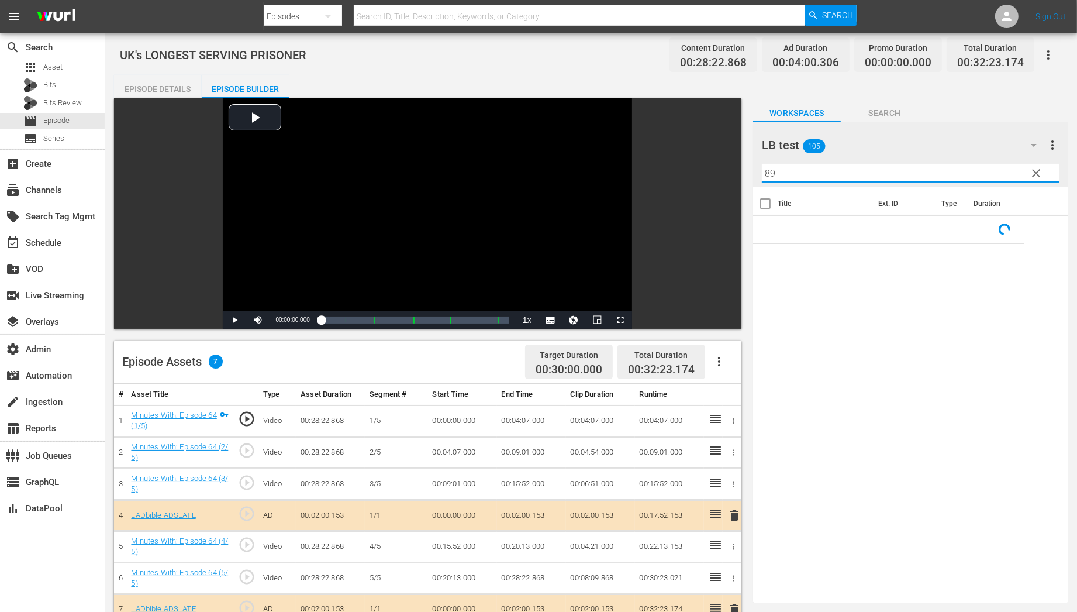
type input "89"
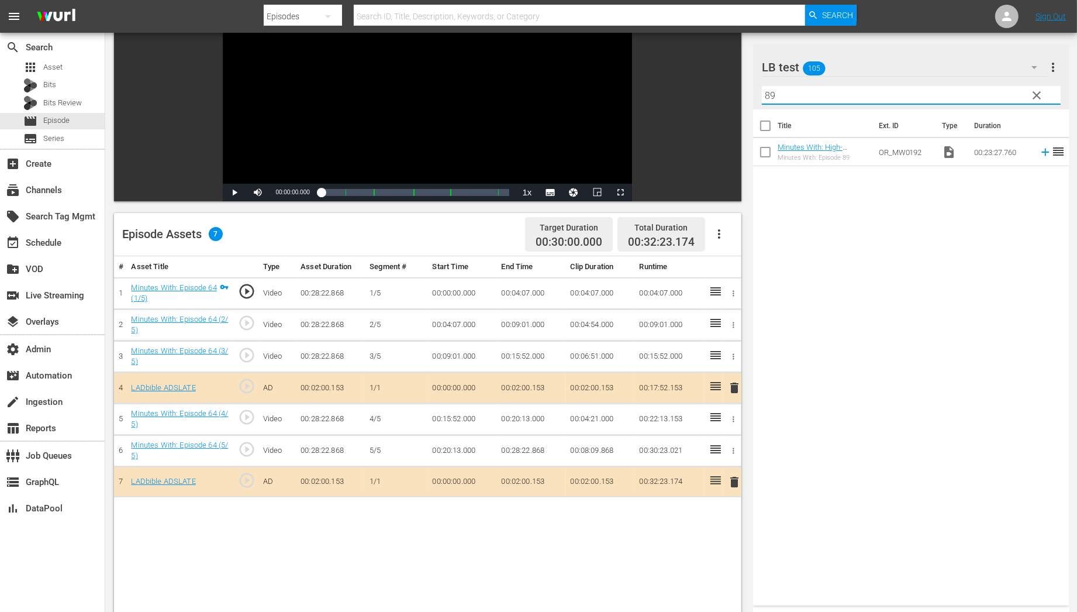
scroll to position [127, 0]
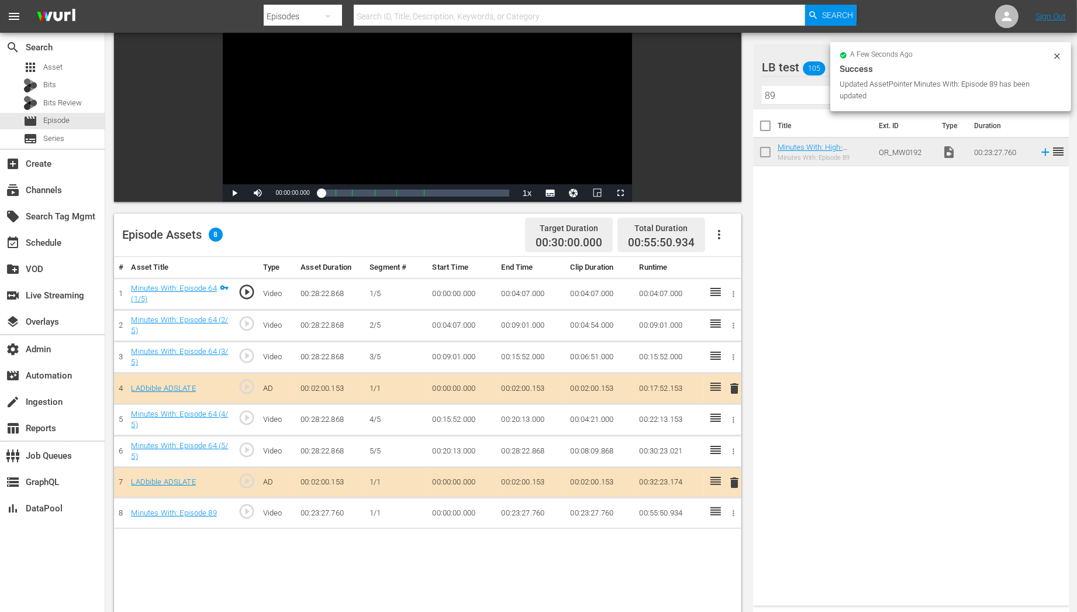
click at [732, 509] on icon "button" at bounding box center [733, 513] width 9 height 9
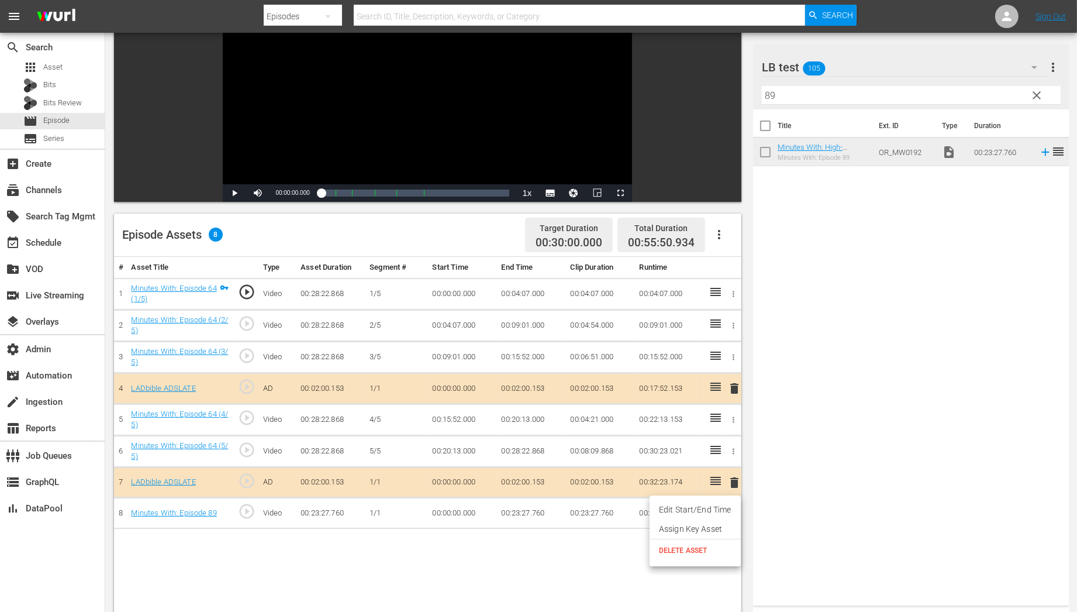
click at [713, 528] on li "Assign Key Asset" at bounding box center [695, 528] width 91 height 19
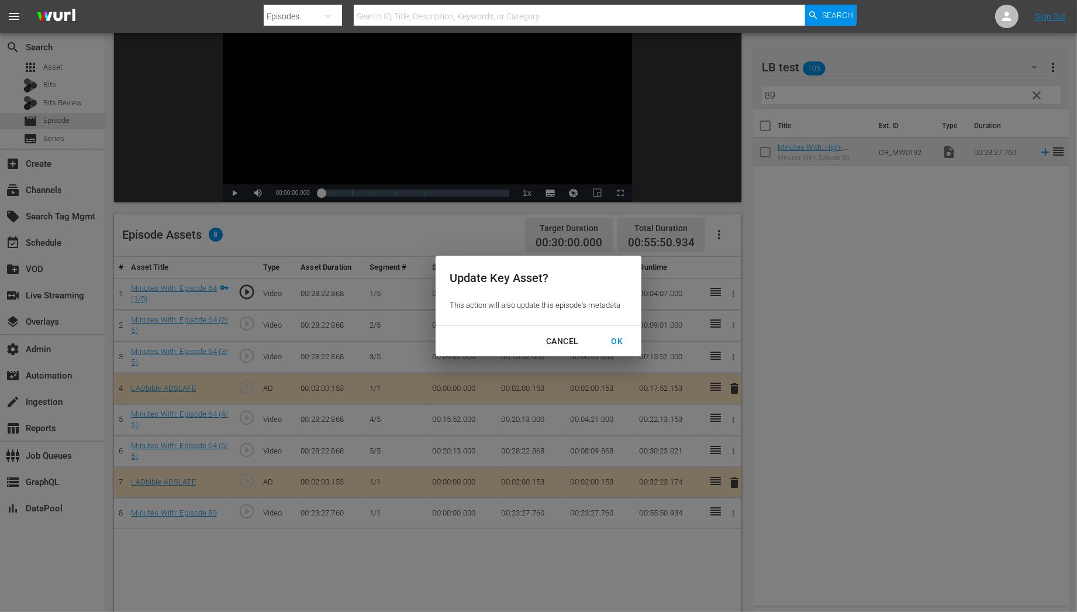
click at [612, 340] on div "OK" at bounding box center [617, 341] width 30 height 15
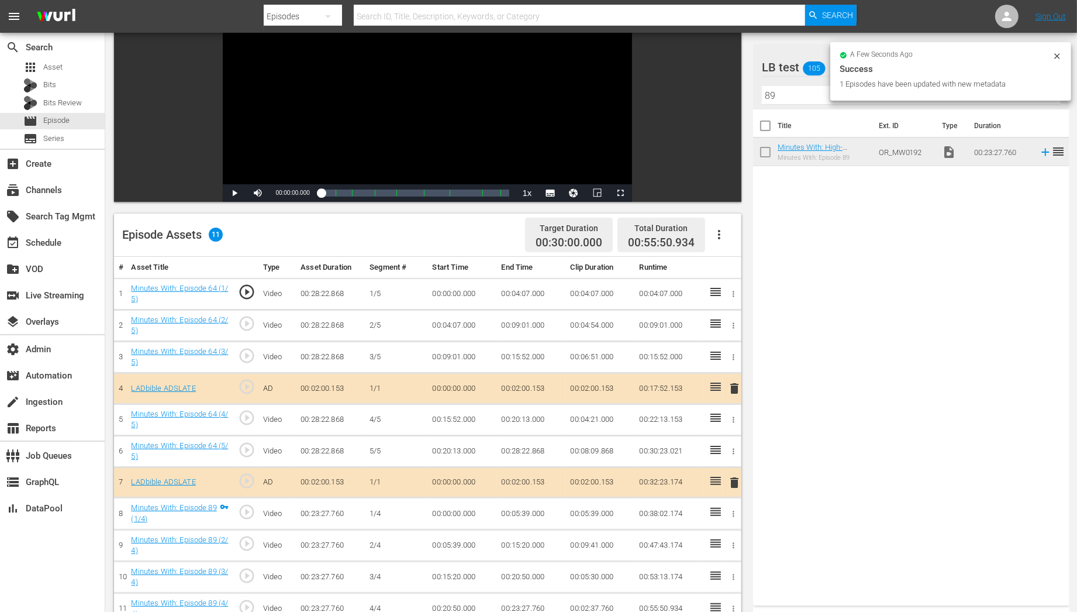
click at [730, 293] on icon "button" at bounding box center [733, 293] width 9 height 9
click at [674, 305] on li "Assign Key Asset" at bounding box center [695, 311] width 91 height 19
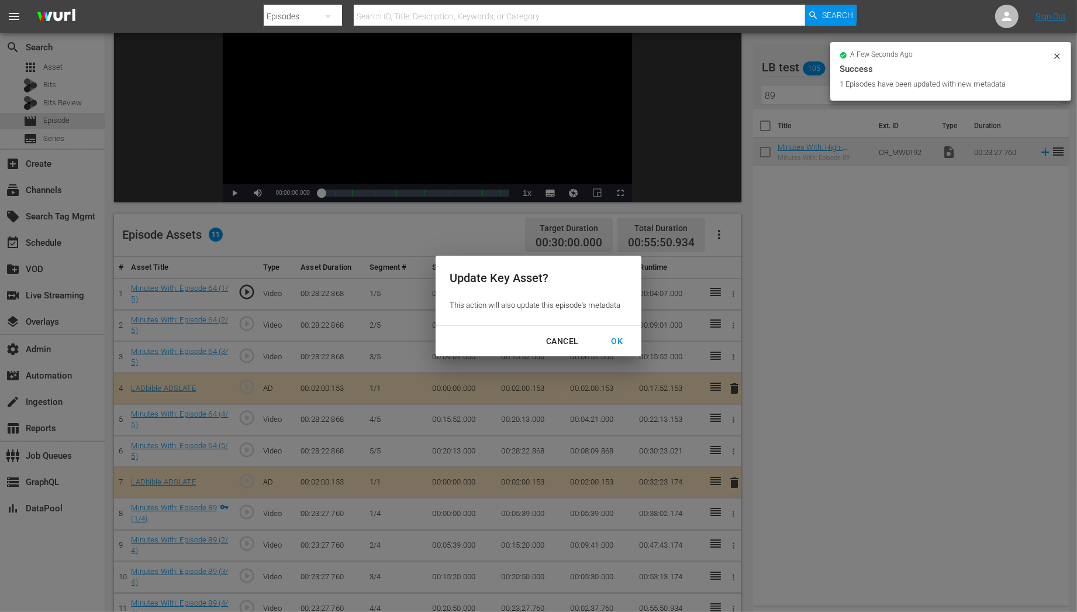
click at [611, 329] on div "CANCEL OK" at bounding box center [539, 341] width 206 height 31
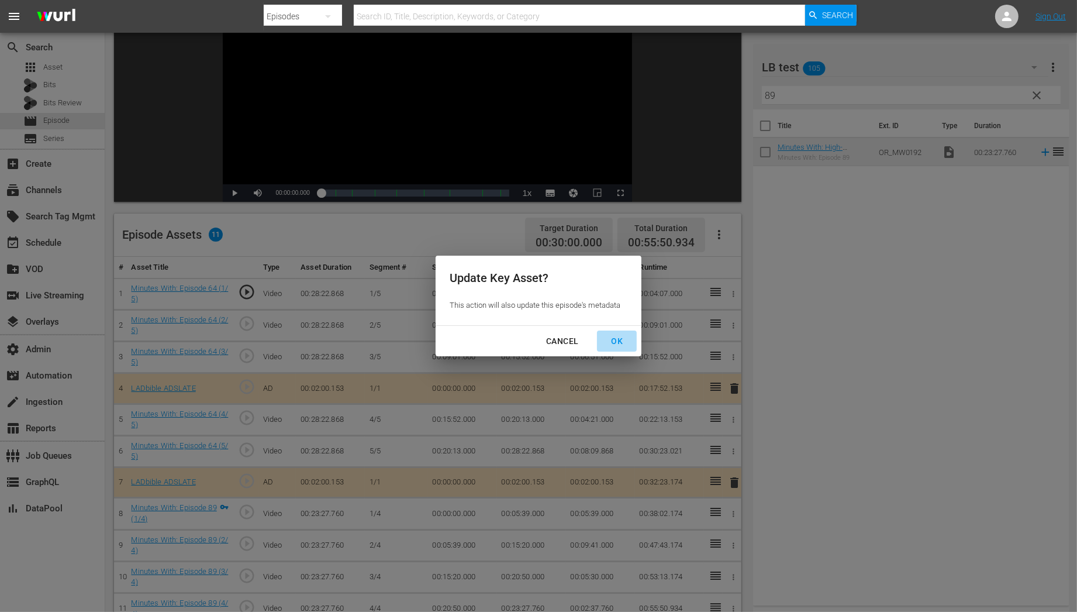
click at [613, 337] on div "OK" at bounding box center [617, 341] width 30 height 15
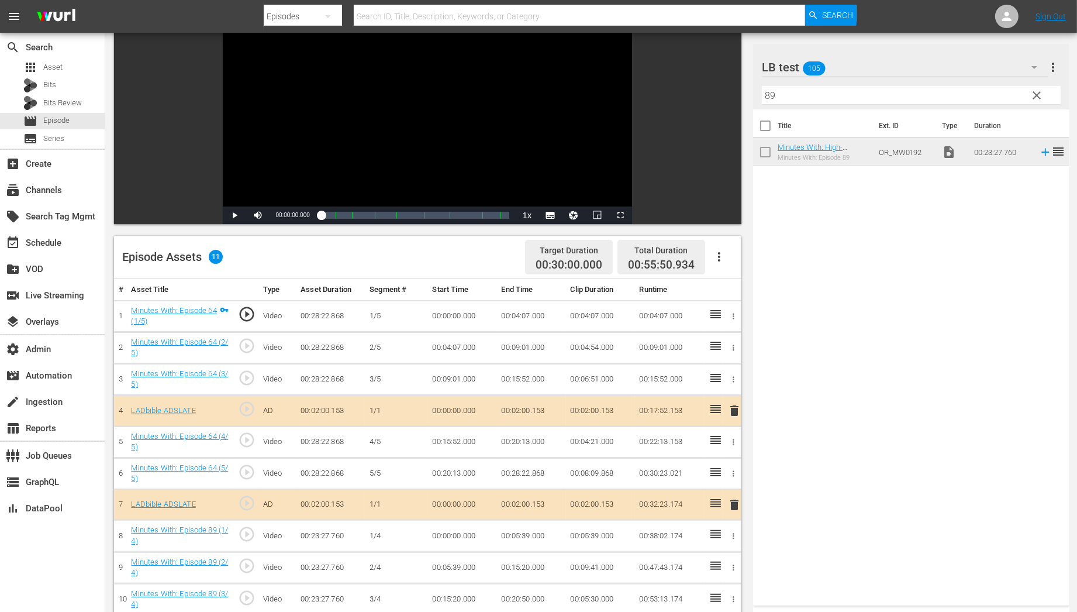
scroll to position [0, 0]
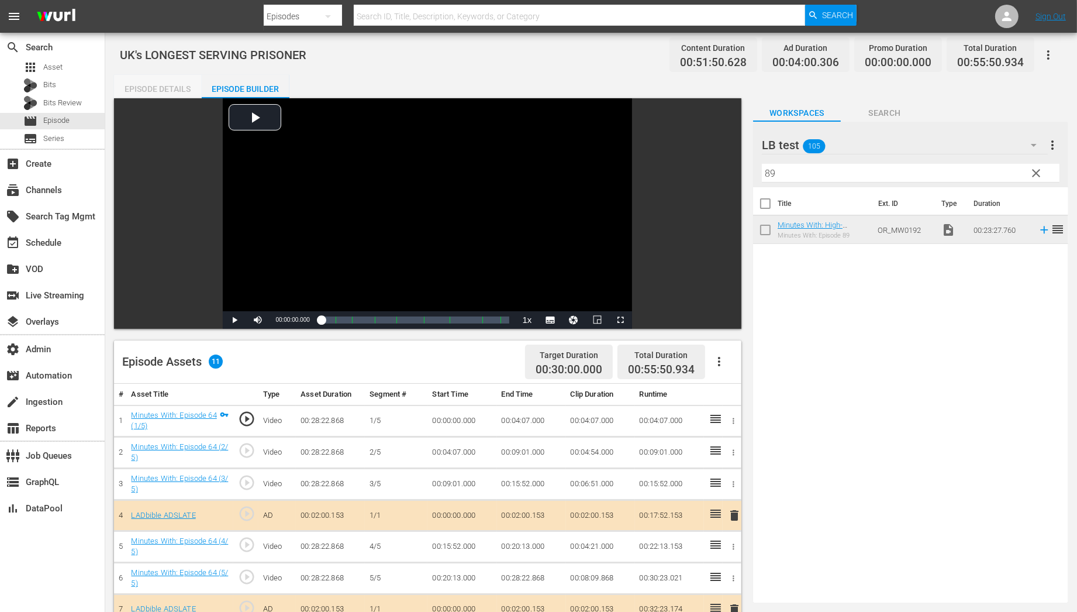
click at [182, 96] on div "Episode Details" at bounding box center [158, 89] width 88 height 28
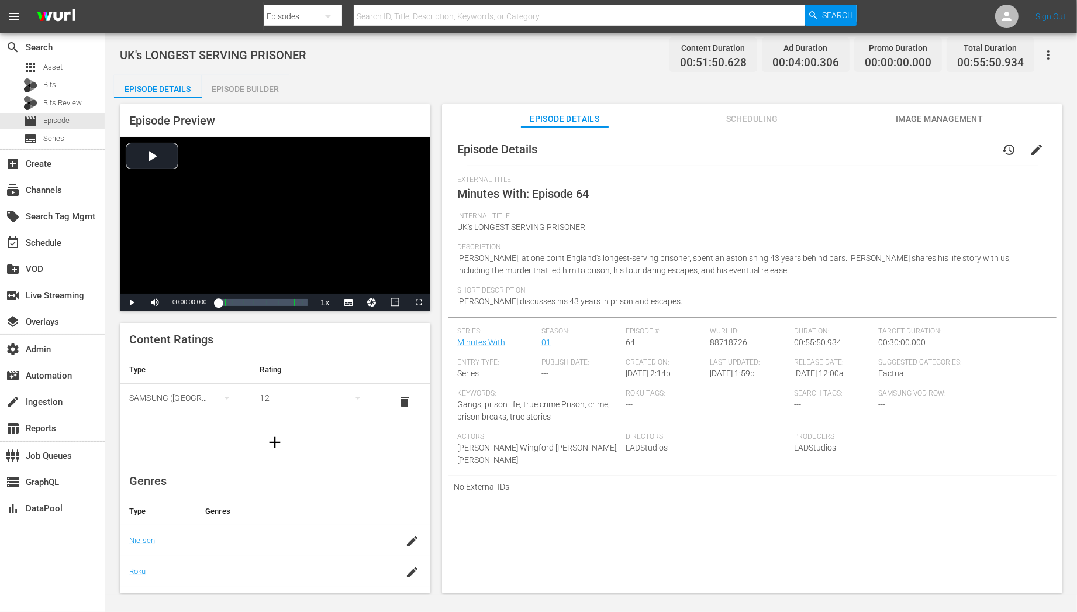
click at [268, 84] on div "Episode Builder" at bounding box center [246, 89] width 88 height 28
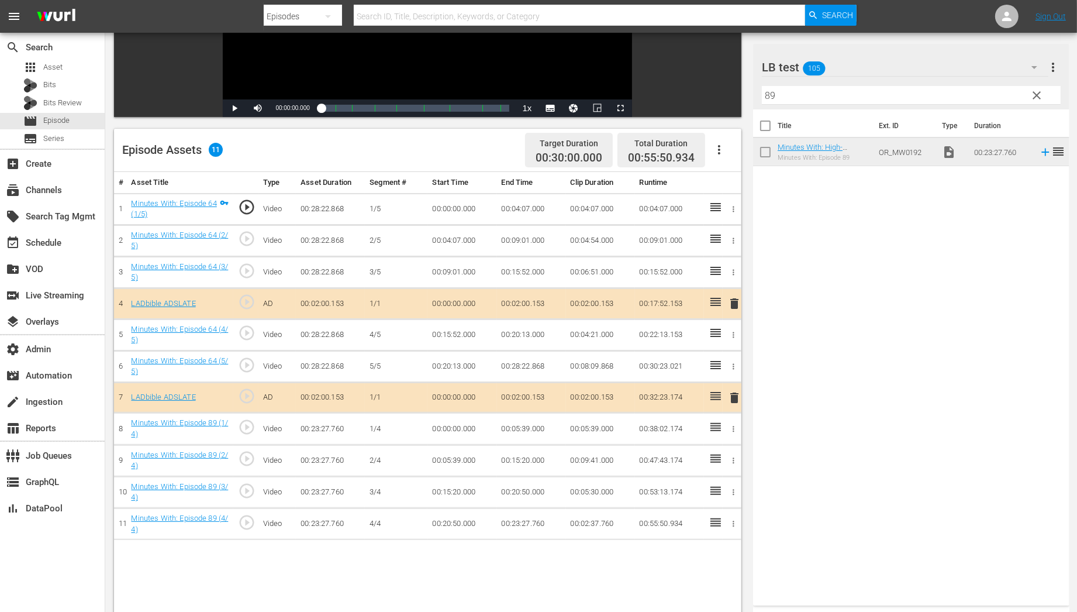
scroll to position [218, 0]
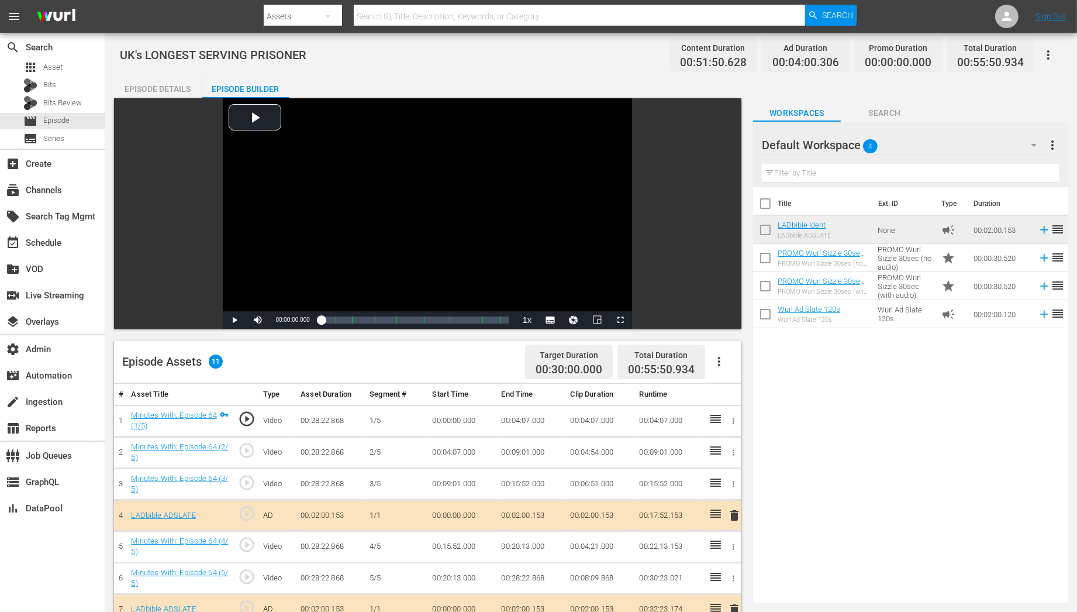
click at [975, 168] on input "text" at bounding box center [911, 173] width 298 height 19
click at [797, 345] on div "Title Ext. ID Type Duration LADbible Ident LADbible ADSLATE None campaign 00:02…" at bounding box center [910, 392] width 315 height 410
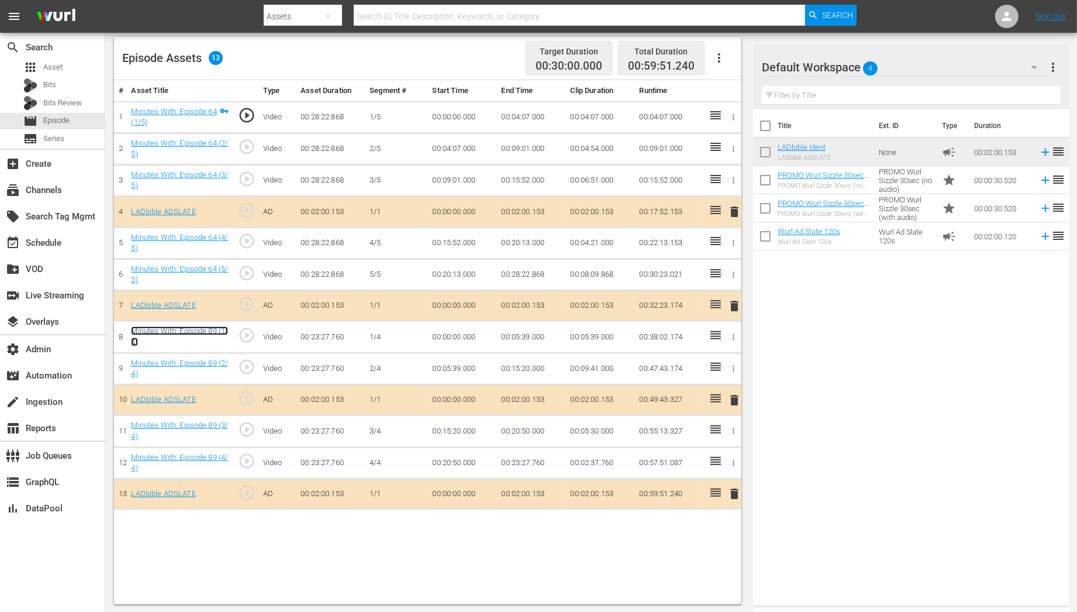
click at [195, 327] on link "Minutes With: Episode 89 (1/4)" at bounding box center [179, 336] width 97 height 20
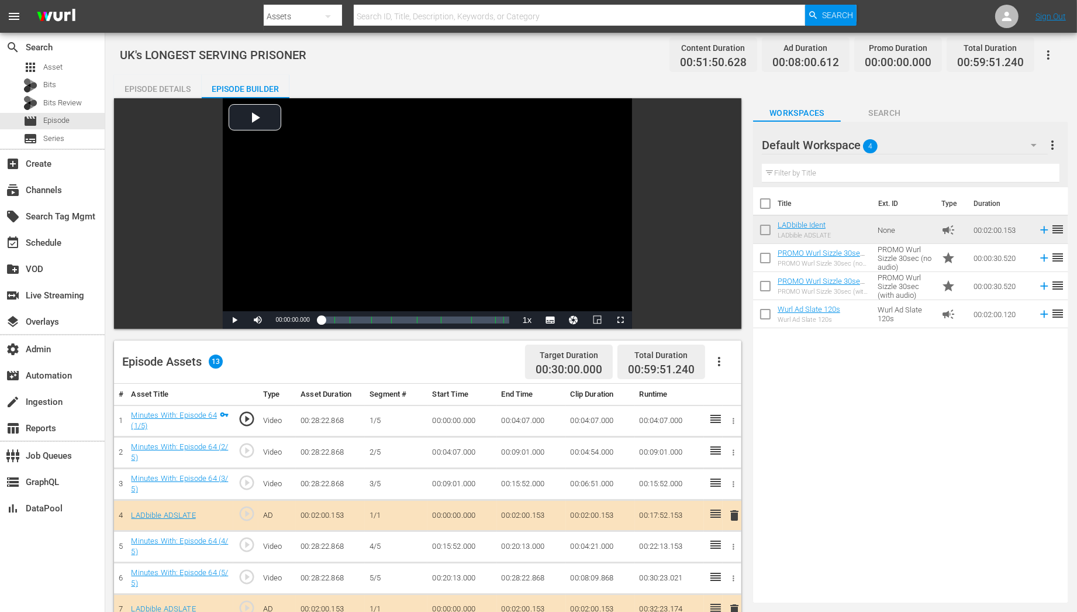
click at [175, 88] on div "Episode Details" at bounding box center [158, 89] width 88 height 28
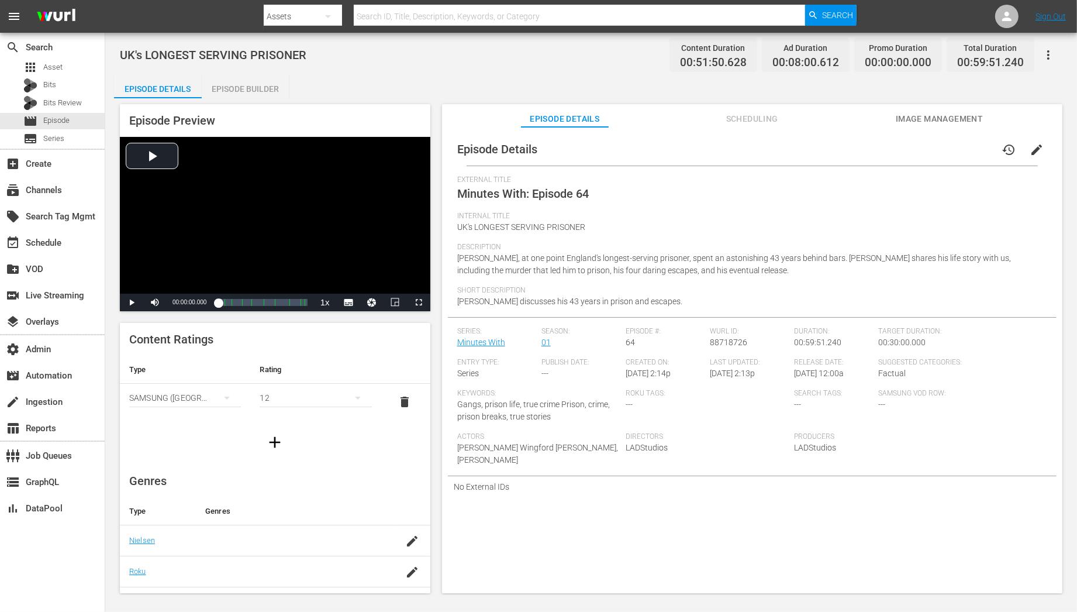
click at [1030, 148] on span "edit" at bounding box center [1037, 150] width 14 height 14
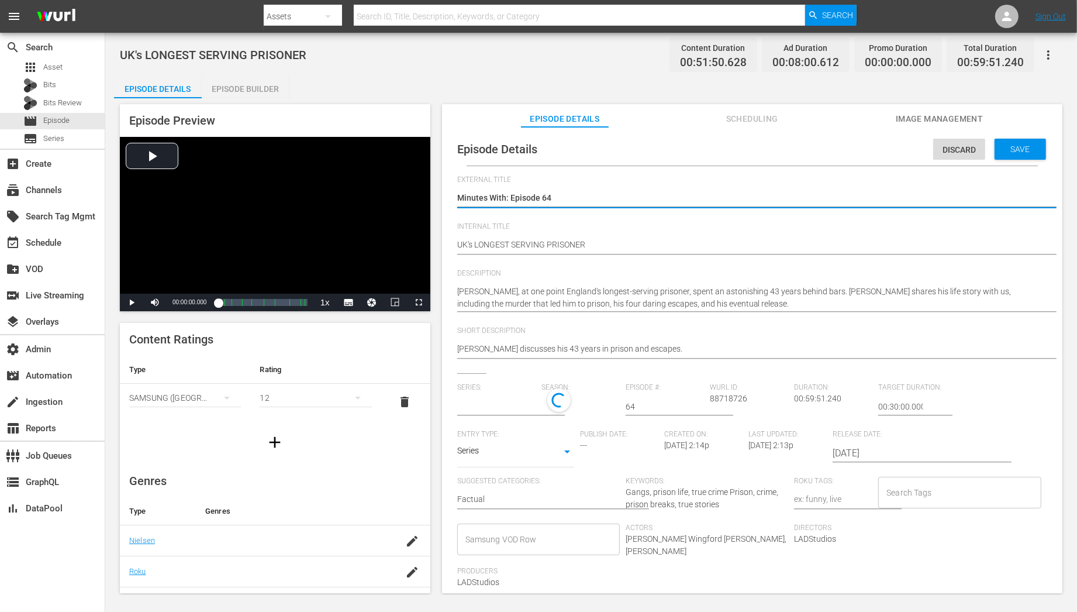
type input "Minutes With"
click at [585, 199] on textarea "Minutes With: Episode 64" at bounding box center [749, 199] width 584 height 14
type textarea "Minutes With: Episode 6"
type textarea "Minutes With: Episode"
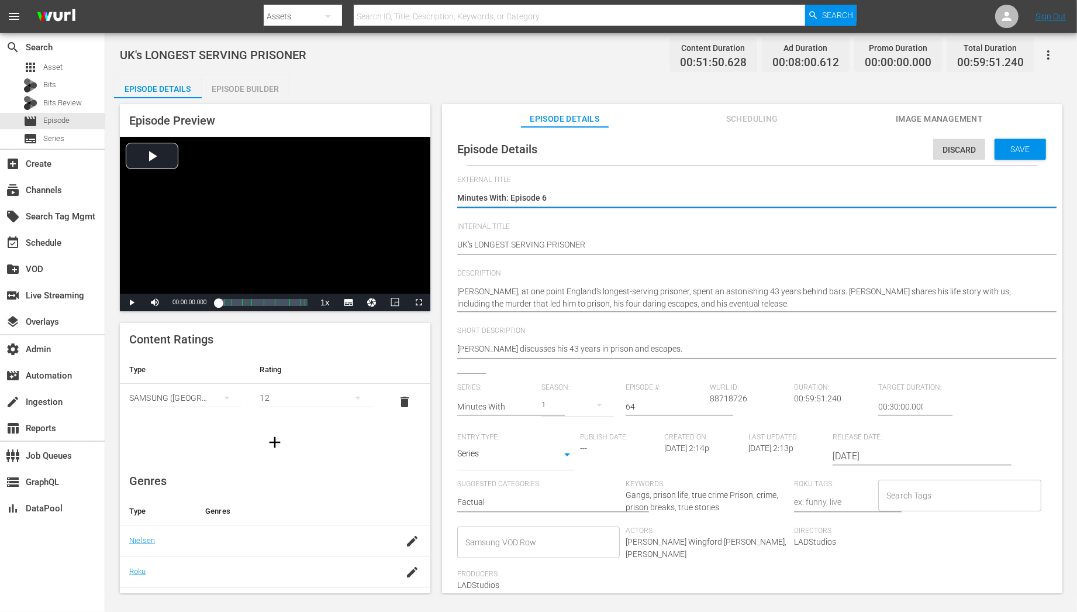
type textarea "Minutes With: Episode"
type textarea "Minutes With: Episode 7"
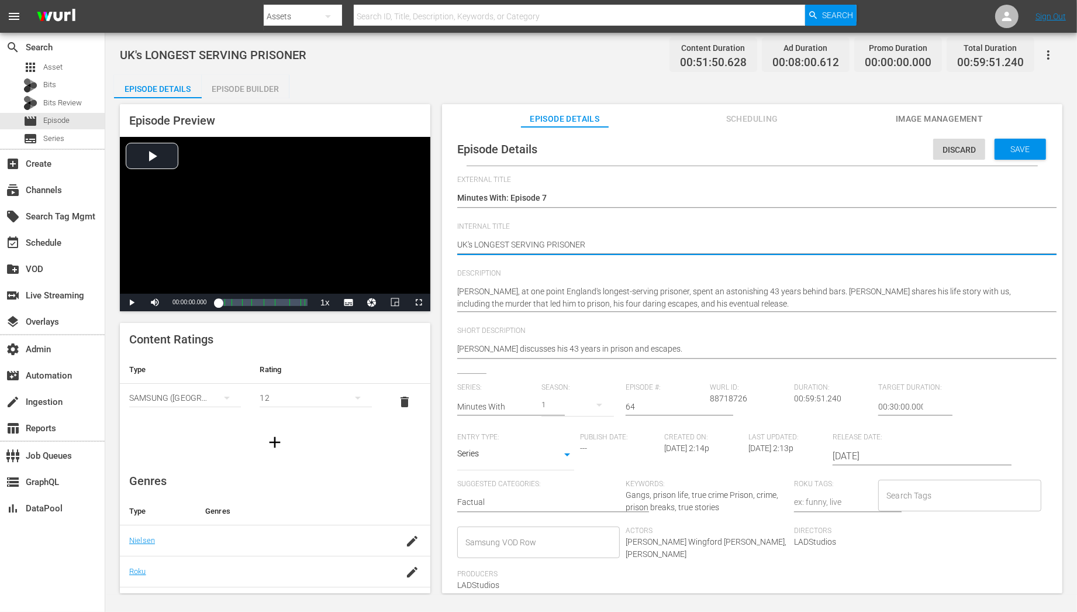
drag, startPoint x: 620, startPoint y: 248, endPoint x: 432, endPoint y: 248, distance: 187.7
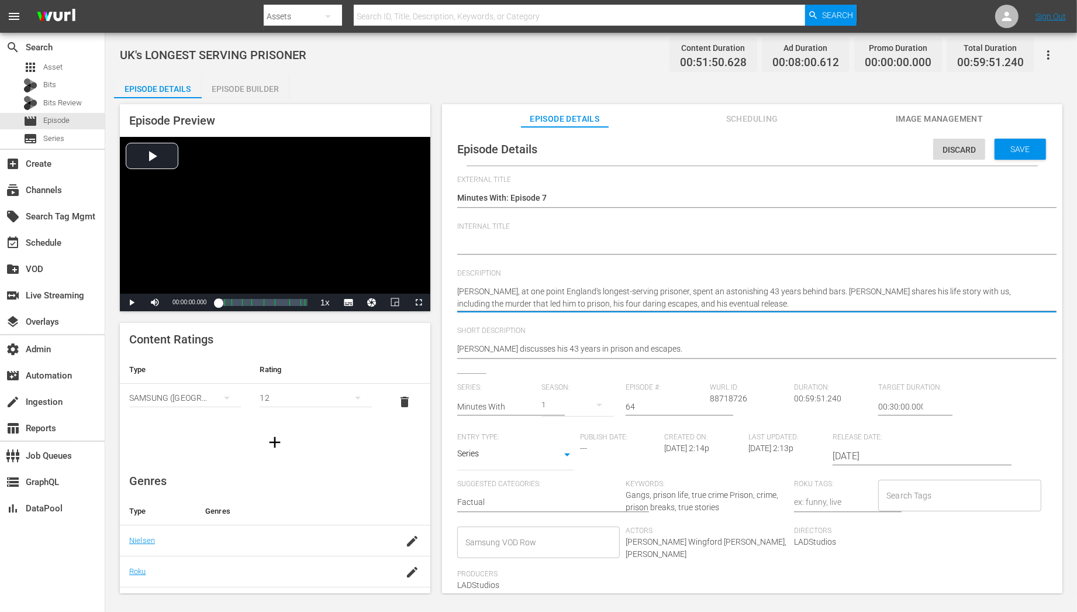
paste textarea "UK's LONGEST SERVING PRISONER"
type textarea "UK's LONGEST SERVING PRISONER"
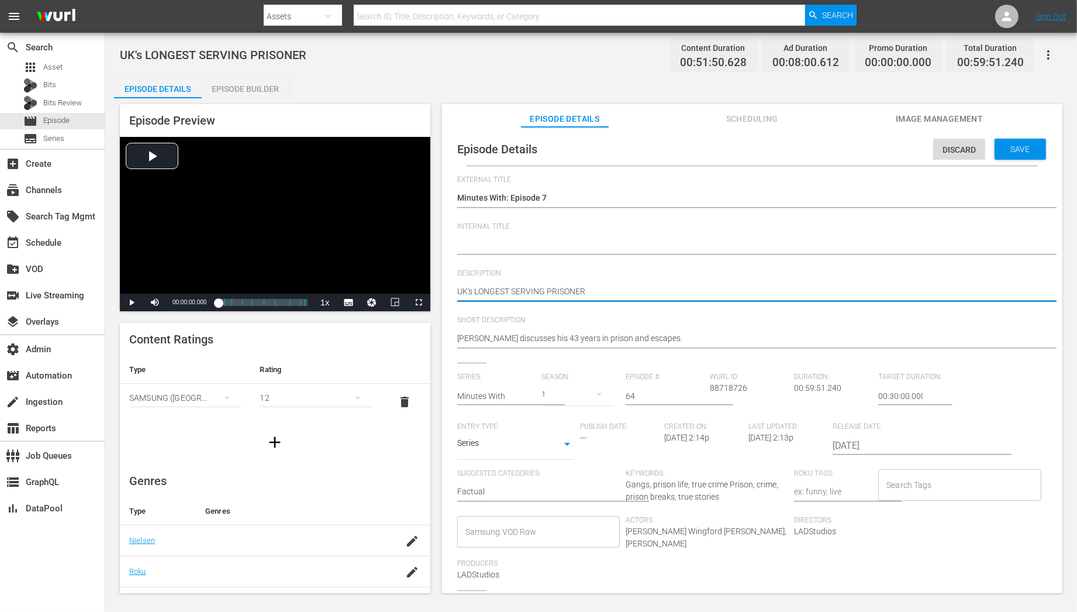
type textarea "UK's LONGEST SERVING PRISONER"
type textarea "UK's LONGEST SERVING PRISONER |"
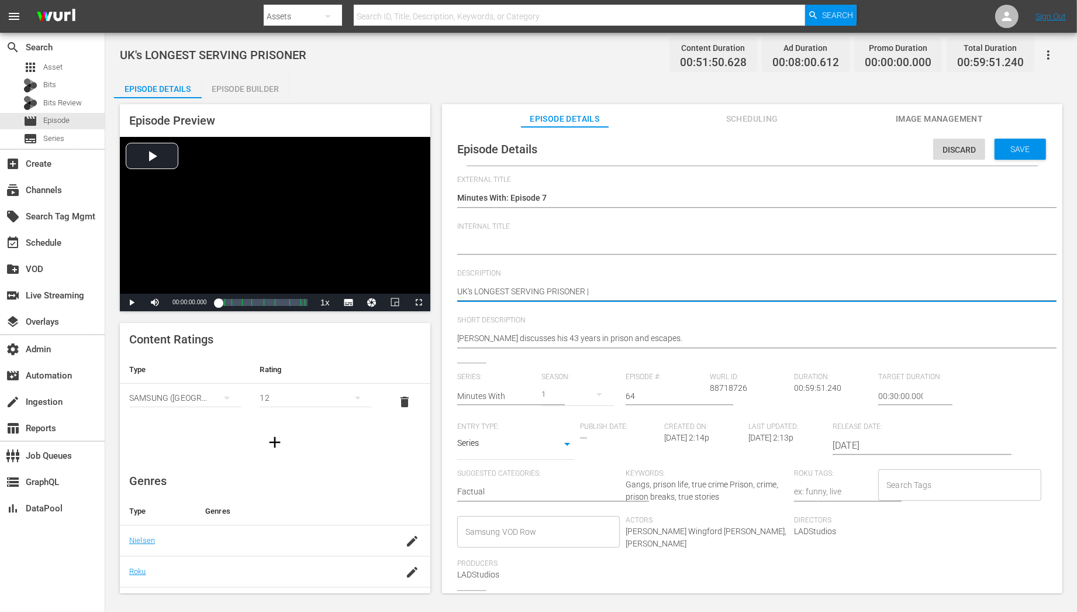
type textarea "UK's LONGEST SERVING PRISONER |"
paste textarea "Minutes With: High-Security Prison Officer On Gang Violence, Deadly Weapons & C…"
type textarea "UK's LONGEST SERVING PRISONER | Minutes With: High-Security Prison Officer On G…"
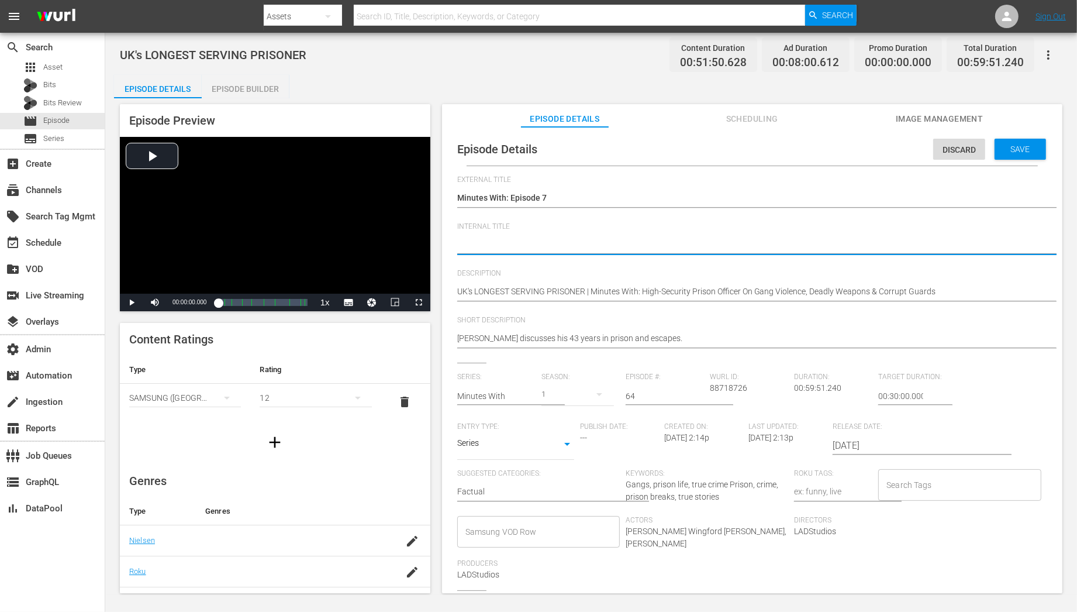
paste textarea "Minutes With C01 60: Eps 1, 13, 28"
type textarea "Minutes With C01 60: Eps 1, 13, 28"
click at [531, 243] on textarea "UK's LONGEST SERVING PRISONER" at bounding box center [749, 246] width 584 height 14
type textarea "Minutes With C01 6: Eps 1, 13, 28"
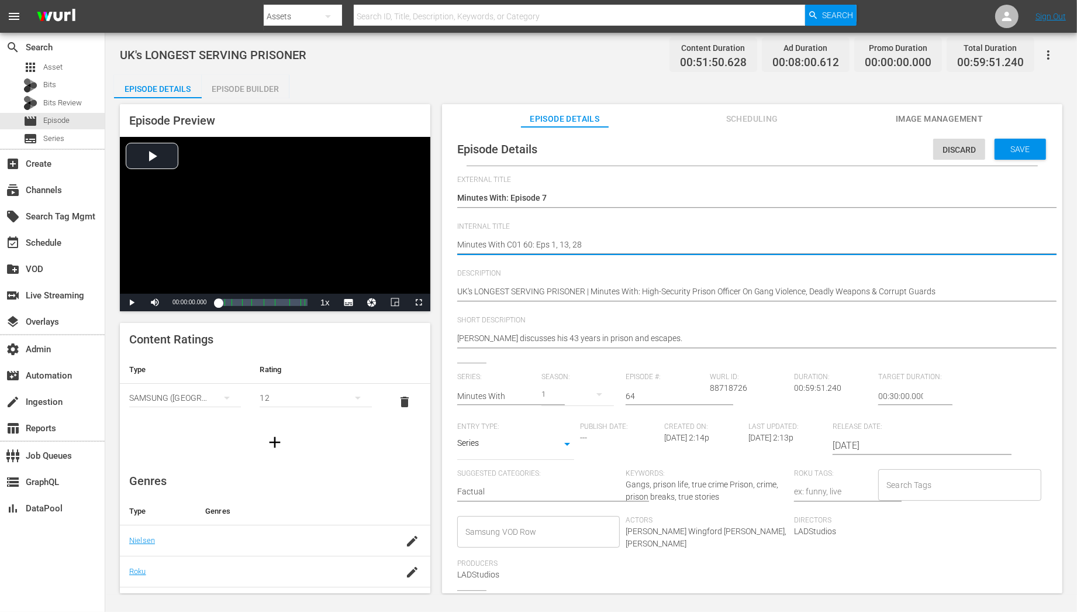
type textarea "Minutes With C01 6: Eps 1, 13, 28"
type textarea "Minutes With C01 : Eps 1, 13, 28"
type textarea "Minutes With C01 6: Eps 1, 13, 28"
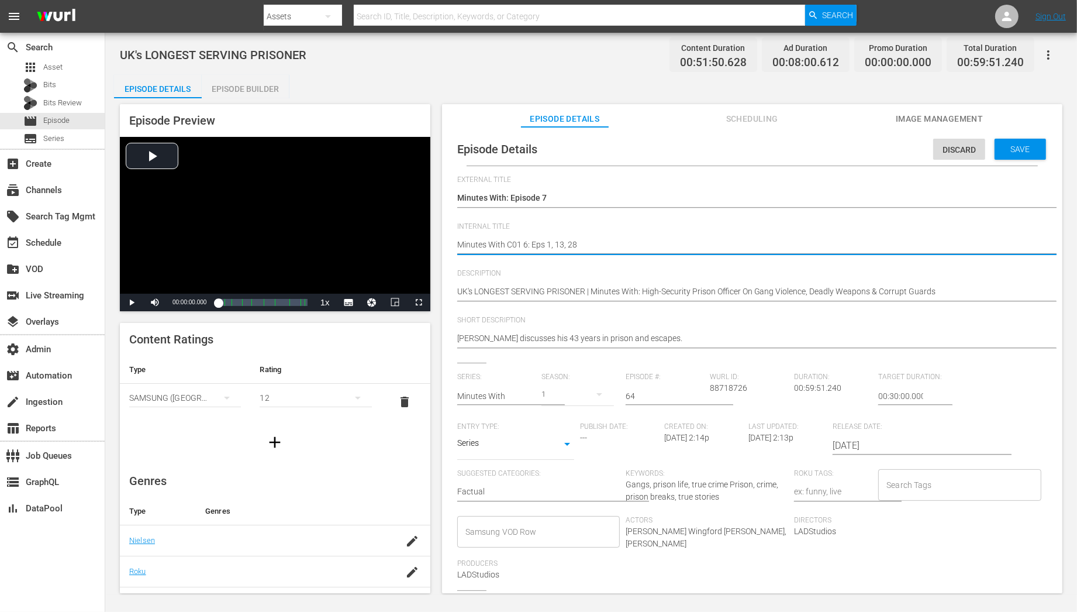
type textarea "Minutes With C01 60: Eps 1, 13, 28"
click at [519, 243] on textarea "UK's LONGEST SERVING PRISONER" at bounding box center [749, 246] width 584 height 14
type textarea "Minutes With C0 60: Eps 1, 13, 28"
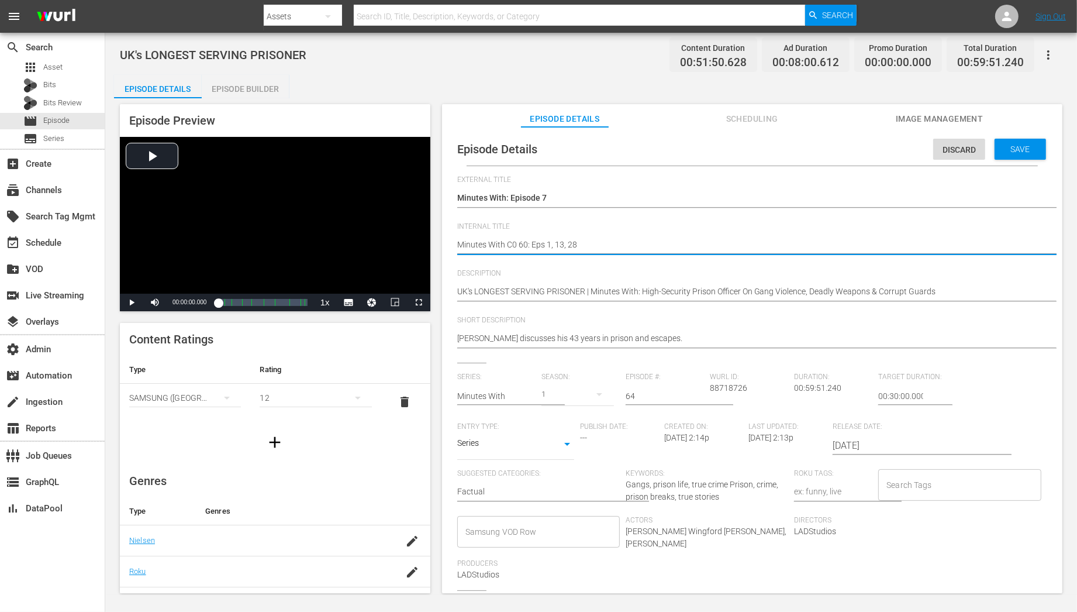
type textarea "Minutes With C07 60: Eps 1, 13, 28"
drag, startPoint x: 551, startPoint y: 243, endPoint x: 609, endPoint y: 243, distance: 58.5
click at [609, 243] on textarea "UK's LONGEST SERVING PRISONER" at bounding box center [749, 246] width 584 height 14
type textarea "Minutes With C07 60: Eps 7"
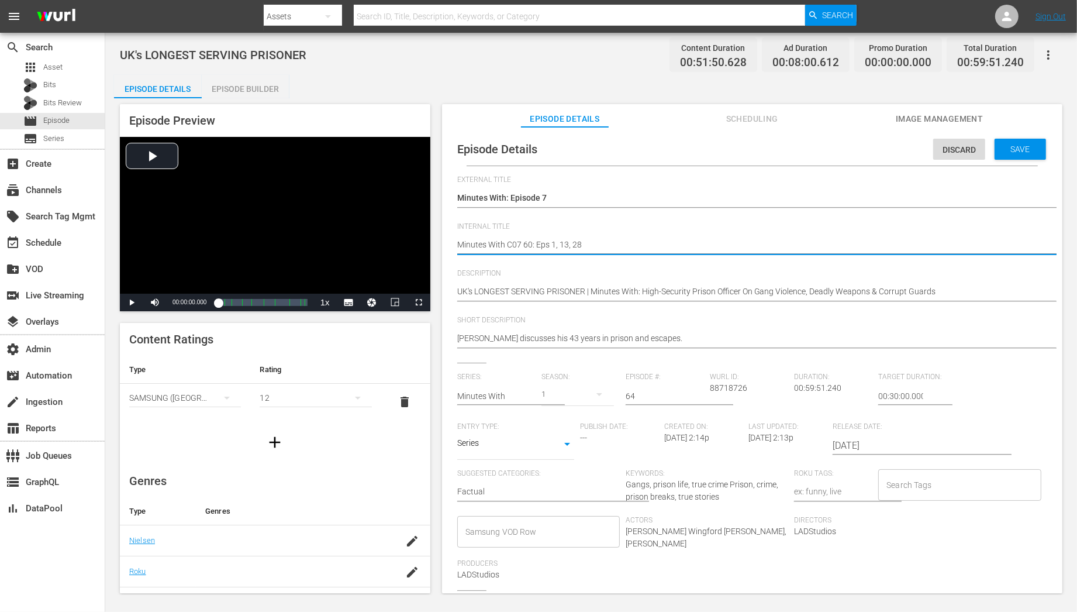
type textarea "Minutes With C07 60: Eps 7"
type textarea "Minutes With C07 60: Eps 7,"
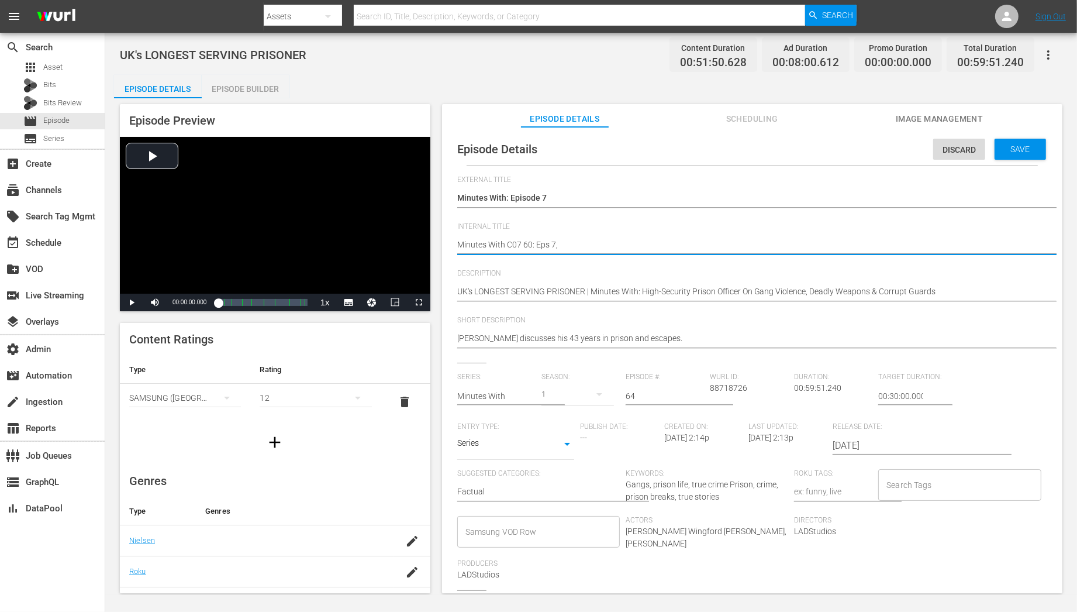
type textarea "Minutes With C07 60: Eps 7, 8"
type textarea "Minutes With C07 60: Eps 7, 89"
drag, startPoint x: 644, startPoint y: 399, endPoint x: 604, endPoint y: 399, distance: 39.8
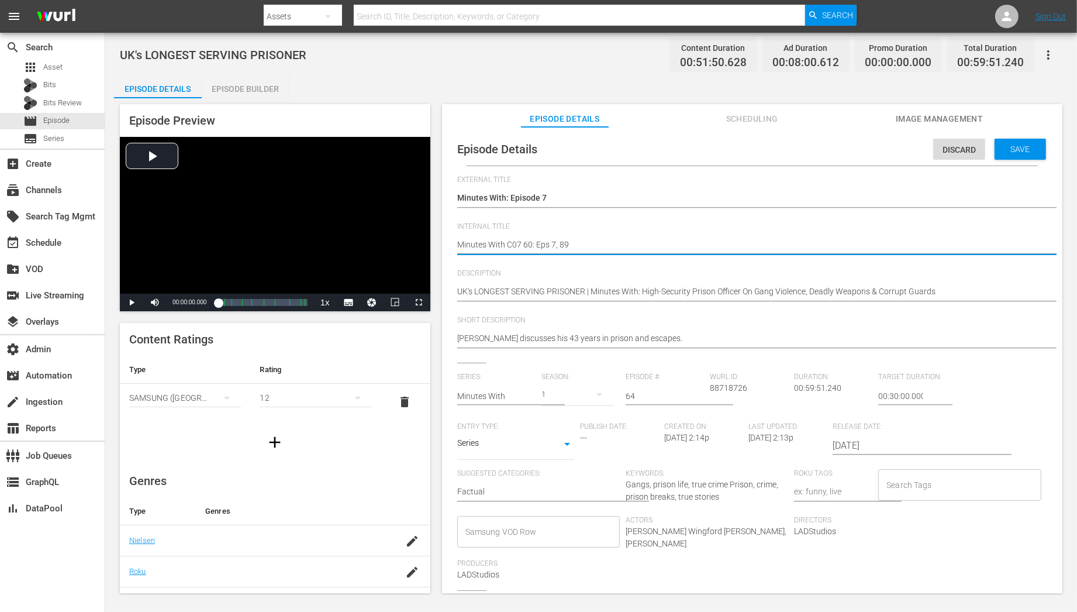
click at [604, 399] on div "Series: Minutes With Season: 1 Episode #: 64 Wurl ID: 88718726 Duration: 00:59:…" at bounding box center [752, 480] width 590 height 217
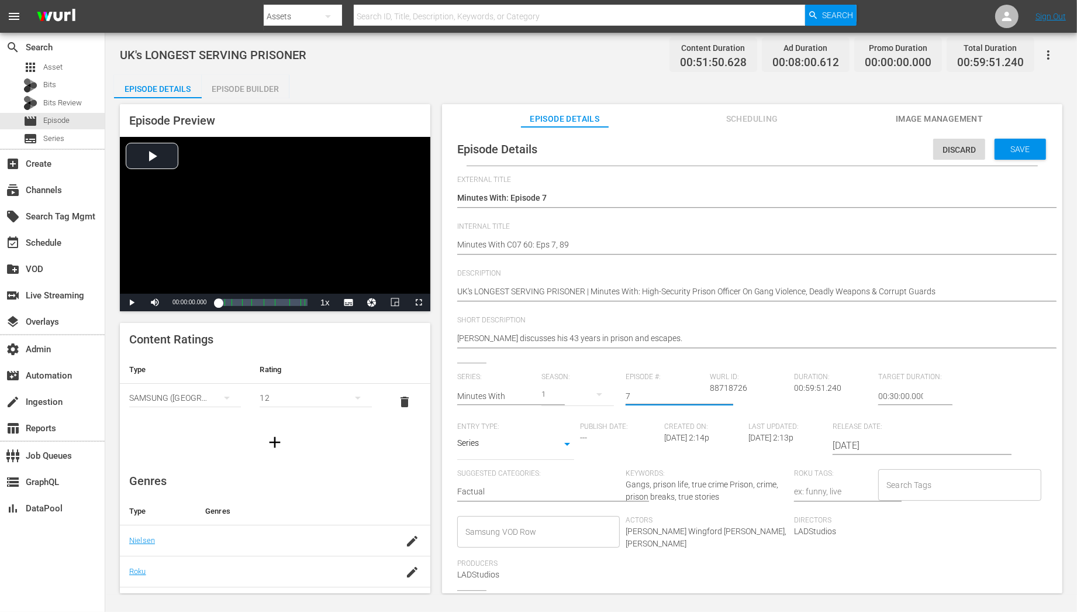
type input "7"
click at [994, 154] on div "Save" at bounding box center [1019, 149] width 51 height 21
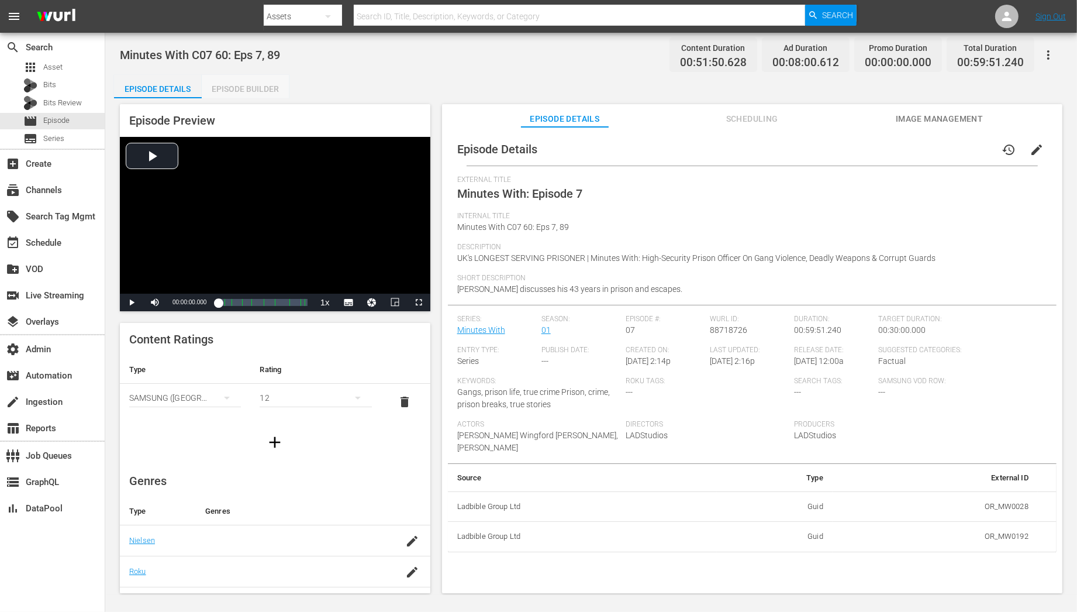
click at [277, 80] on div "Episode Builder" at bounding box center [246, 89] width 88 height 28
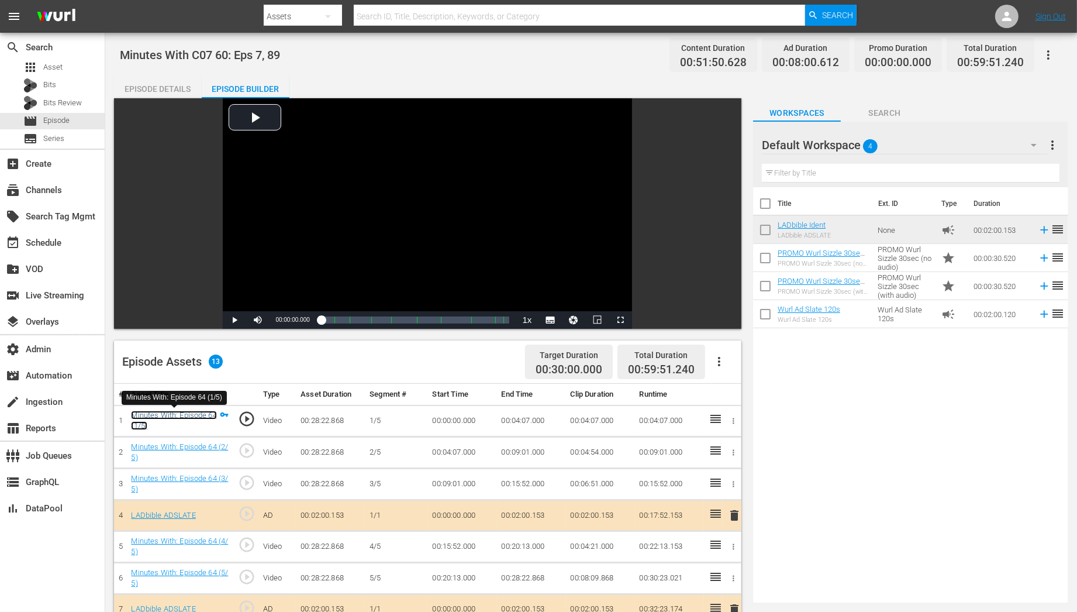
click at [168, 417] on link "Minutes With: Episode 64 (1/5)" at bounding box center [173, 420] width 85 height 20
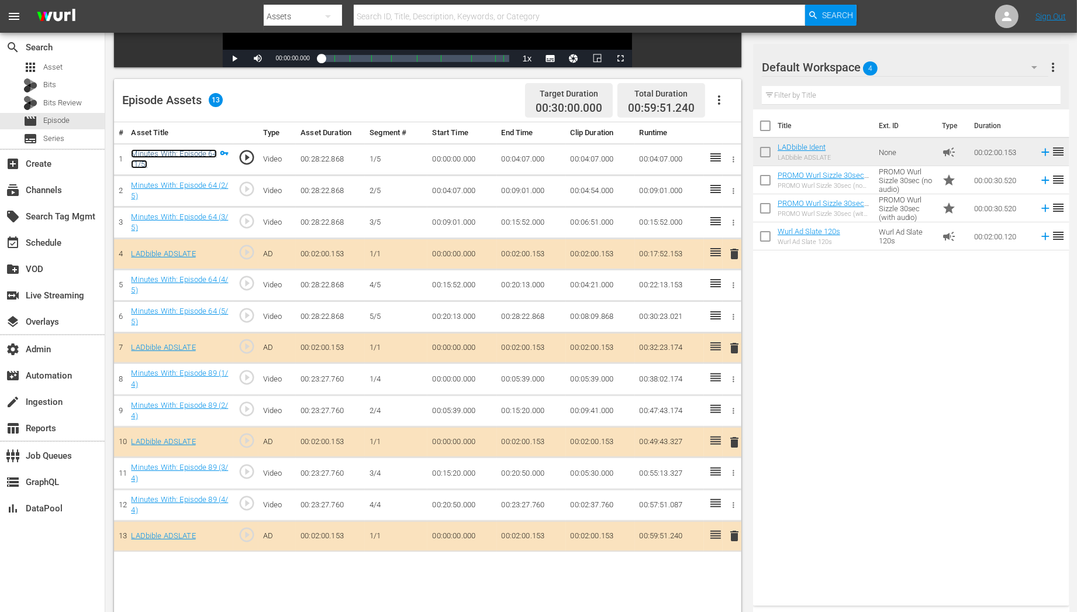
scroll to position [303, 0]
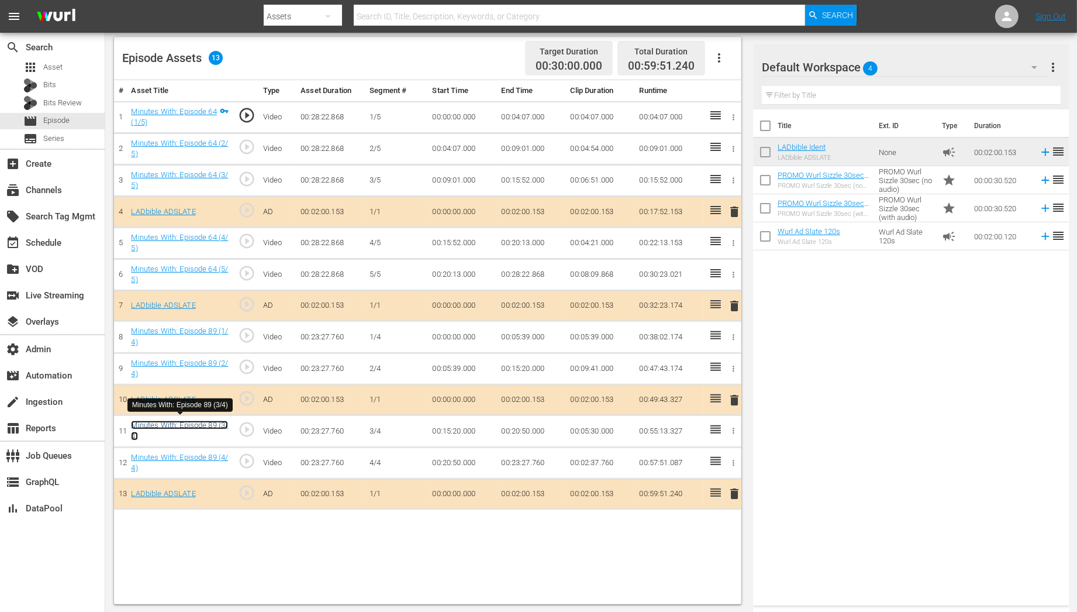
click at [196, 424] on link "Minutes With: Episode 89 (3/4)" at bounding box center [179, 430] width 97 height 20
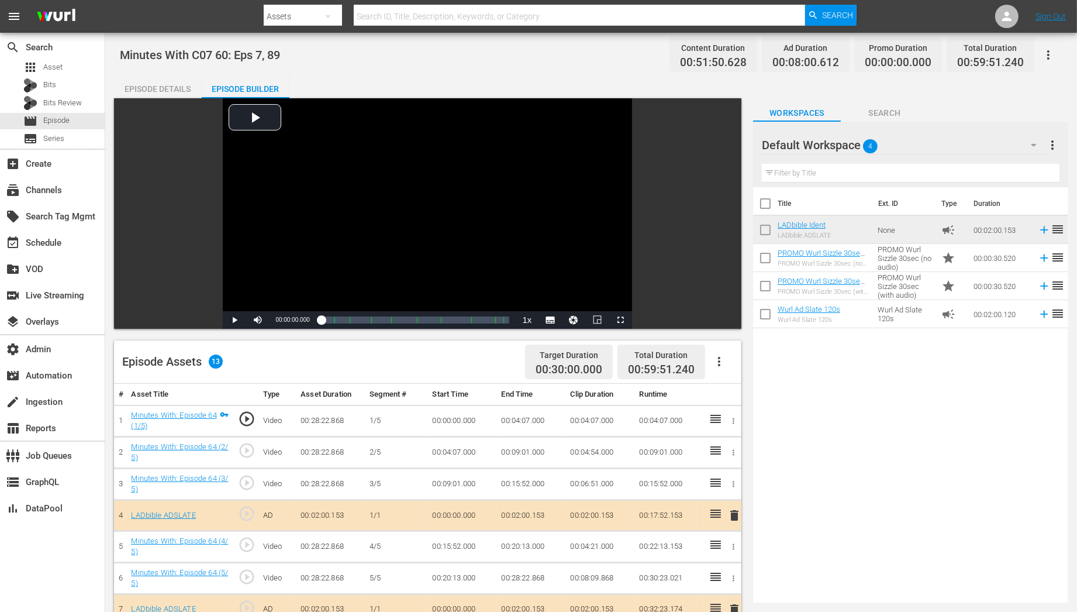
click at [172, 88] on div "Episode Details" at bounding box center [158, 89] width 88 height 28
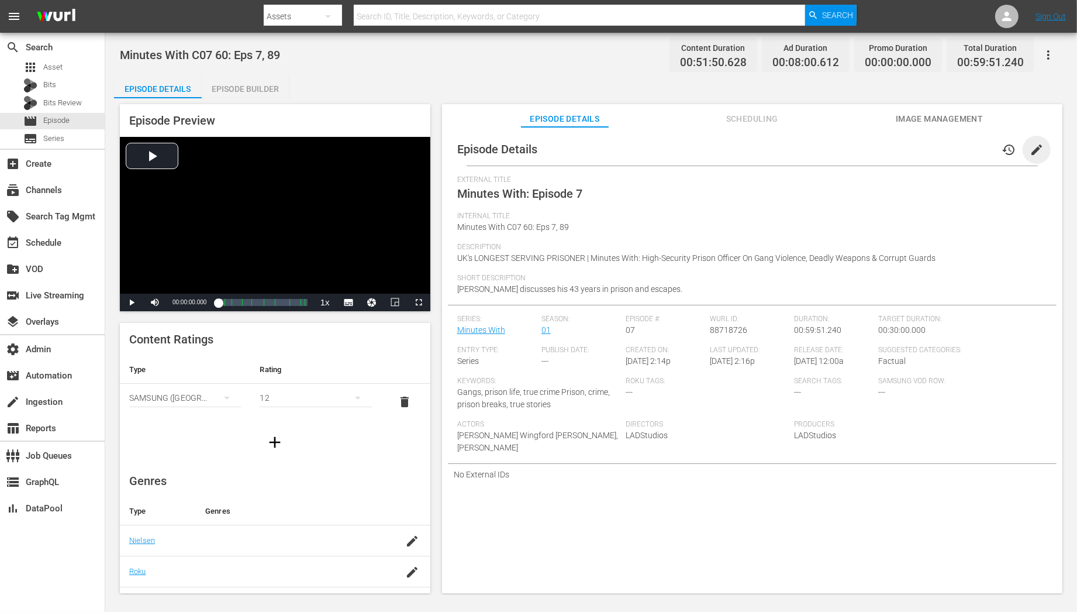
click at [1030, 143] on span "edit" at bounding box center [1037, 150] width 14 height 14
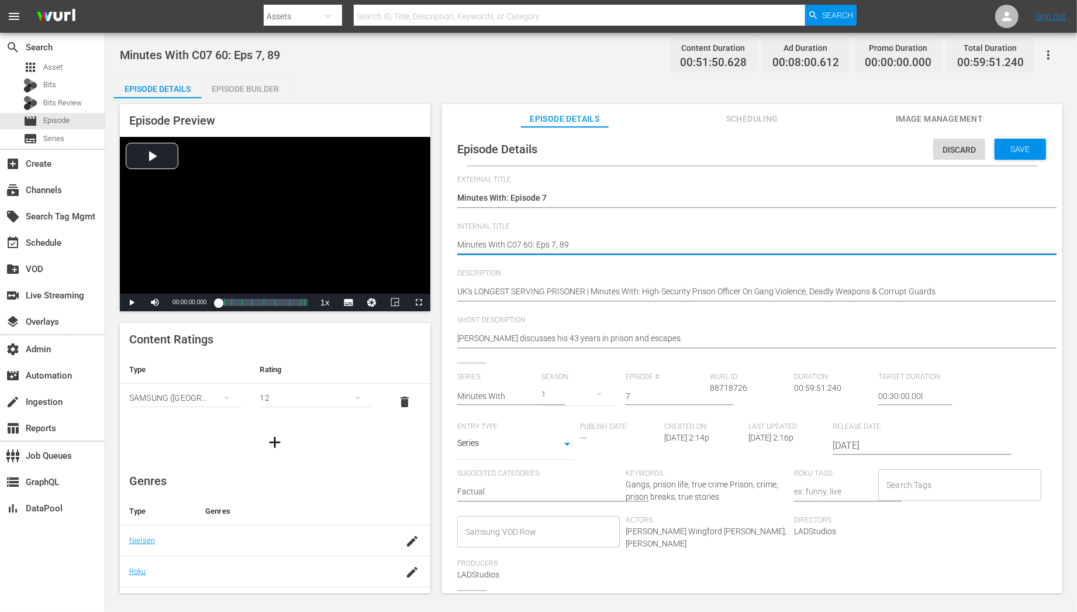
type textarea "Minutes With C07 60: Eps , 89"
type textarea "Minutes With C07 60: Eps 6, 89"
type textarea "Minutes With C07 60: Eps 64, 89"
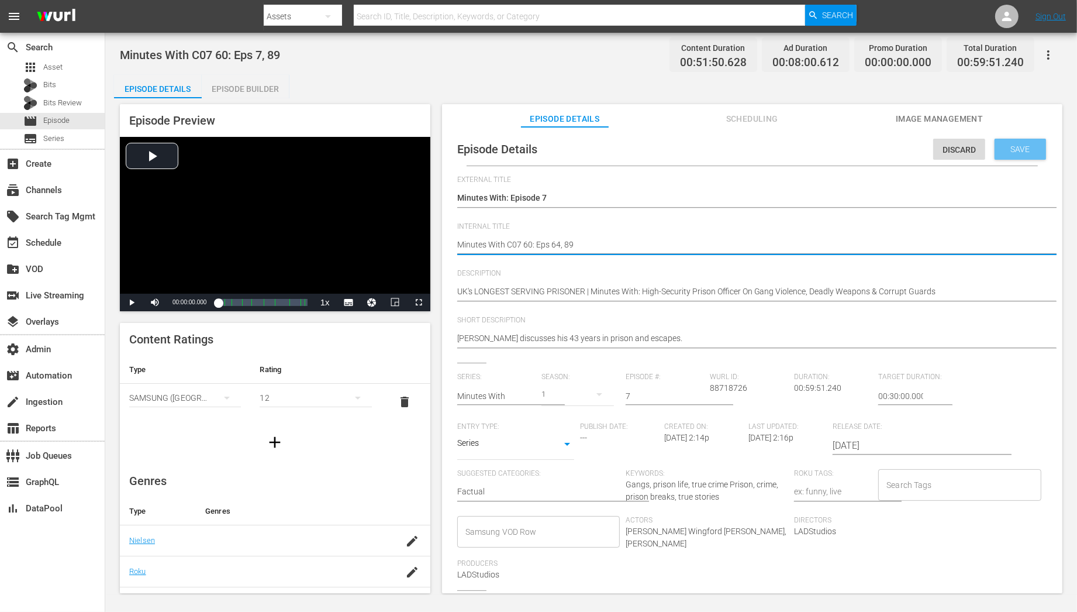
type textarea "Minutes With C07 60: Eps 64, 89"
click at [1018, 147] on span "Save" at bounding box center [1020, 148] width 38 height 9
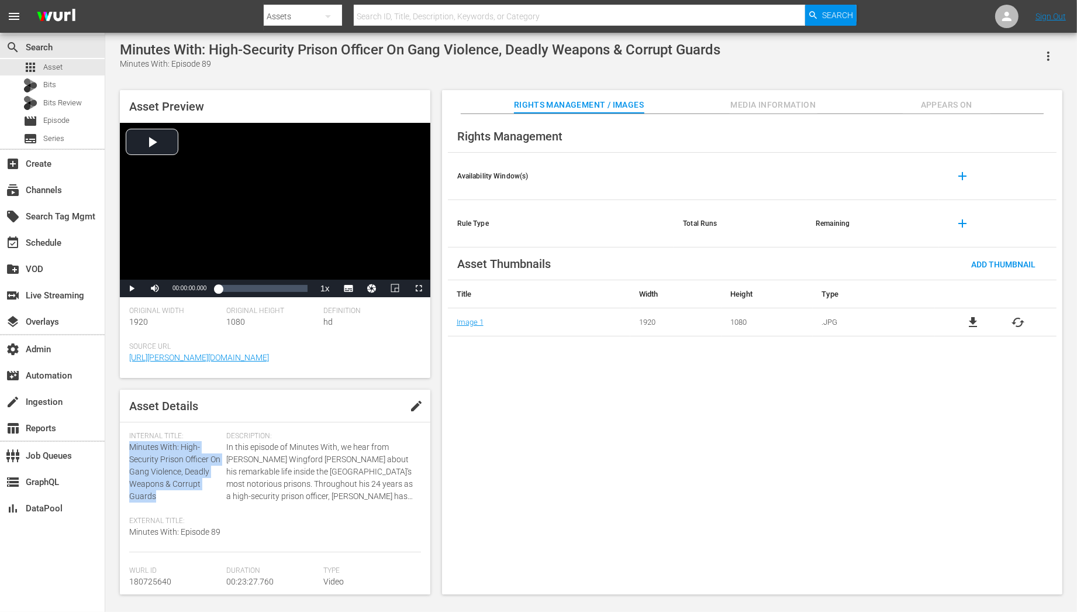
drag, startPoint x: 129, startPoint y: 447, endPoint x: 202, endPoint y: 499, distance: 89.7
click at [202, 499] on div "Internal Title: Minutes With: High-Security Prison Officer On Gang Violence, De…" at bounding box center [174, 466] width 91 height 71
copy span "Minutes With: High-Security Prison Officer On Gang Violence, Deadly Weapons & C…"
click at [961, 99] on span "Appears On" at bounding box center [947, 105] width 88 height 15
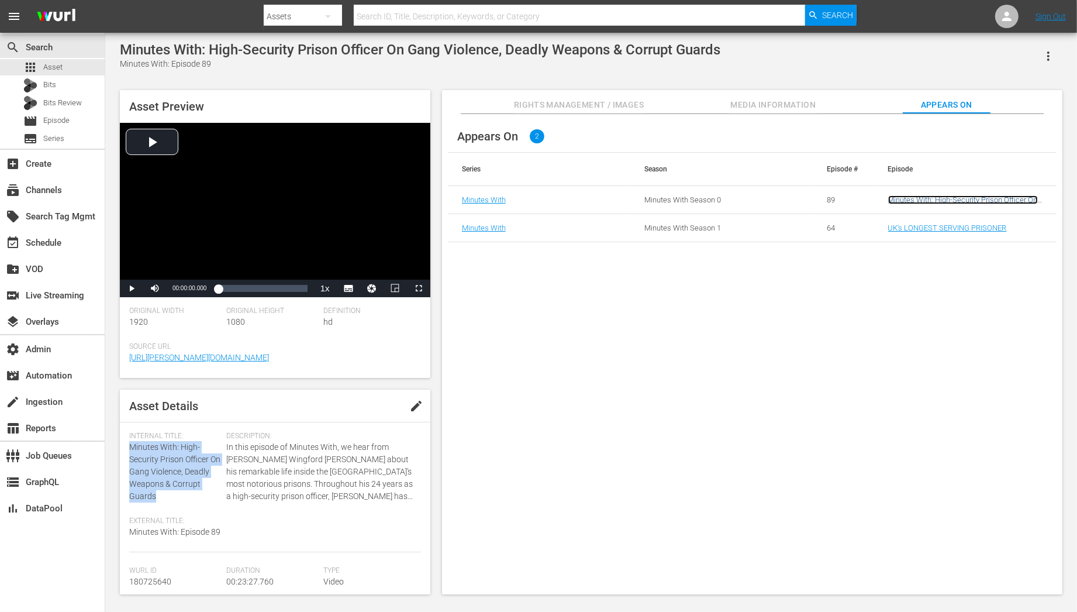
click at [928, 196] on link "Minutes With: High-Security Prison Officer On Gang Violence, Deadly Weapons & C…" at bounding box center [963, 208] width 150 height 26
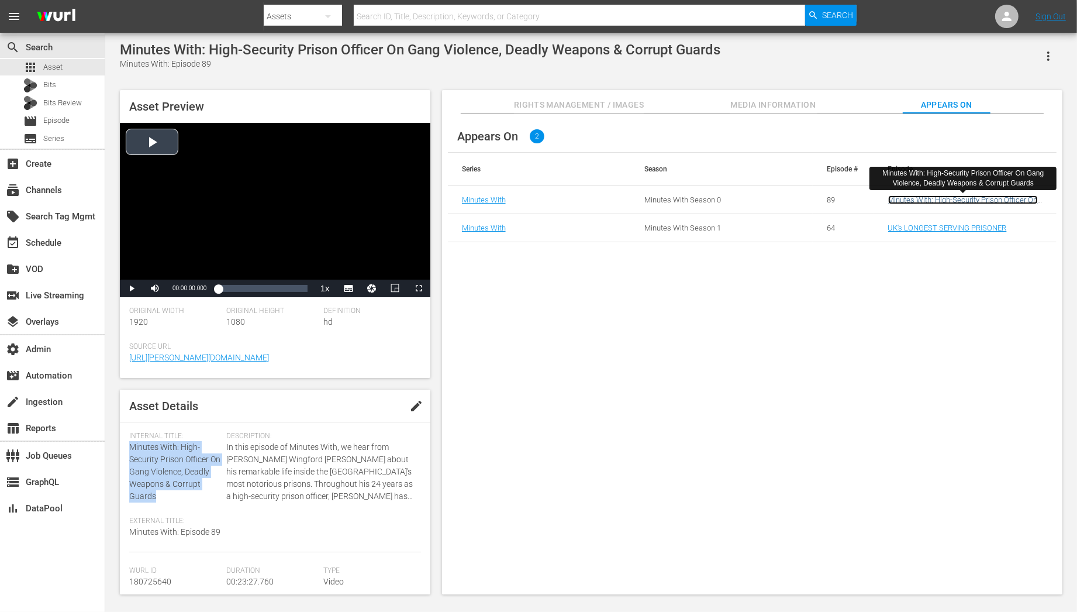
copy span "Minutes With: High-Security Prison Officer On Gang Violence, Deadly Weapons & C…"
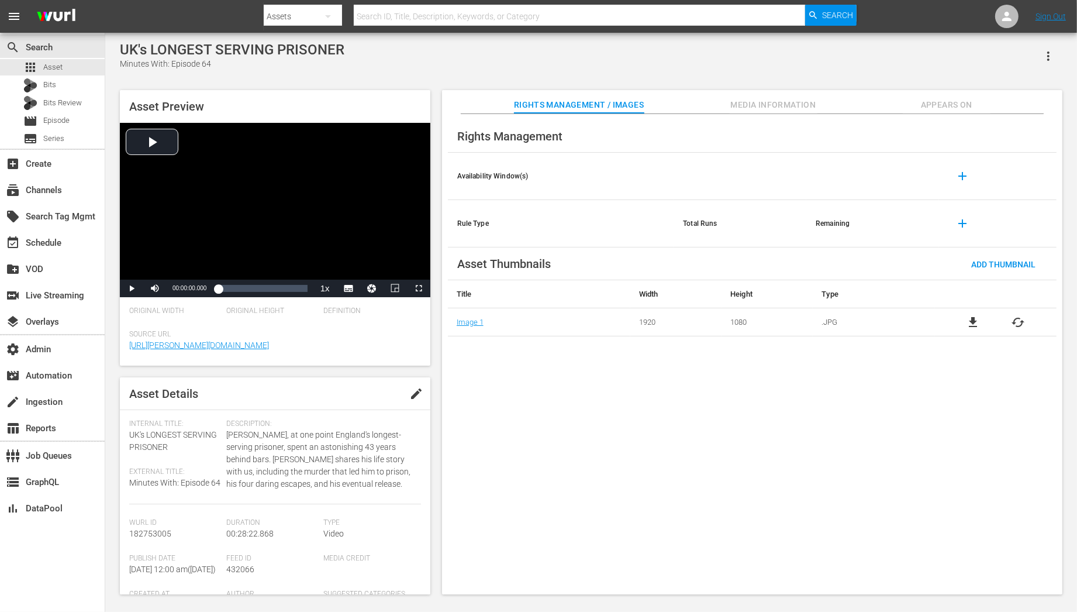
click at [969, 98] on span "Appears On" at bounding box center [947, 105] width 88 height 15
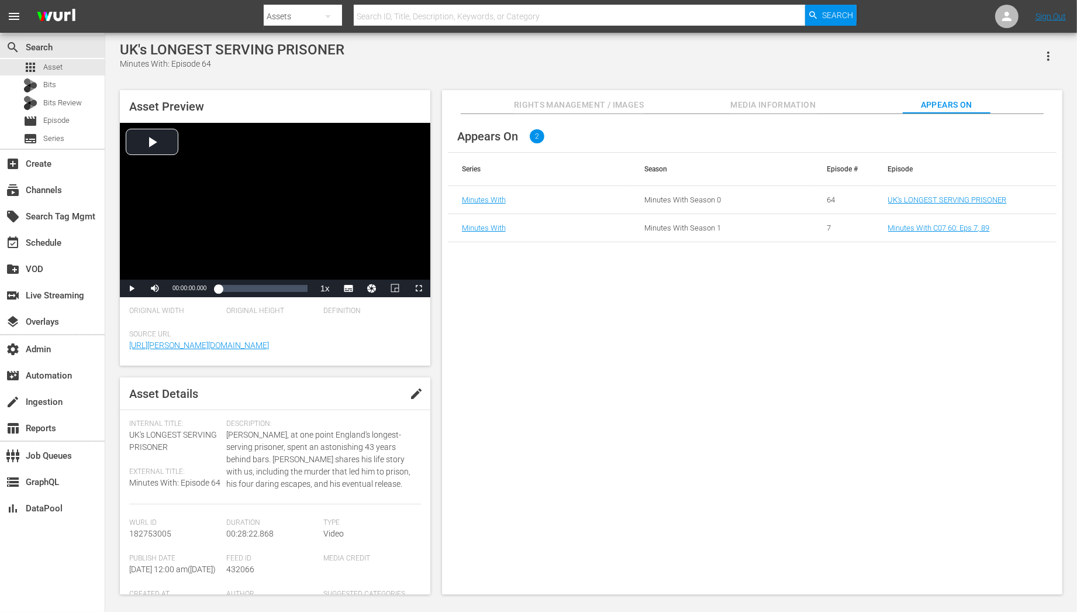
click at [968, 194] on td "UK's LONGEST SERVING PRISONER" at bounding box center [965, 200] width 182 height 28
click at [968, 198] on link "UK's LONGEST SERVING PRISONER" at bounding box center [947, 199] width 119 height 9
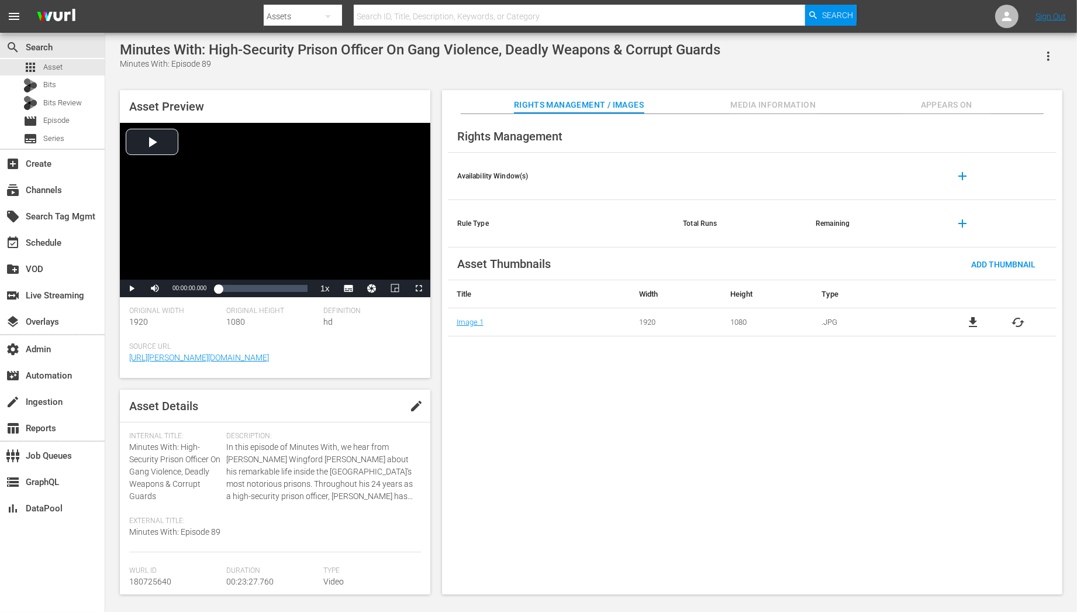
click at [969, 107] on span "Appears On" at bounding box center [947, 105] width 88 height 15
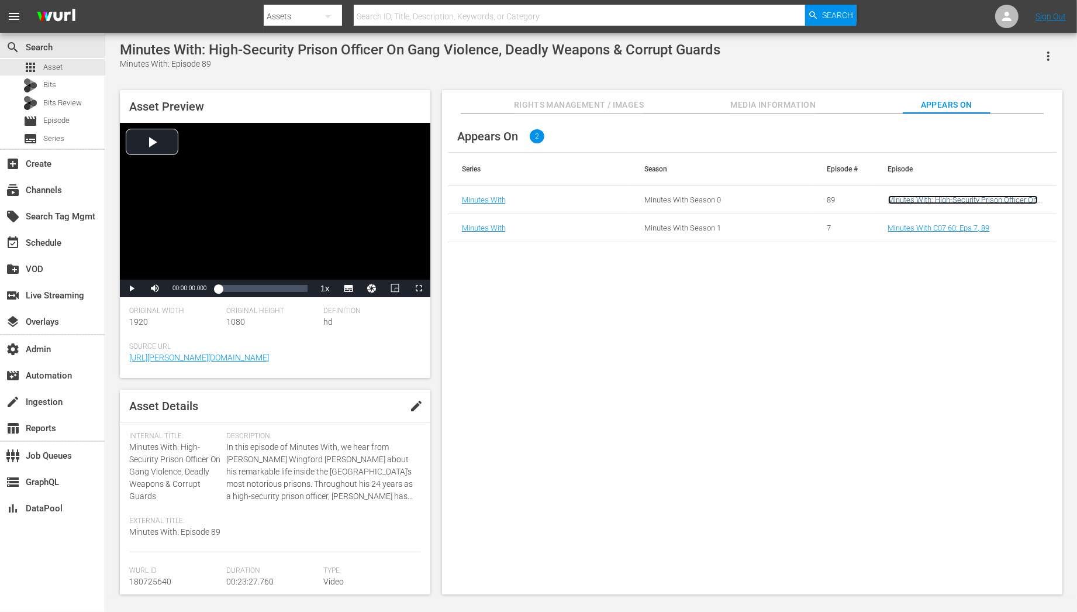
click at [961, 198] on link "Minutes With: High-Security Prison Officer On Gang Violence, Deadly Weapons & C…" at bounding box center [963, 208] width 150 height 26
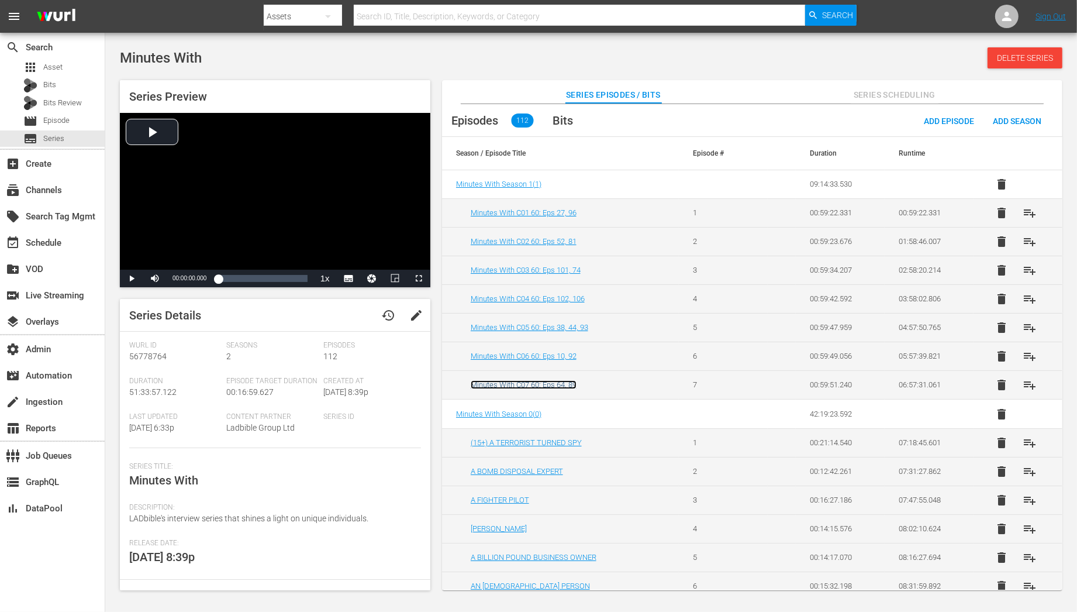
click at [543, 380] on link "Minutes With C07 60: Eps 64, 89" at bounding box center [524, 384] width 106 height 9
